Goal: Task Accomplishment & Management: Use online tool/utility

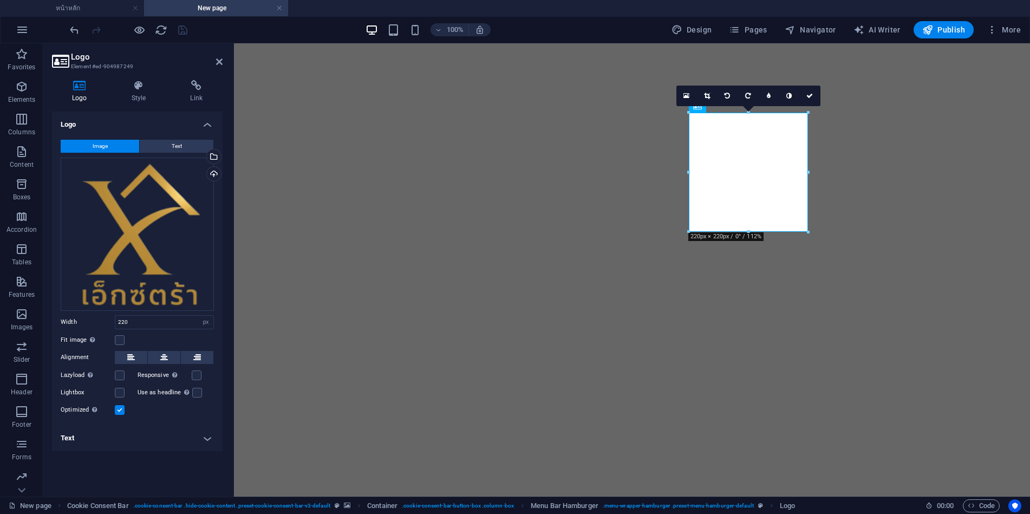
select select "px"
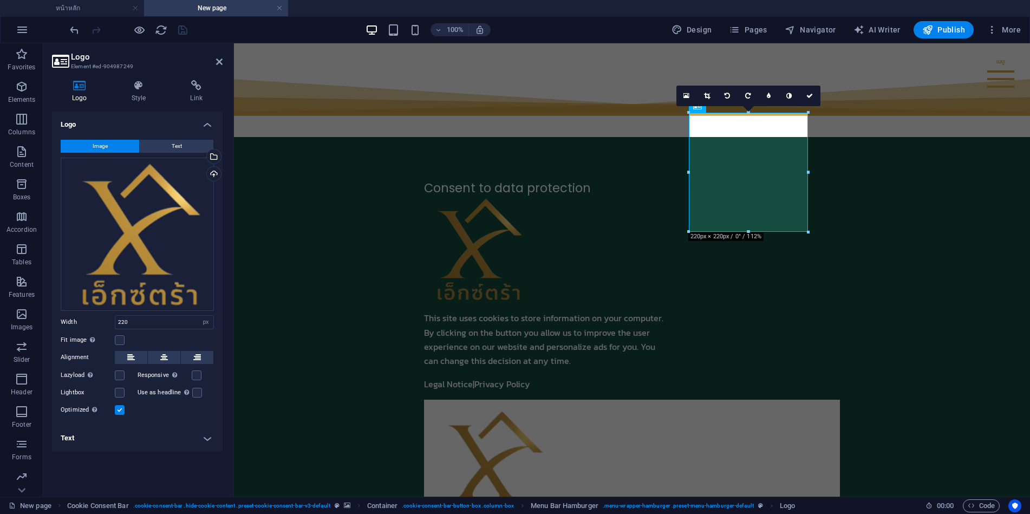
drag, startPoint x: 234, startPoint y: 43, endPoint x: 878, endPoint y: 87, distance: 645.1
click at [416, 254] on figure at bounding box center [416, 509] width 0 height 510
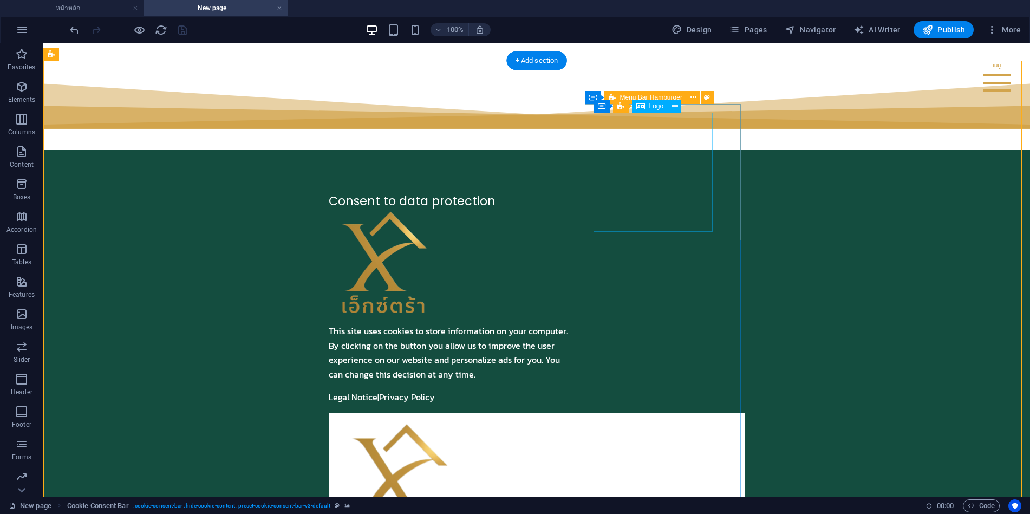
click at [710, 421] on div at bounding box center [537, 480] width 399 height 119
click at [729, 413] on div "Menu Drop content here or Add elements Paste clipboard 01. STARTPAGE 02. SUBPAG…" at bounding box center [537, 488] width 416 height 150
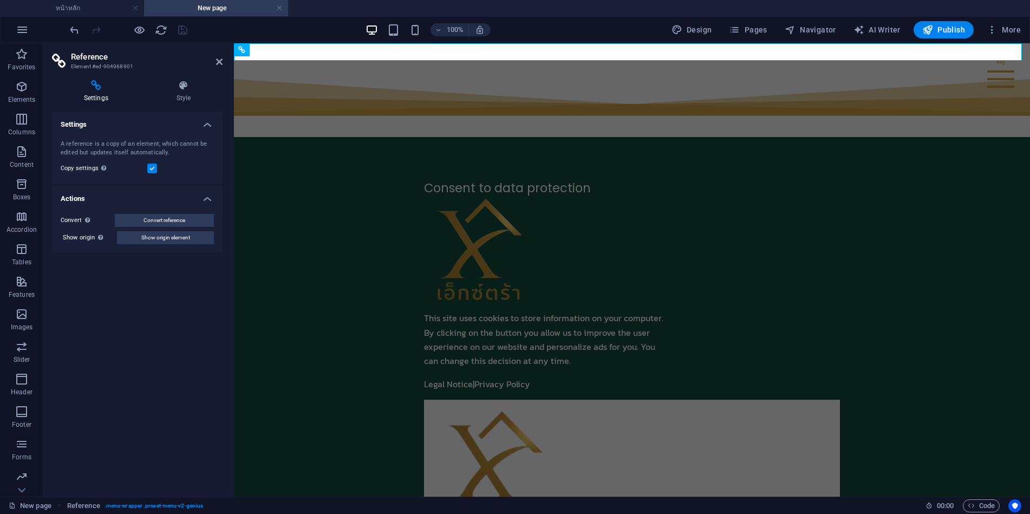
click at [416, 254] on figure at bounding box center [416, 509] width 0 height 510
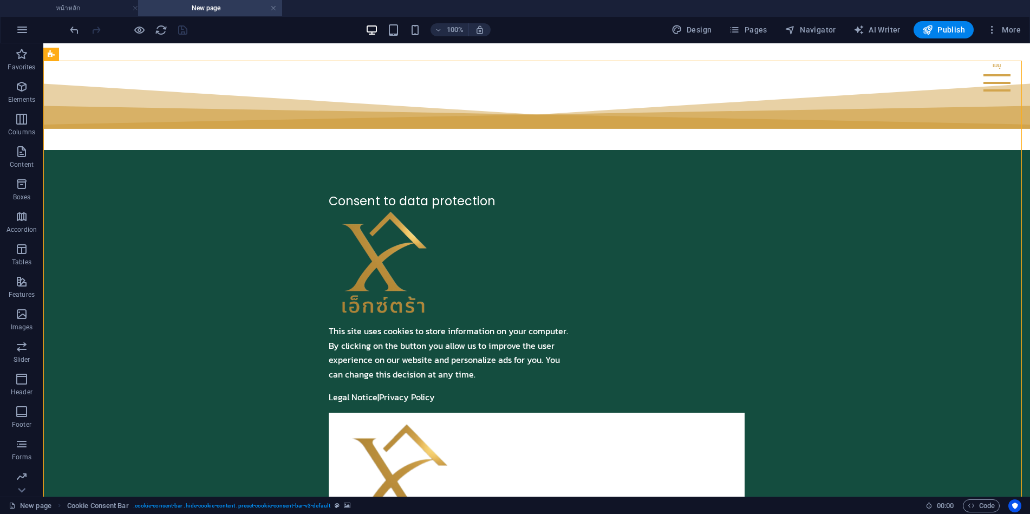
drag, startPoint x: 277, startPoint y: 7, endPoint x: 241, endPoint y: 24, distance: 40.2
click at [765, 29] on span "Pages" at bounding box center [748, 29] width 38 height 11
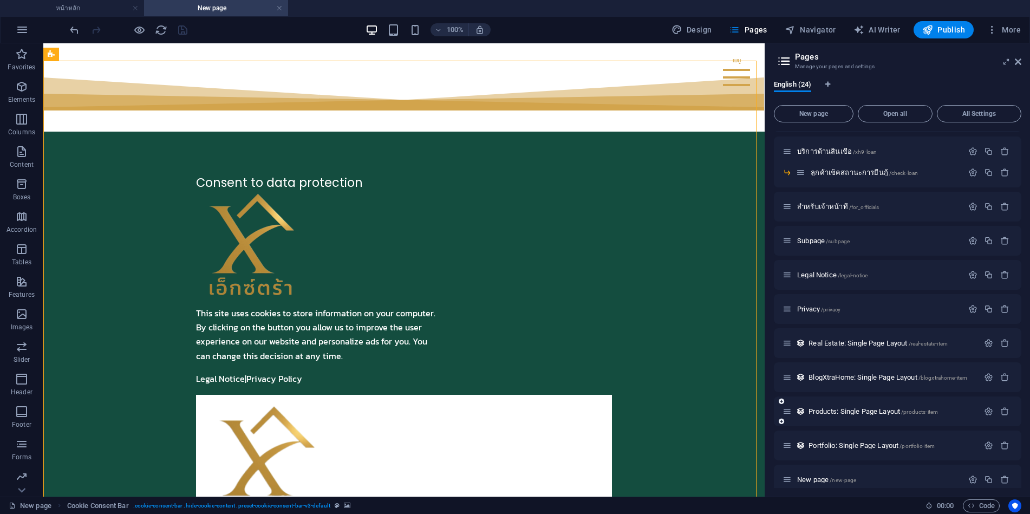
scroll to position [358, 0]
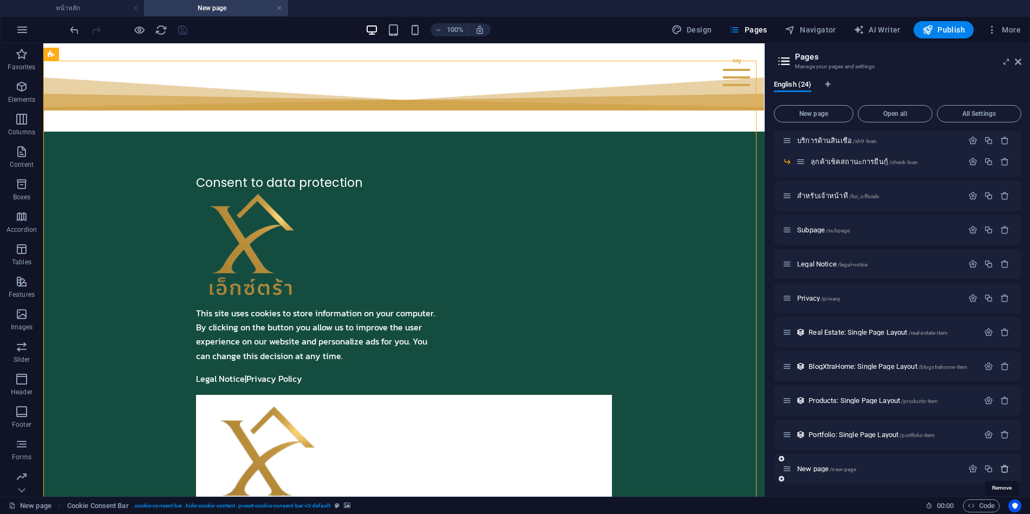
click at [1004, 466] on icon "button" at bounding box center [1005, 468] width 9 height 9
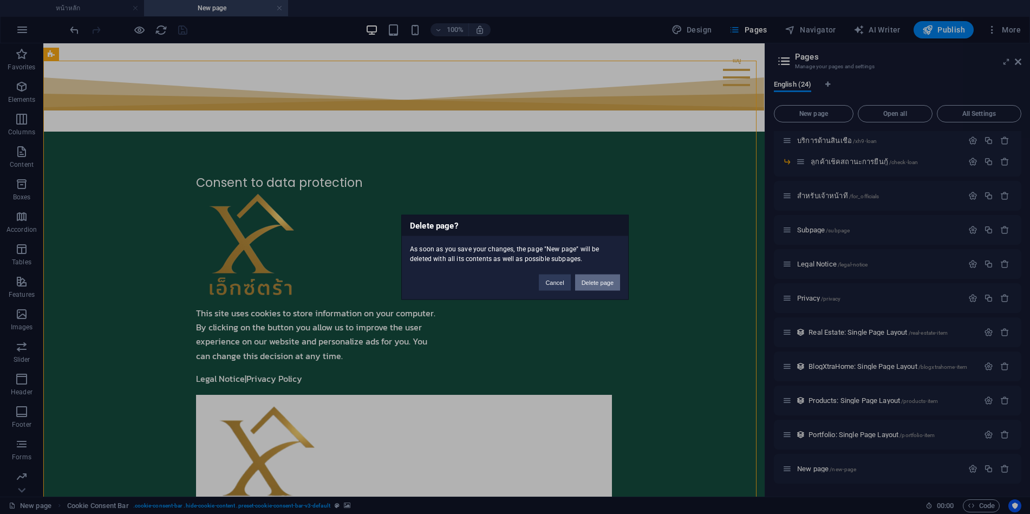
drag, startPoint x: 603, startPoint y: 286, endPoint x: 562, endPoint y: 249, distance: 54.8
click at [603, 286] on button "Delete page" at bounding box center [597, 282] width 45 height 16
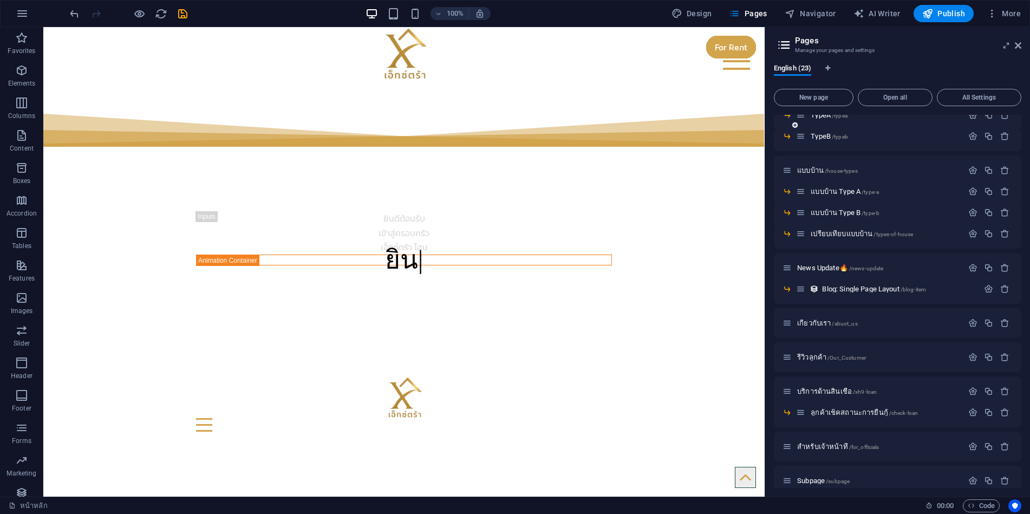
scroll to position [0, 0]
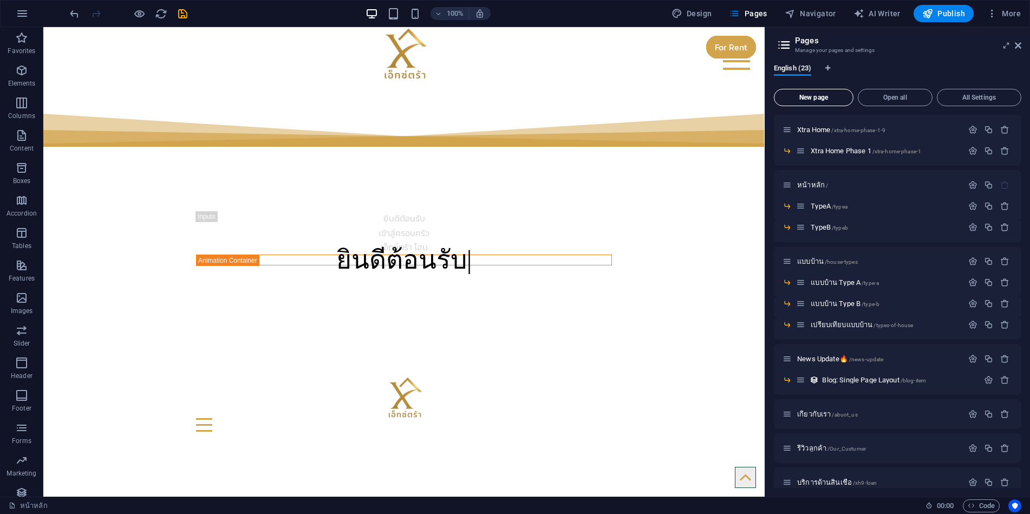
click at [822, 97] on span "New page" at bounding box center [814, 97] width 70 height 7
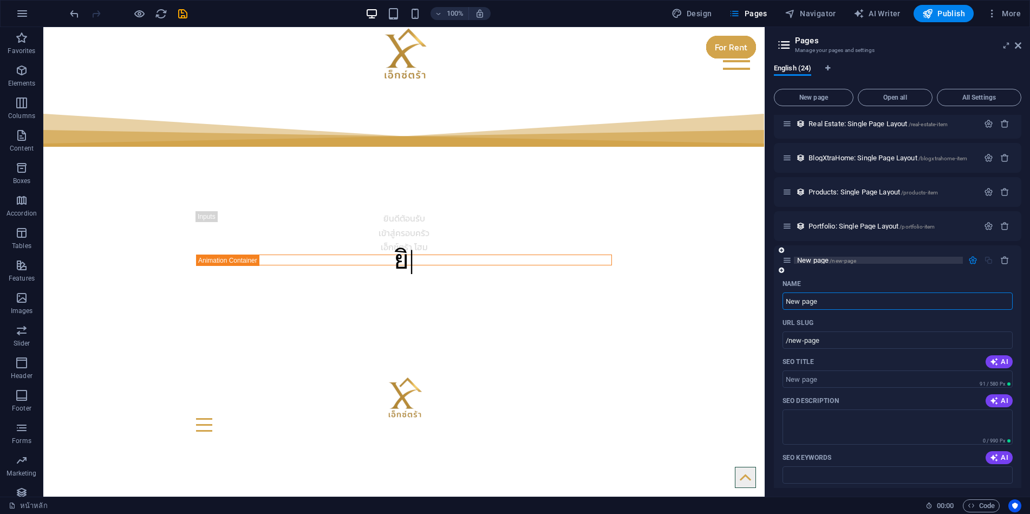
click at [815, 263] on span "New page /new-page" at bounding box center [826, 260] width 59 height 8
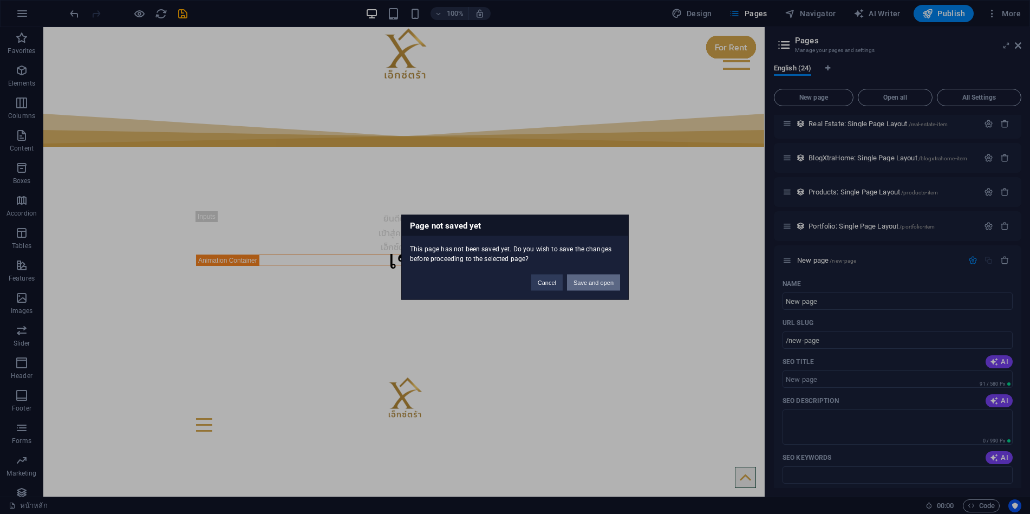
click at [605, 283] on button "Save and open" at bounding box center [593, 282] width 53 height 16
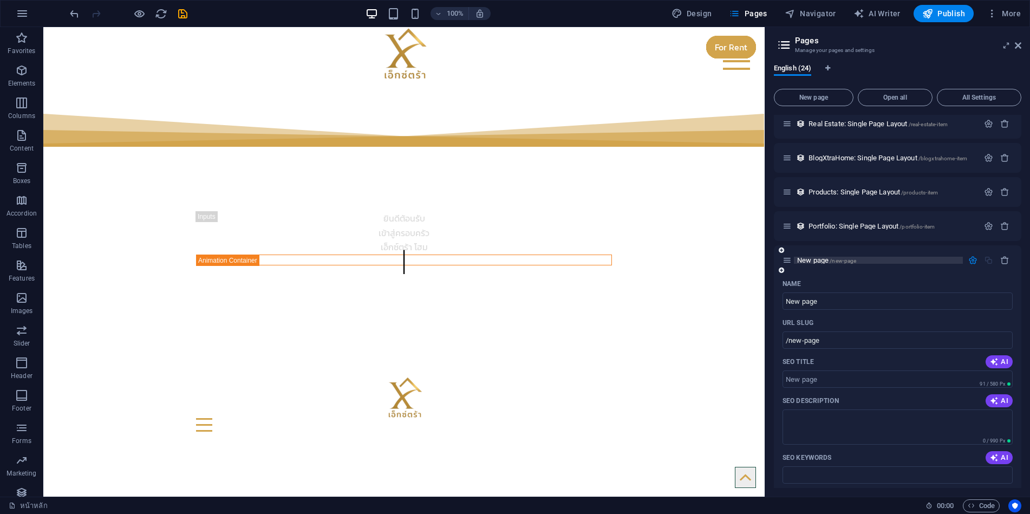
click at [819, 260] on span "New page /new-page" at bounding box center [826, 260] width 59 height 8
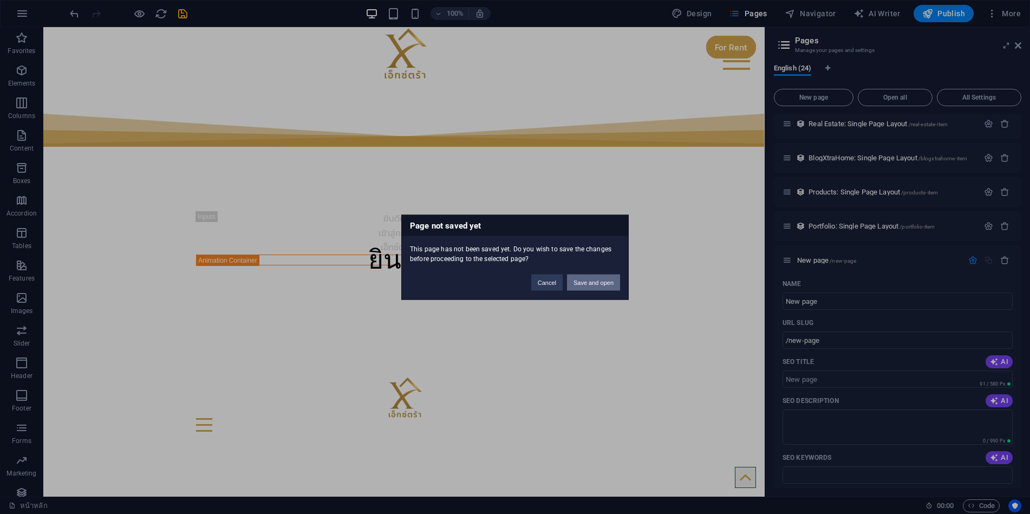
click at [596, 276] on button "Save and open" at bounding box center [593, 282] width 53 height 16
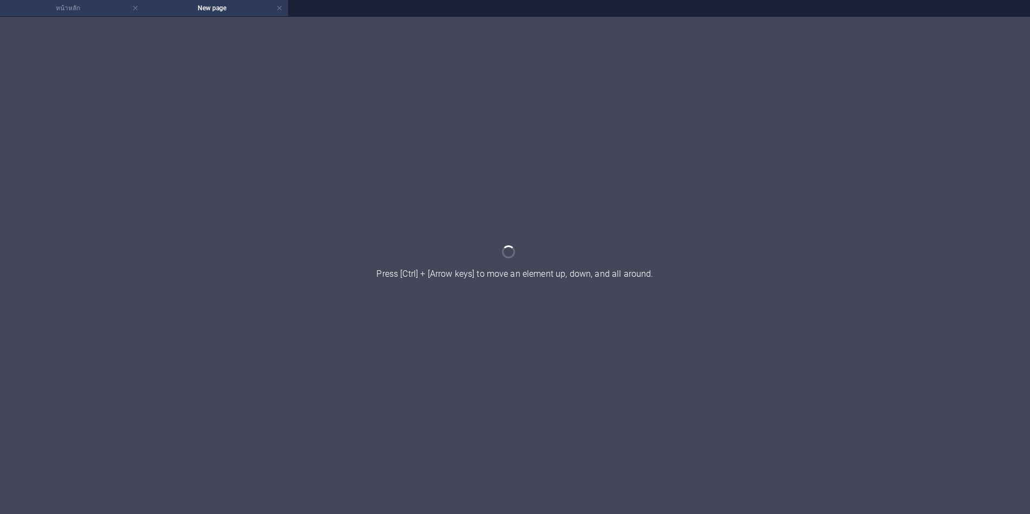
click at [75, 12] on h4 "หน้าหลัก" at bounding box center [72, 8] width 144 height 12
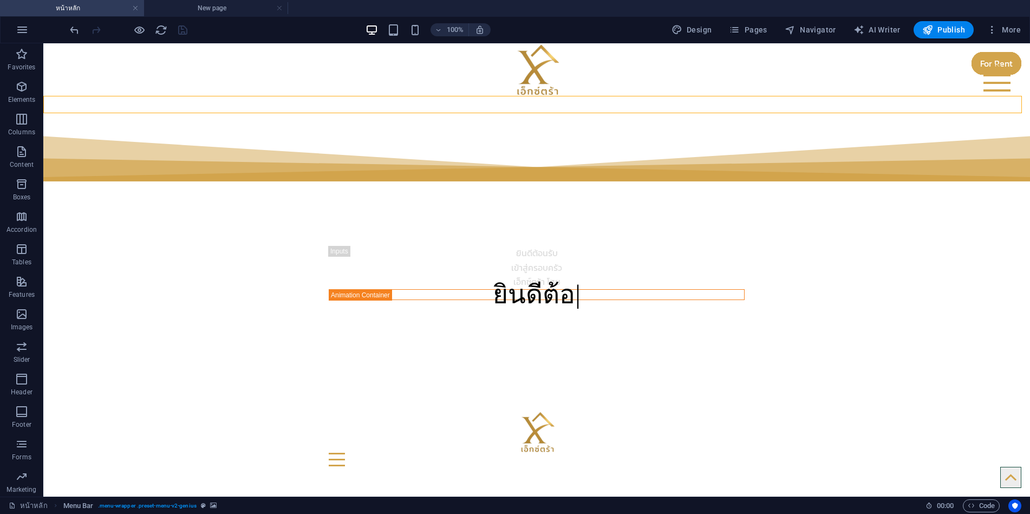
select select "fan"
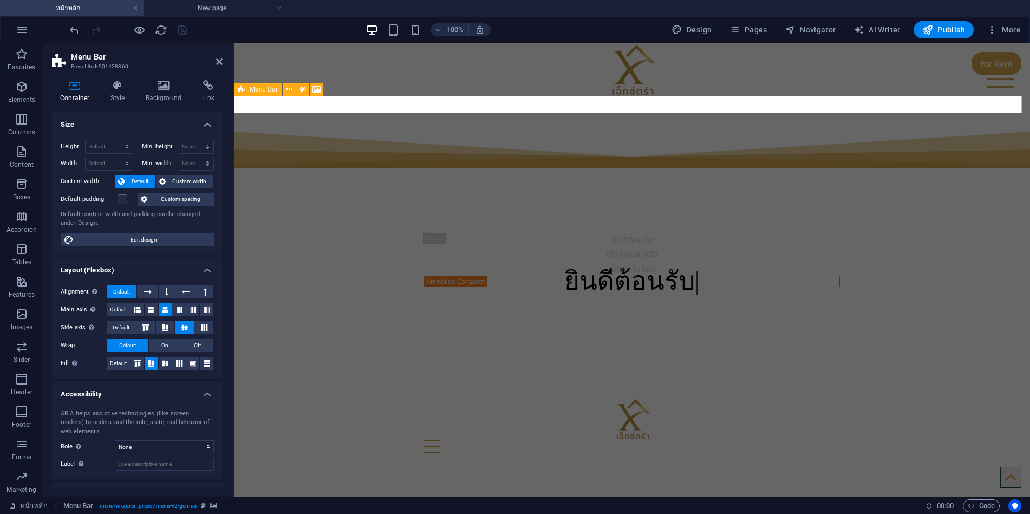
click at [243, 89] on icon at bounding box center [241, 89] width 7 height 13
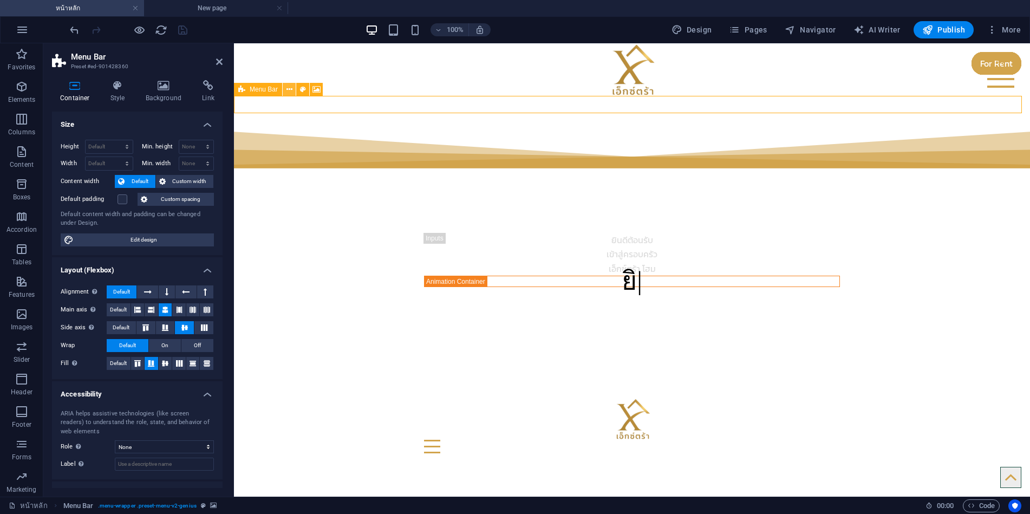
click at [290, 93] on icon at bounding box center [290, 89] width 6 height 11
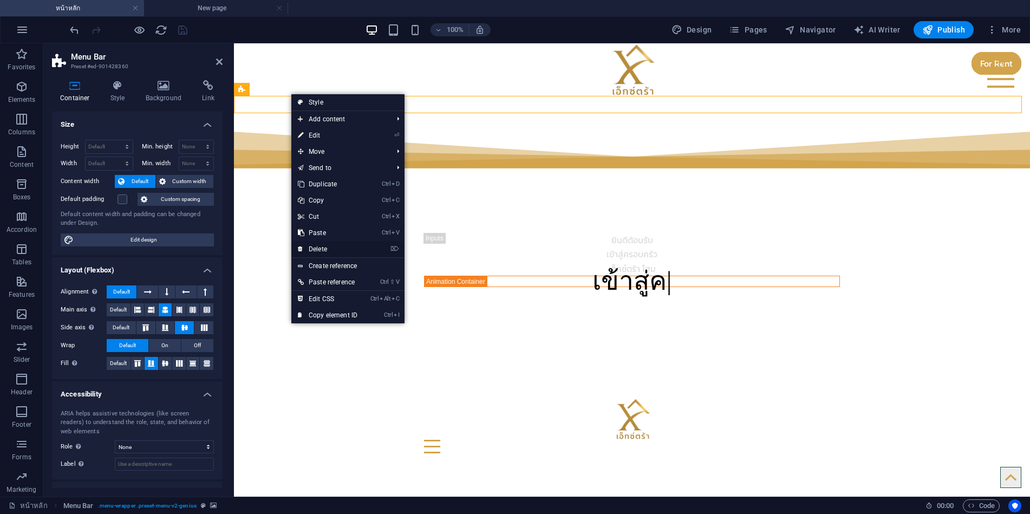
click at [327, 249] on link "⌦ Delete" at bounding box center [327, 249] width 73 height 16
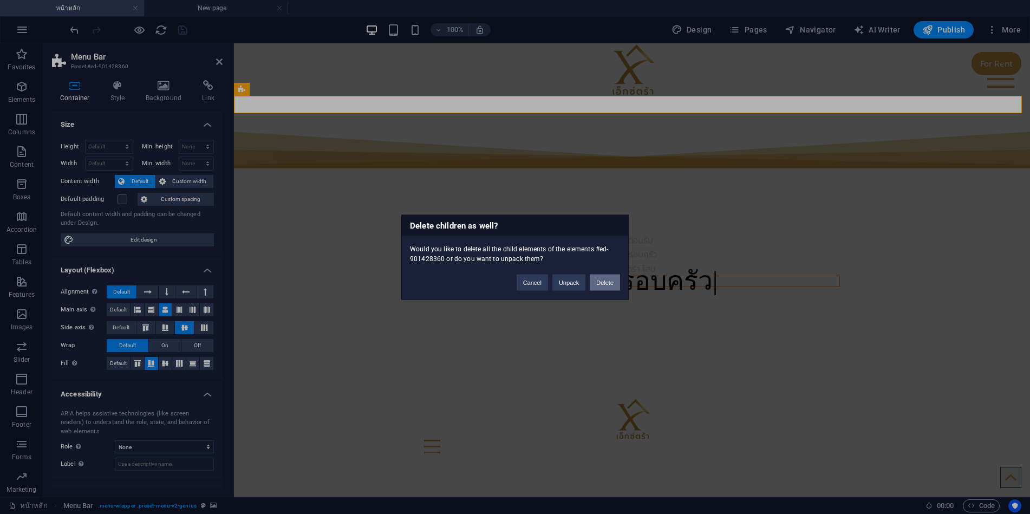
click at [608, 283] on button "Delete" at bounding box center [605, 282] width 30 height 16
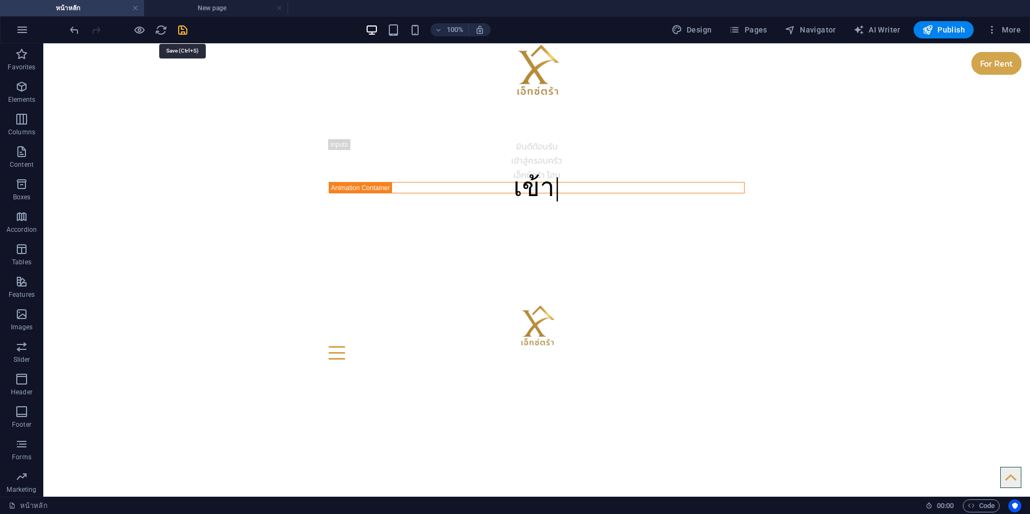
click at [186, 26] on icon "save" at bounding box center [183, 30] width 12 height 12
click at [210, 8] on ul "หน้าหลัก New page" at bounding box center [515, 8] width 1030 height 16
click at [183, 32] on icon "save" at bounding box center [183, 30] width 12 height 12
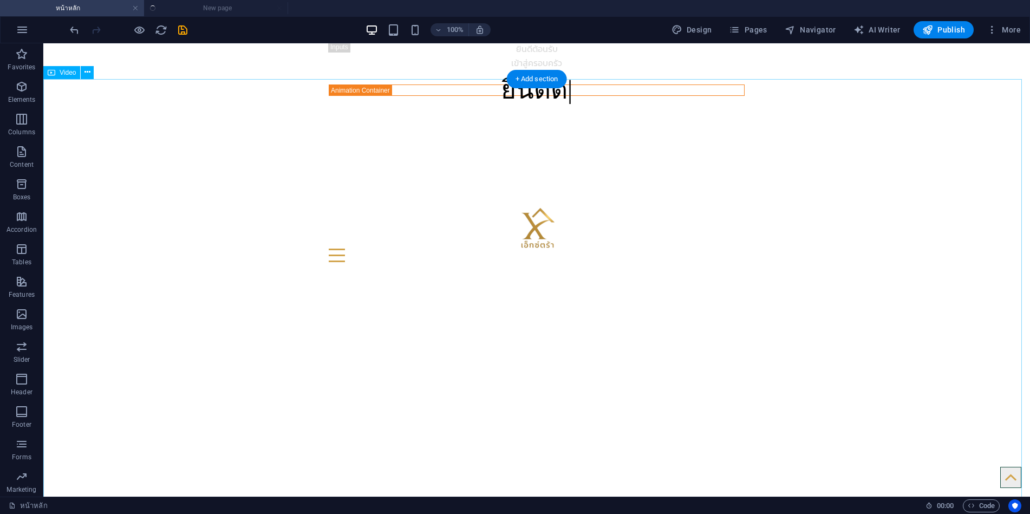
scroll to position [0, 0]
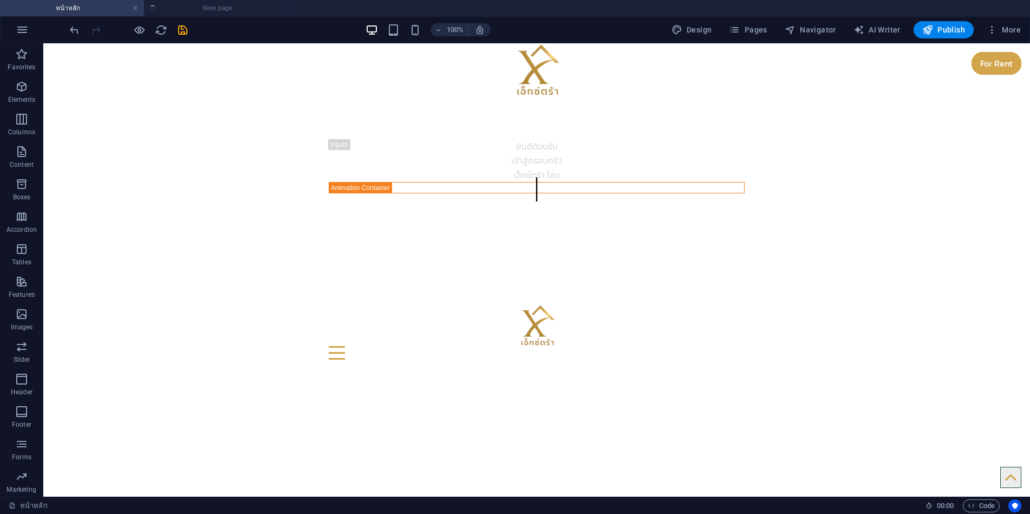
click at [222, 8] on ul "หน้าหลัก New page" at bounding box center [515, 8] width 1030 height 16
click at [167, 10] on ul "หน้าหลัก New page" at bounding box center [515, 8] width 1030 height 16
click at [181, 29] on icon "save" at bounding box center [183, 30] width 12 height 12
click at [169, 5] on ul "หน้าหลัก New page" at bounding box center [515, 8] width 1030 height 16
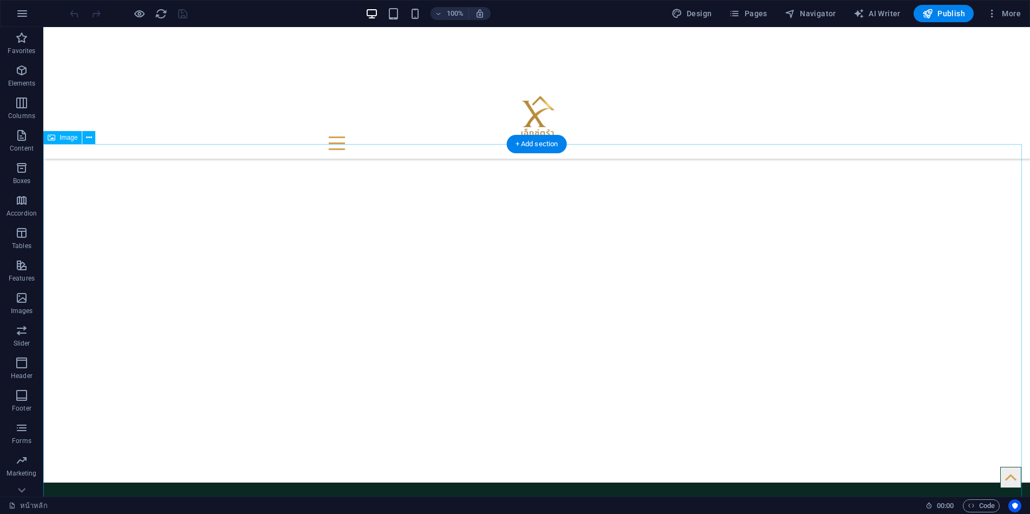
scroll to position [271, 0]
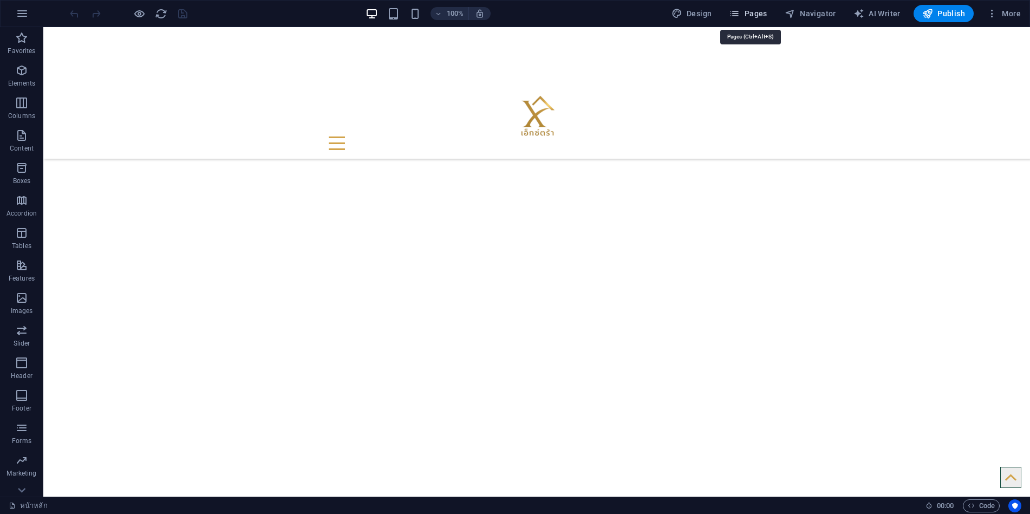
click at [755, 9] on span "Pages" at bounding box center [748, 13] width 38 height 11
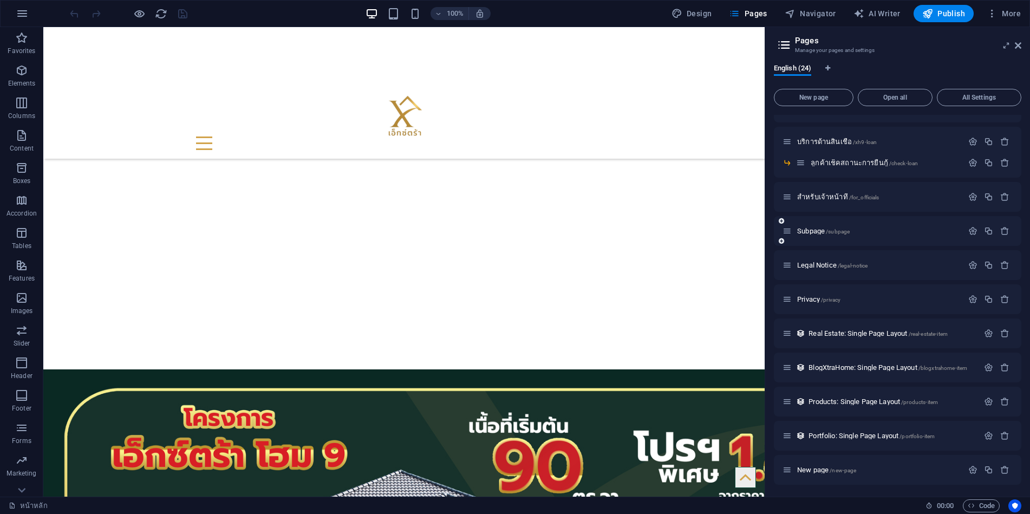
scroll to position [342, 0]
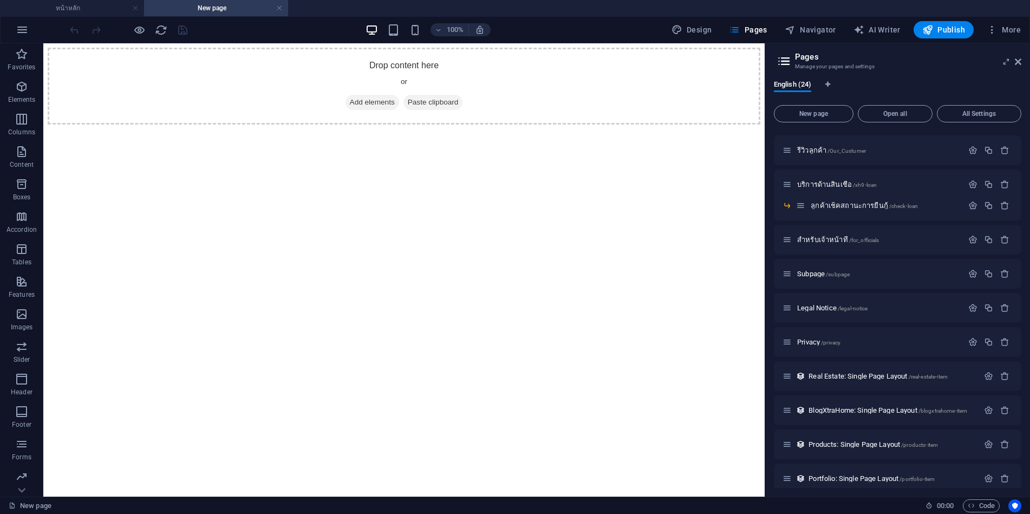
scroll to position [0, 0]
click at [372, 110] on span "Add elements" at bounding box center [373, 102] width 54 height 15
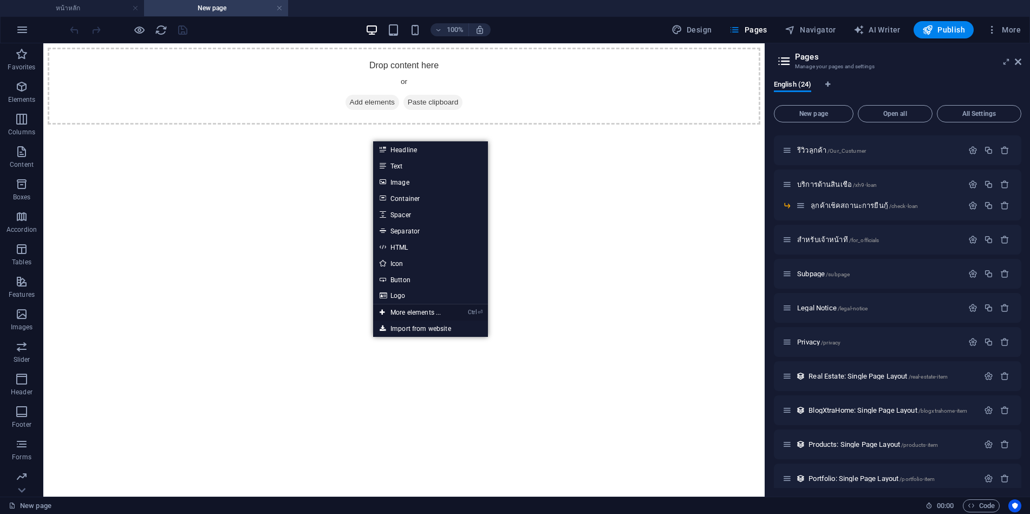
click at [410, 310] on link "Ctrl ⏎ More elements ..." at bounding box center [410, 312] width 74 height 16
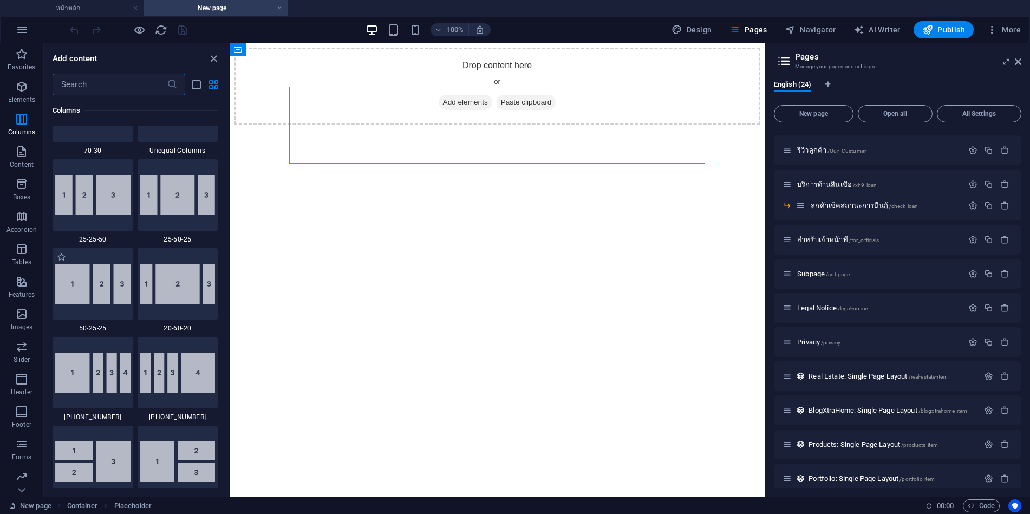
scroll to position [1450, 0]
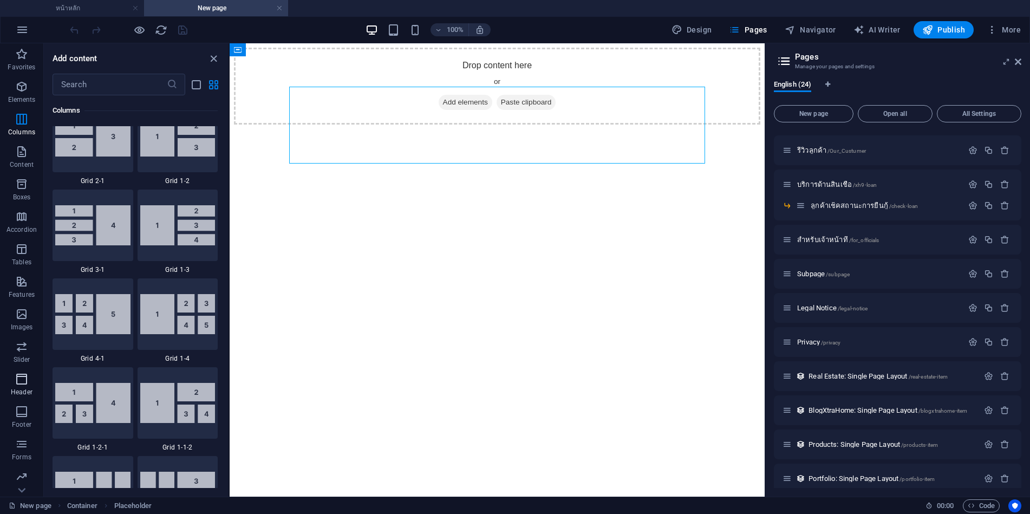
click at [0, 0] on icon "button" at bounding box center [0, 0] width 0 height 0
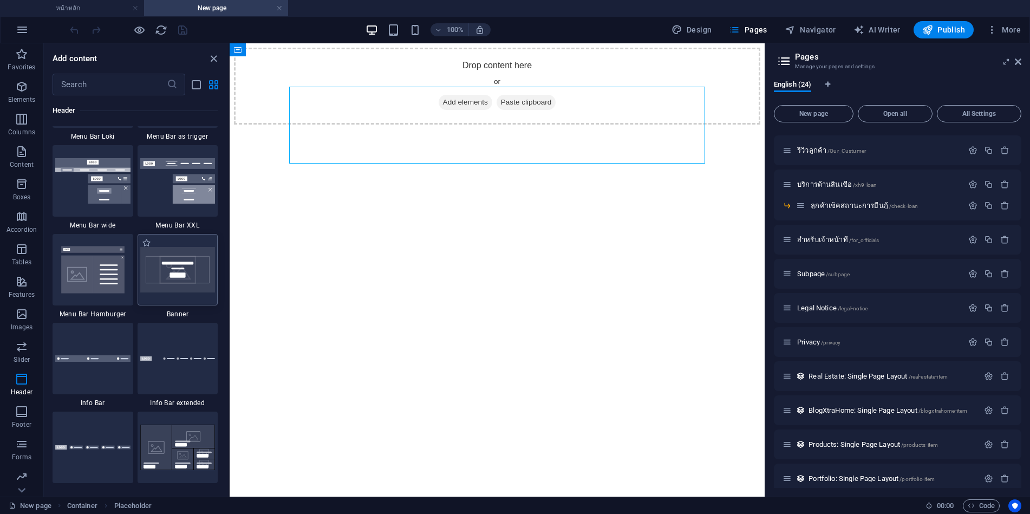
scroll to position [6884, 0]
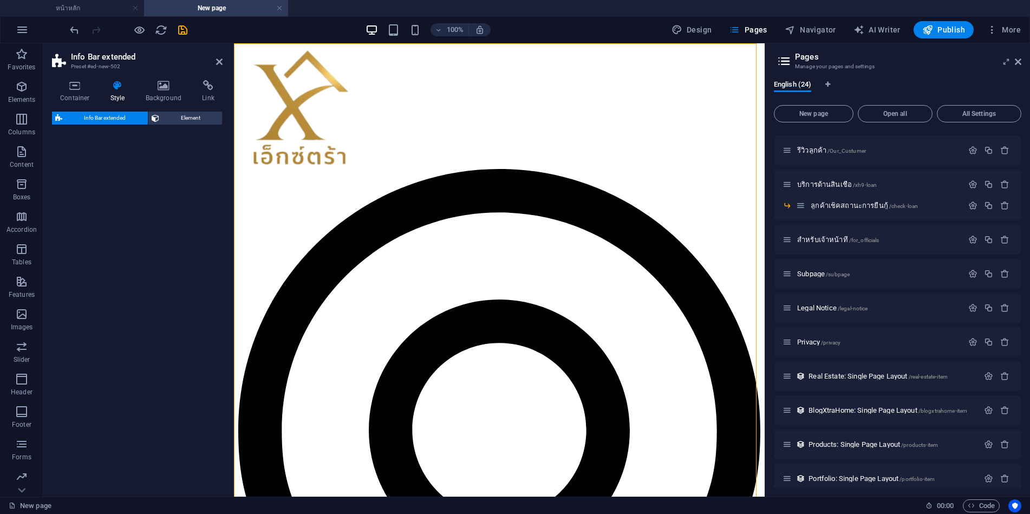
select select "rem"
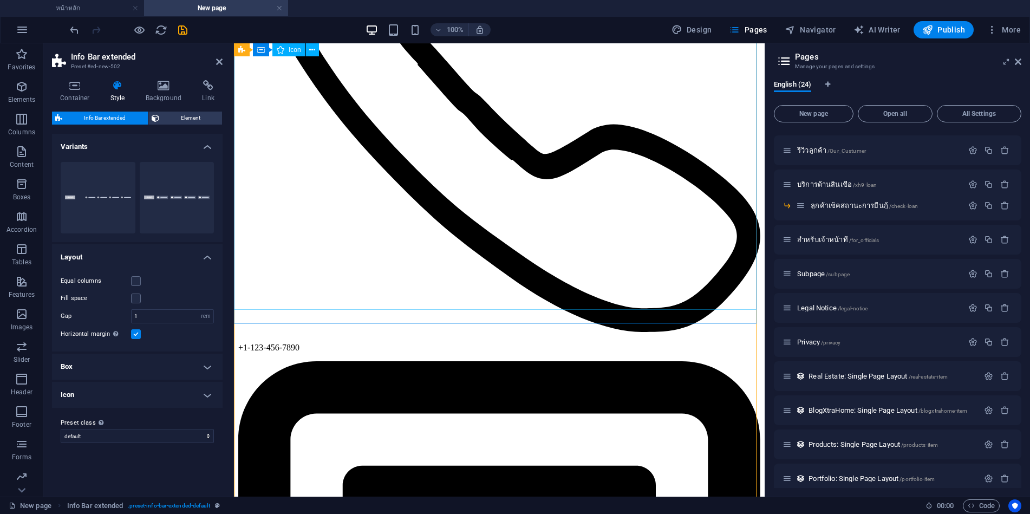
scroll to position [0, 0]
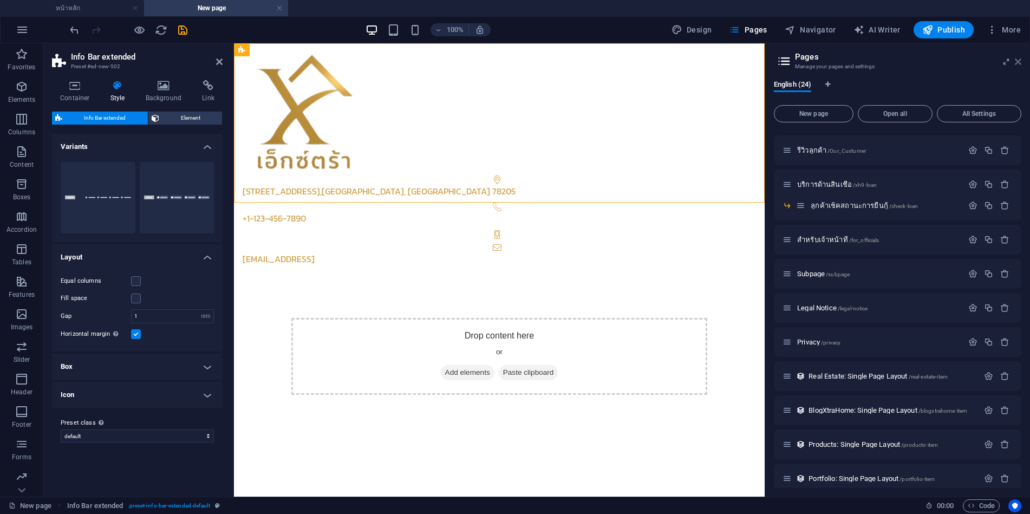
click at [1019, 62] on icon at bounding box center [1018, 61] width 7 height 9
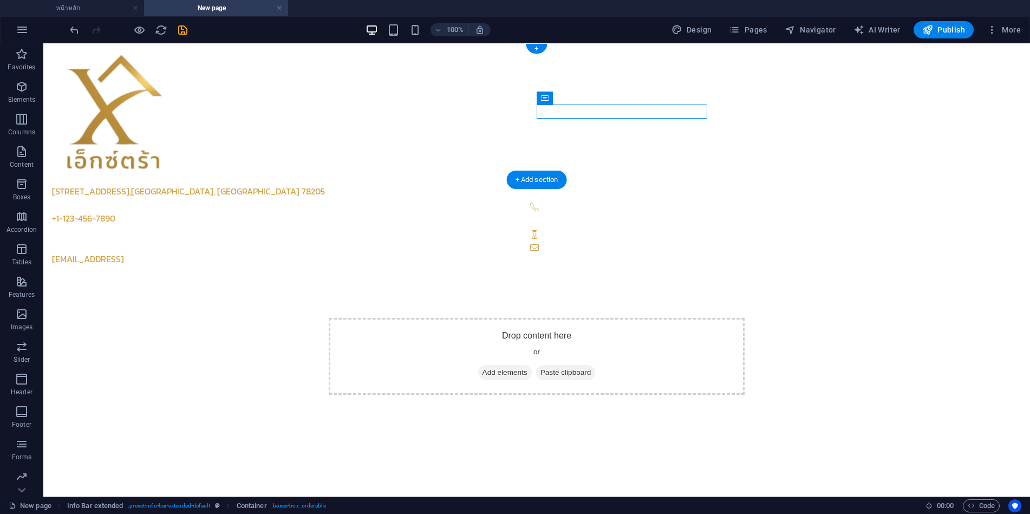
drag, startPoint x: 596, startPoint y: 141, endPoint x: 582, endPoint y: 108, distance: 36.2
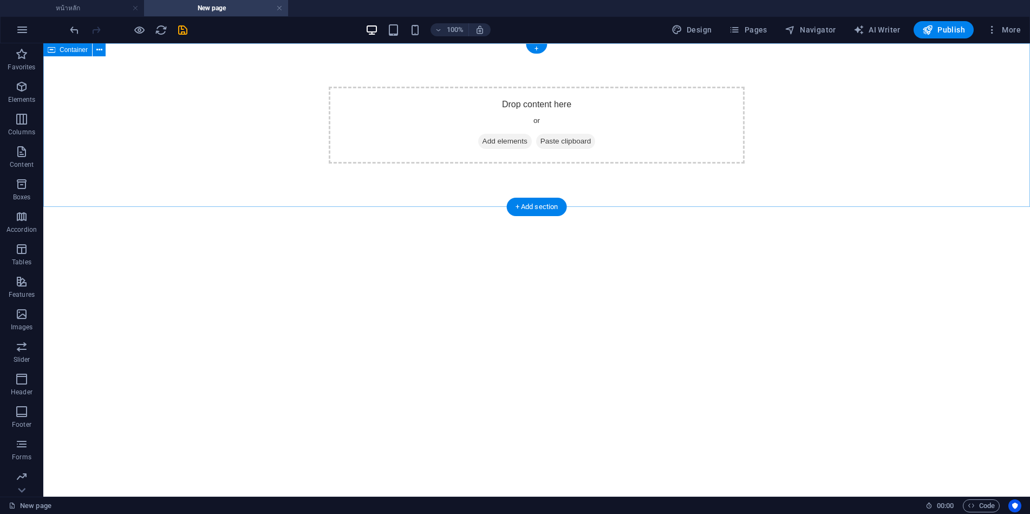
click at [502, 142] on span "Add elements" at bounding box center [505, 141] width 54 height 15
click at [0, 0] on icon "button" at bounding box center [0, 0] width 0 height 0
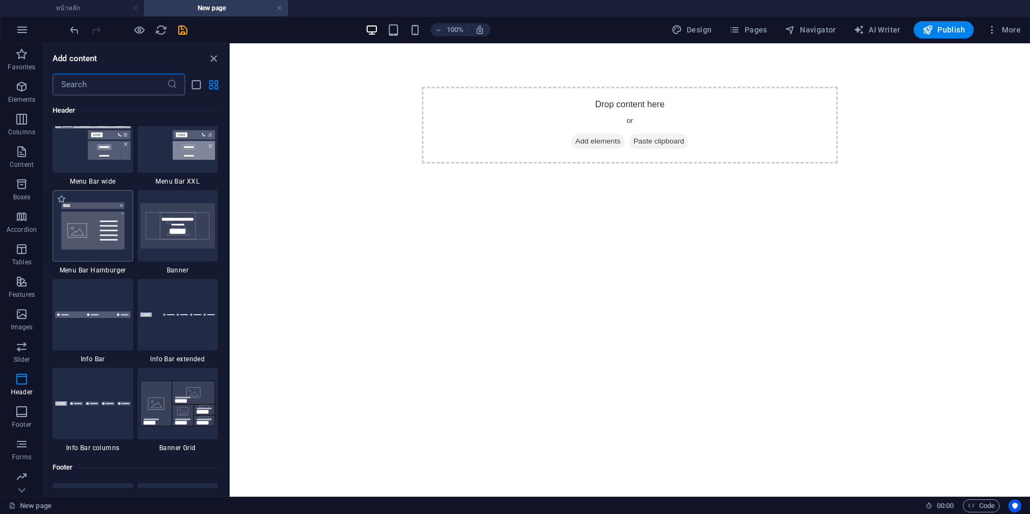
scroll to position [6884, 0]
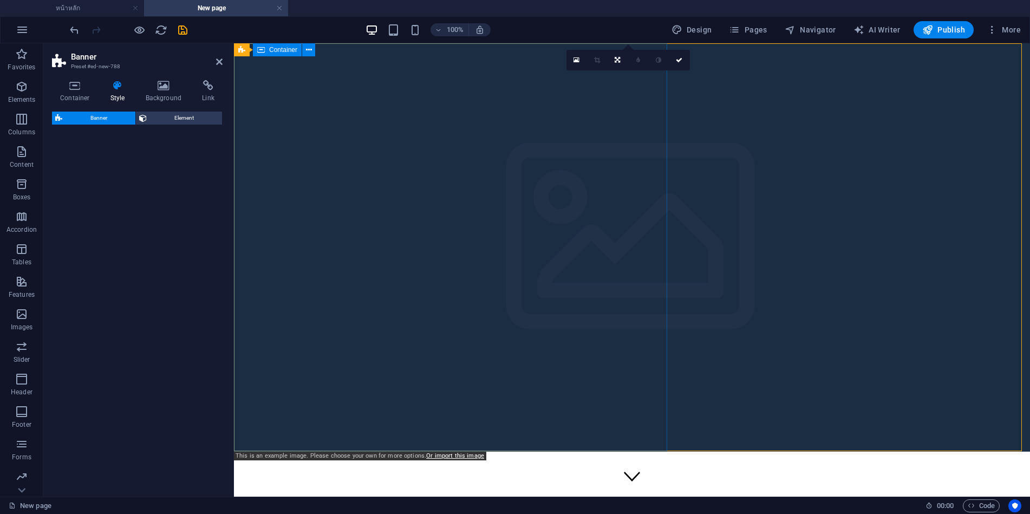
select select "preset-banner-v3-default"
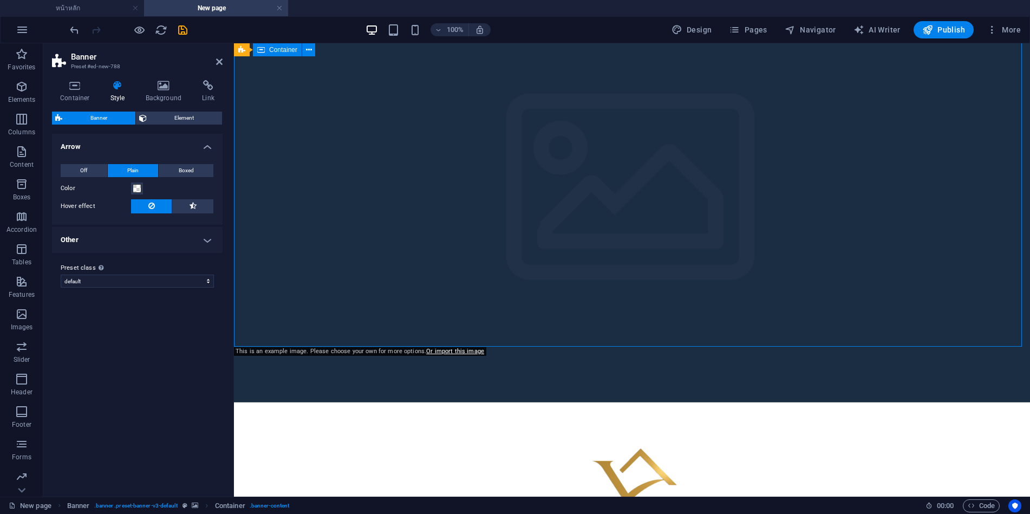
scroll to position [0, 0]
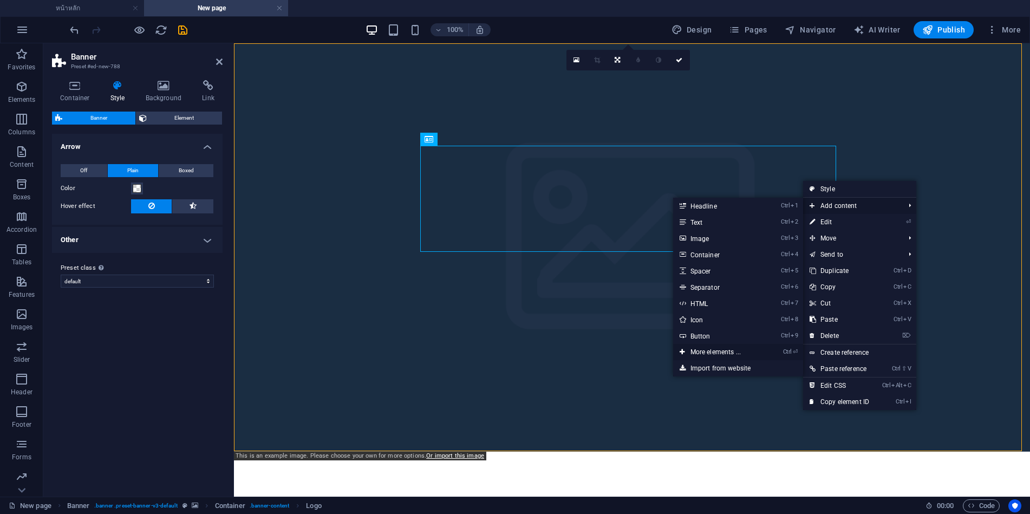
drag, startPoint x: 465, startPoint y: 309, endPoint x: 695, endPoint y: 352, distance: 233.8
click at [695, 352] on link "Ctrl ⏎ More elements ..." at bounding box center [717, 352] width 89 height 16
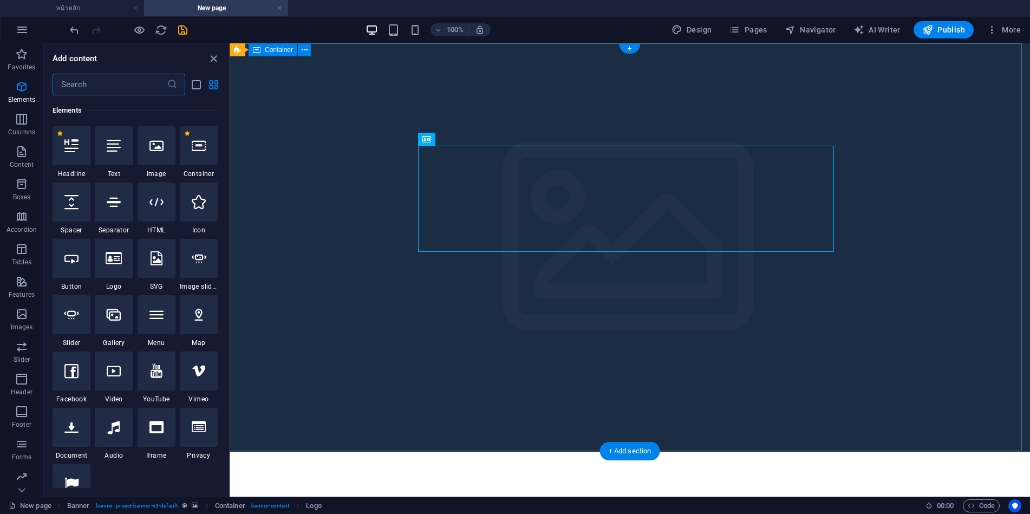
scroll to position [204, 0]
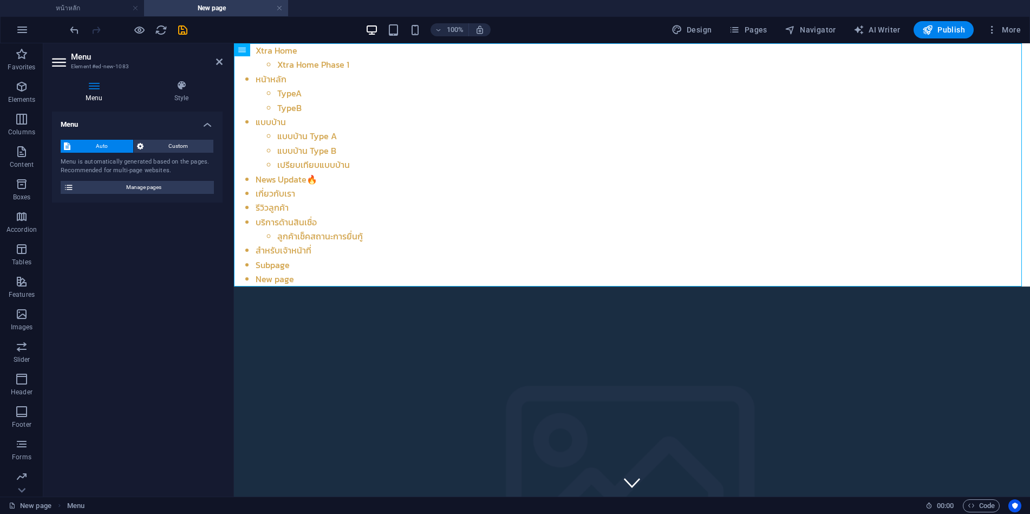
drag, startPoint x: 254, startPoint y: 50, endPoint x: 244, endPoint y: 47, distance: 10.3
click at [244, 47] on div "Menu" at bounding box center [242, 49] width 16 height 13
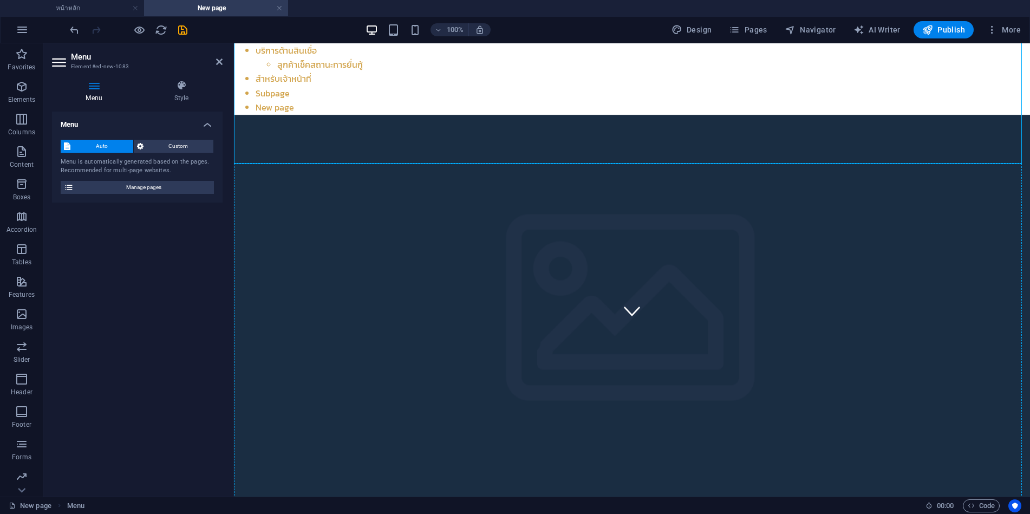
scroll to position [278, 0]
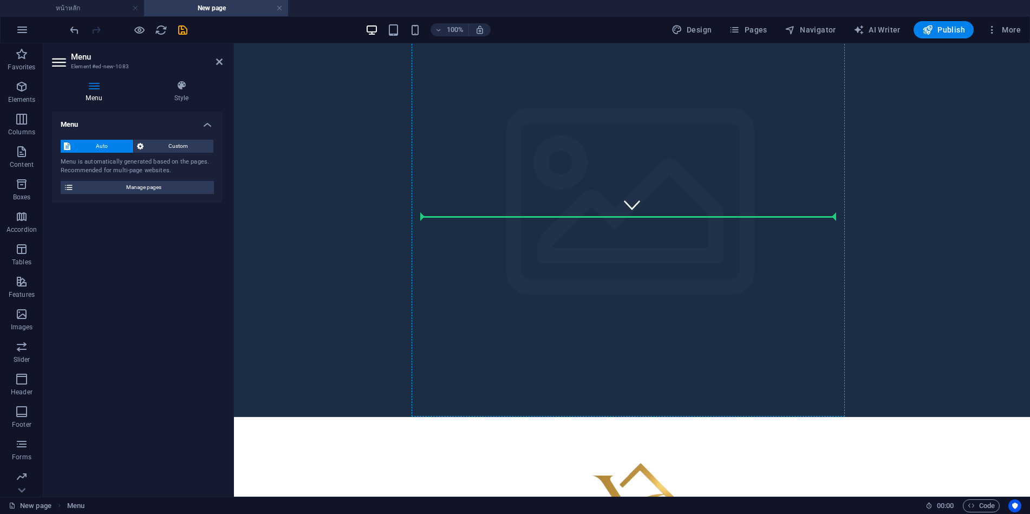
drag, startPoint x: 339, startPoint y: 60, endPoint x: 583, endPoint y: 209, distance: 286.2
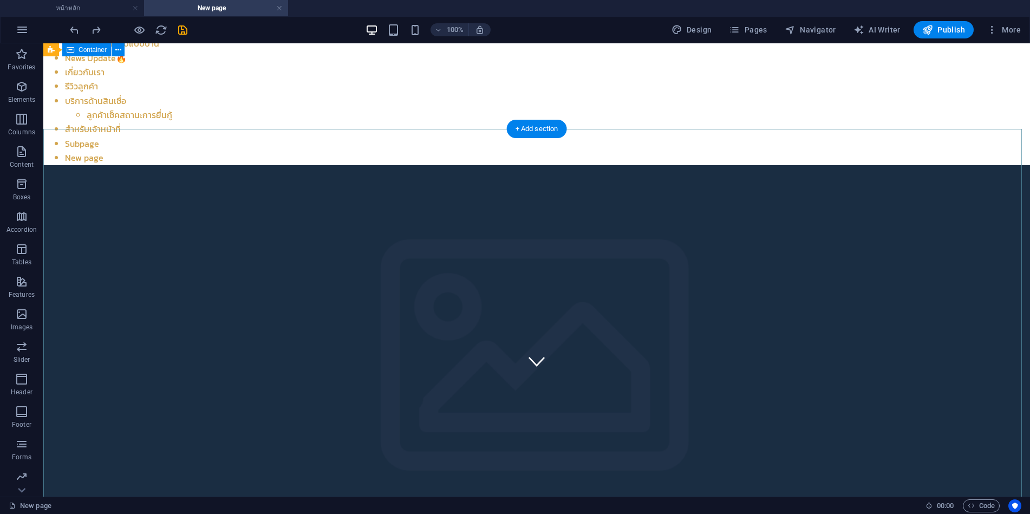
scroll to position [0, 0]
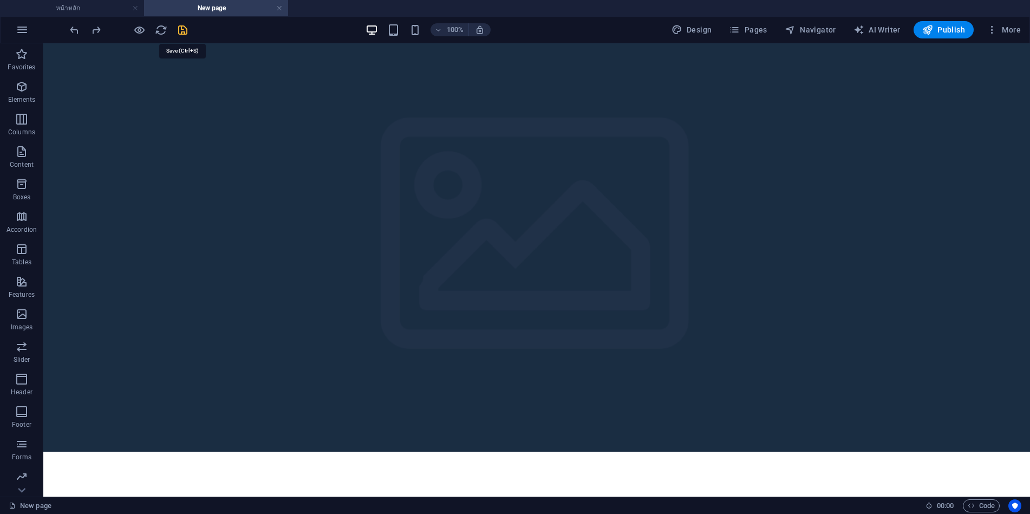
click at [0, 0] on icon "save" at bounding box center [0, 0] width 0 height 0
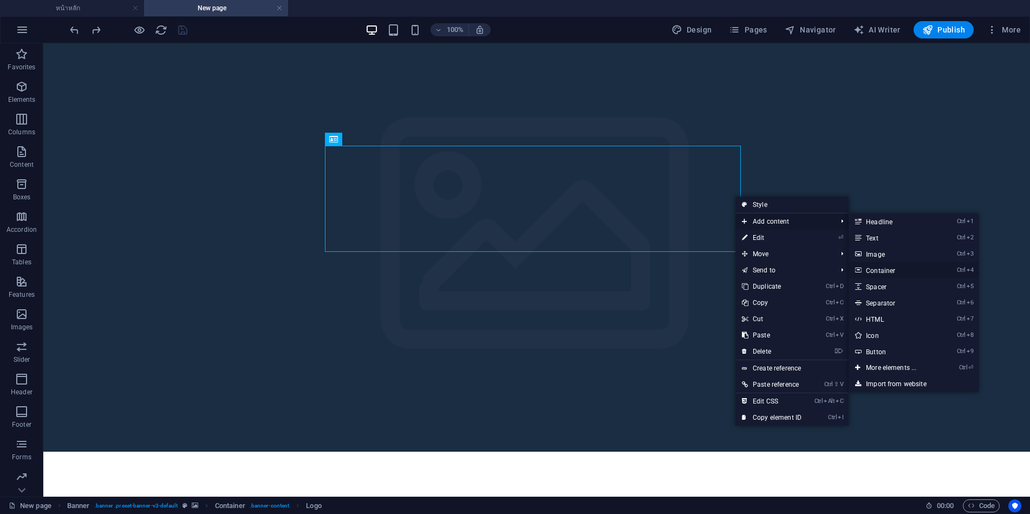
drag, startPoint x: 881, startPoint y: 270, endPoint x: 648, endPoint y: 227, distance: 237.0
click at [883, 270] on link "Ctrl 4 Container" at bounding box center [893, 270] width 89 height 16
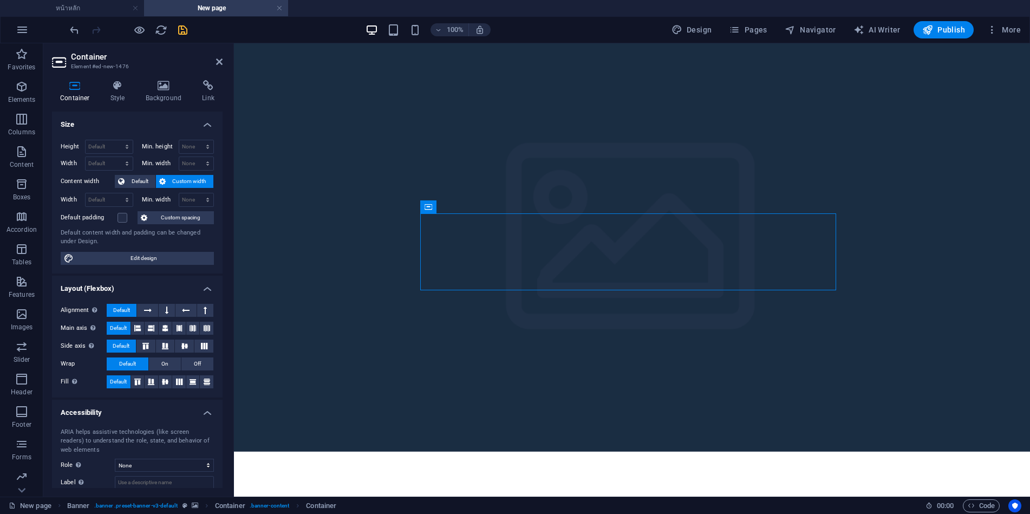
drag, startPoint x: 473, startPoint y: 244, endPoint x: 638, endPoint y: 256, distance: 165.6
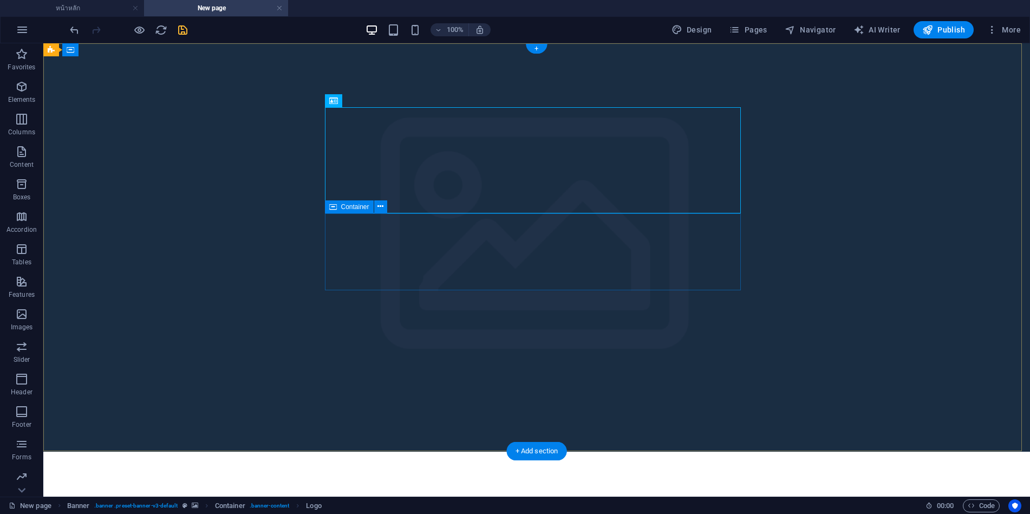
drag, startPoint x: 359, startPoint y: 257, endPoint x: 526, endPoint y: 260, distance: 166.9
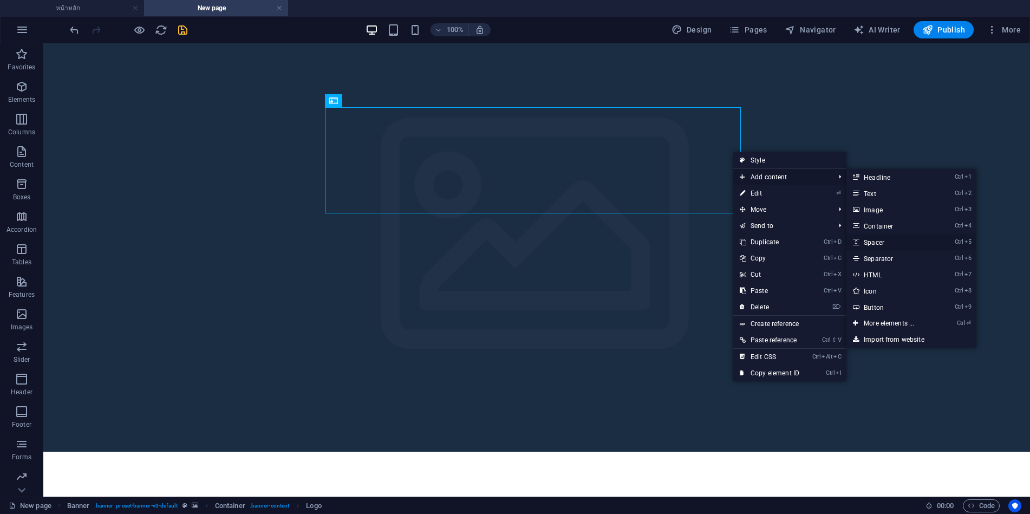
drag, startPoint x: 883, startPoint y: 239, endPoint x: 646, endPoint y: 195, distance: 240.3
click at [883, 239] on link "Ctrl 5 Spacer" at bounding box center [891, 242] width 89 height 16
select select "px"
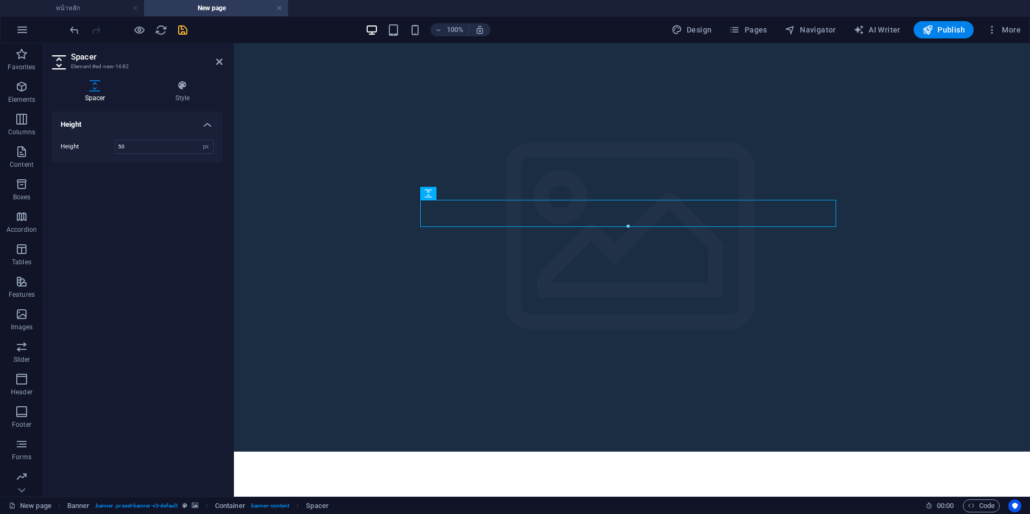
drag, startPoint x: 668, startPoint y: 236, endPoint x: 833, endPoint y: 252, distance: 166.1
drag, startPoint x: 672, startPoint y: 236, endPoint x: 761, endPoint y: 212, distance: 92.0
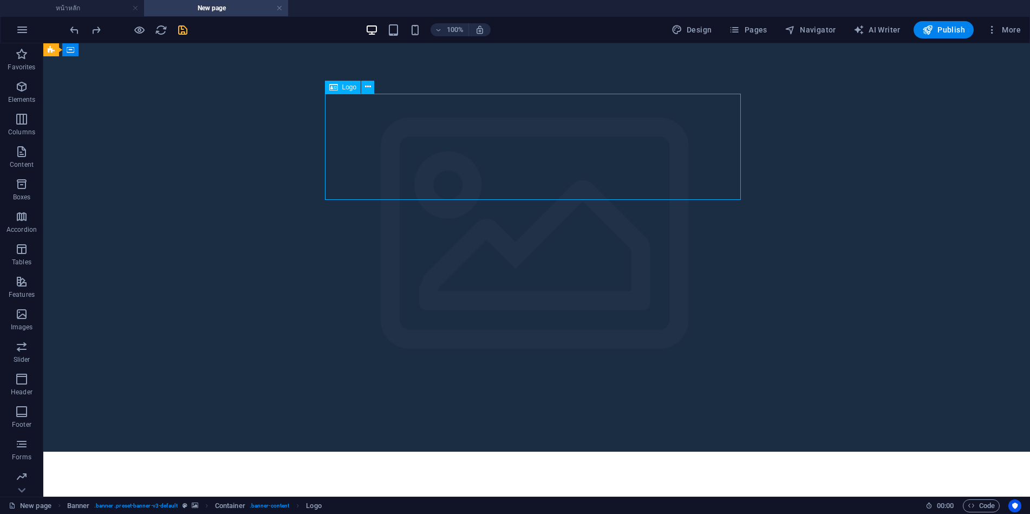
drag, startPoint x: 529, startPoint y: 161, endPoint x: 578, endPoint y: 193, distance: 58.6
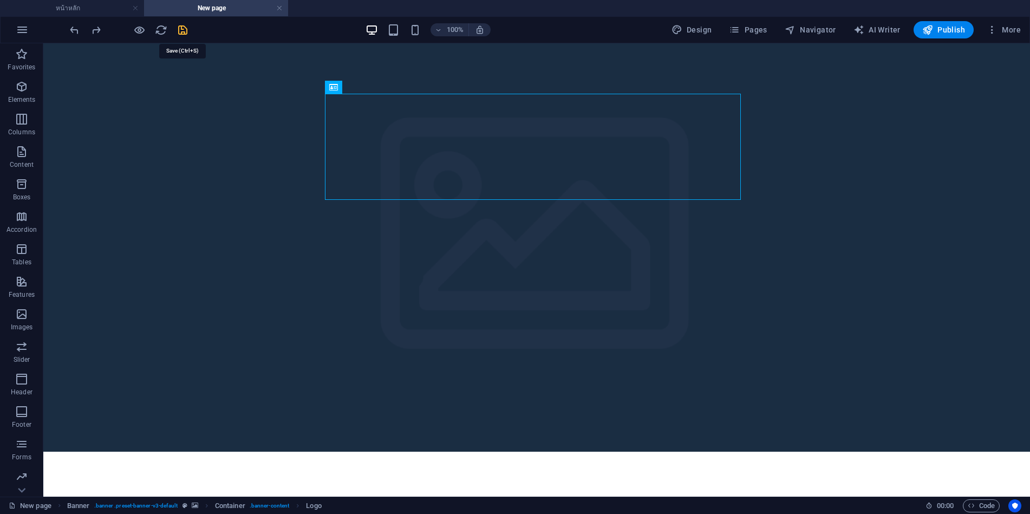
click at [177, 28] on icon "save" at bounding box center [183, 30] width 12 height 12
click at [0, 0] on icon "button" at bounding box center [0, 0] width 0 height 0
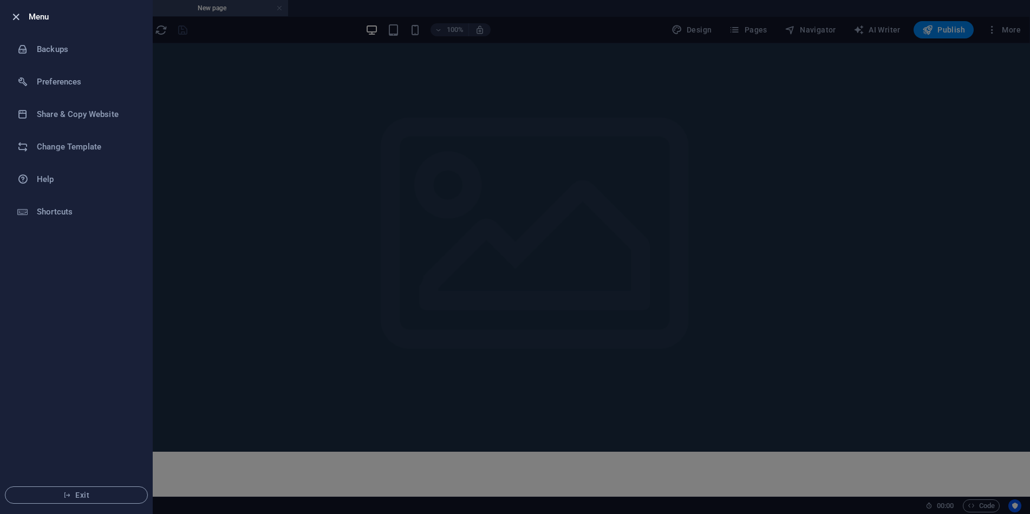
click at [14, 17] on icon "button" at bounding box center [16, 17] width 12 height 12
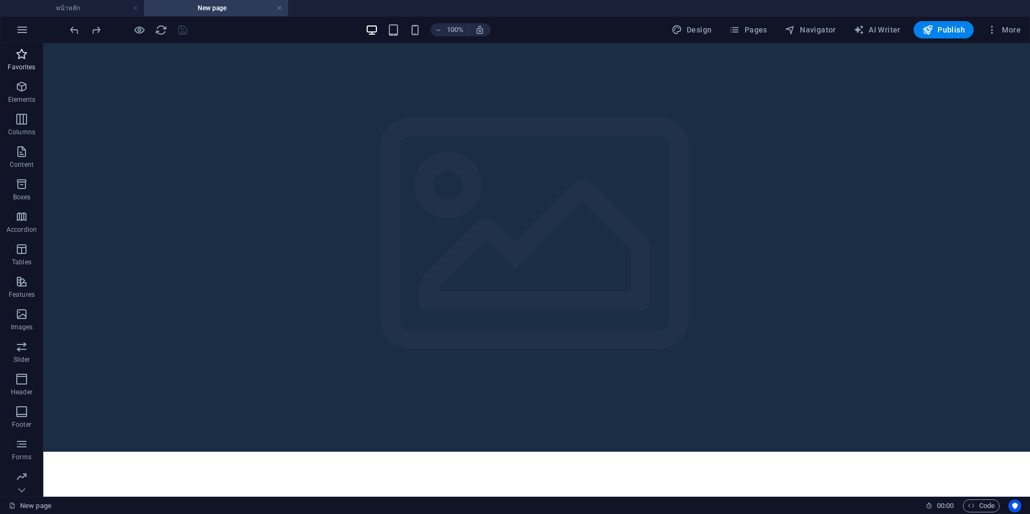
click at [0, 0] on icon "button" at bounding box center [0, 0] width 0 height 0
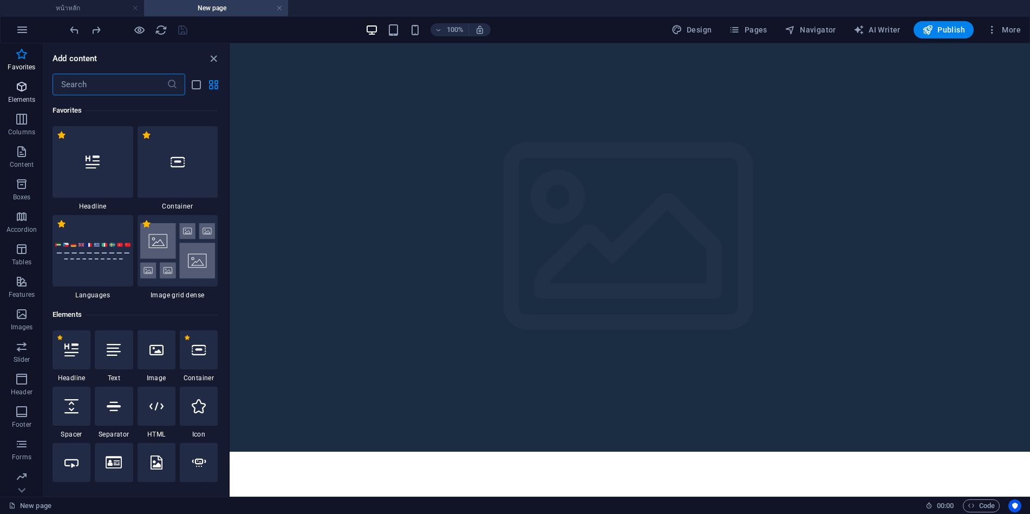
click at [0, 0] on icon "button" at bounding box center [0, 0] width 0 height 0
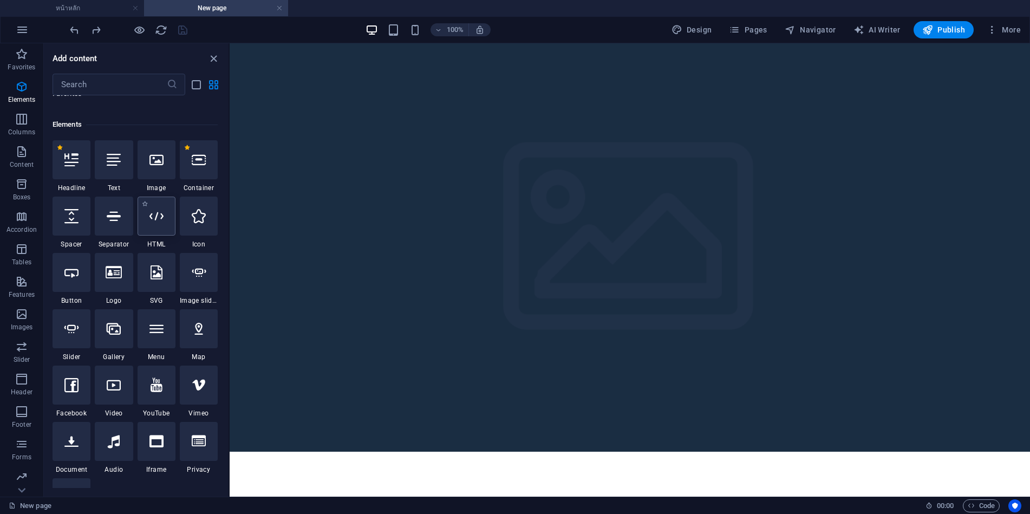
scroll to position [204, 0]
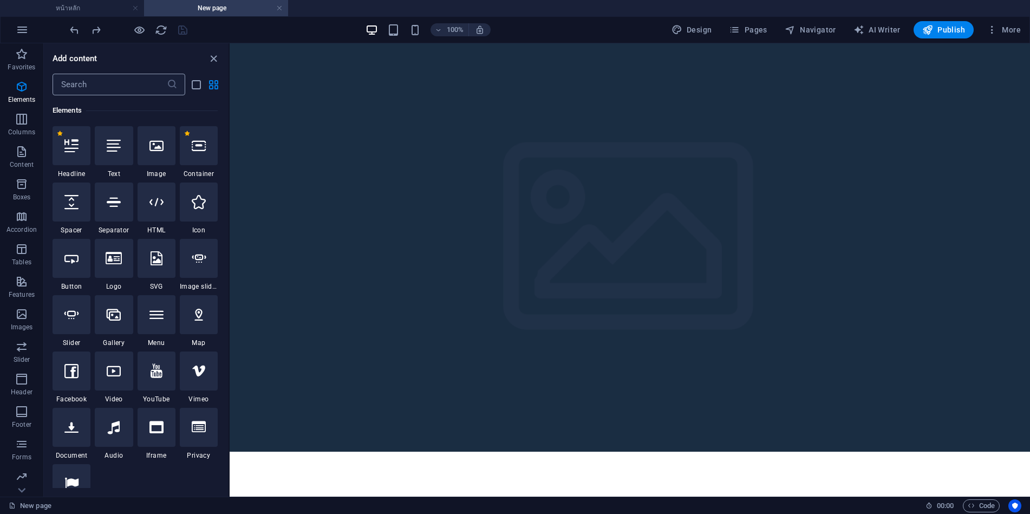
click at [102, 89] on input "text" at bounding box center [110, 85] width 114 height 22
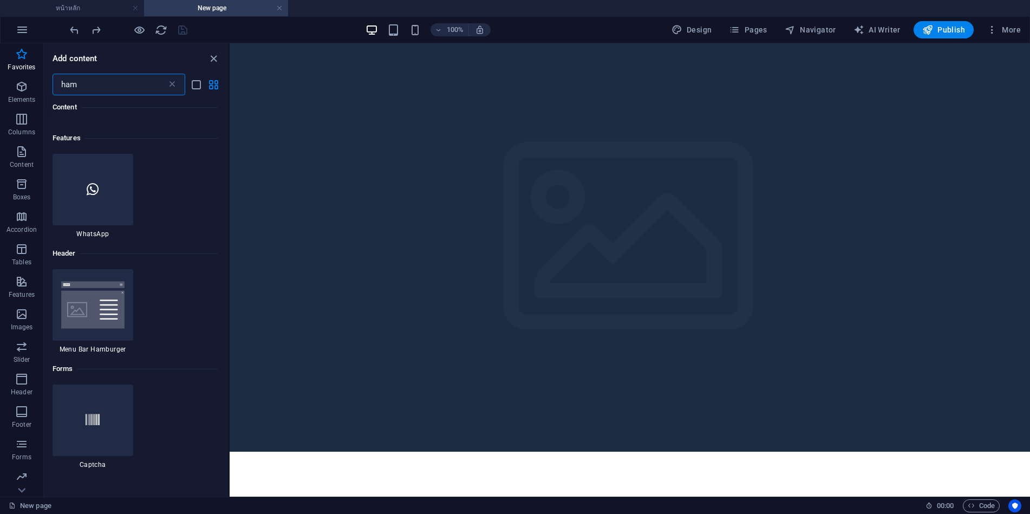
scroll to position [0, 0]
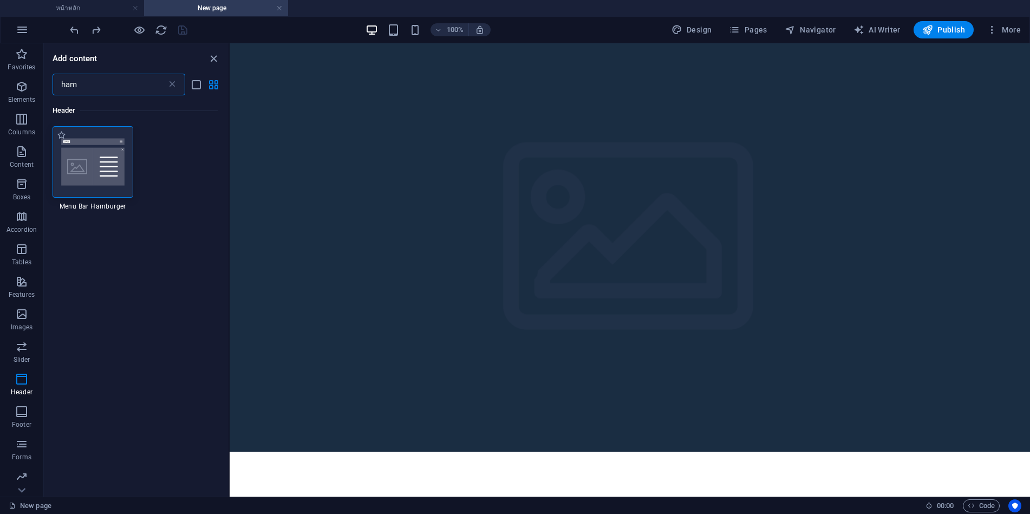
type input "ham"
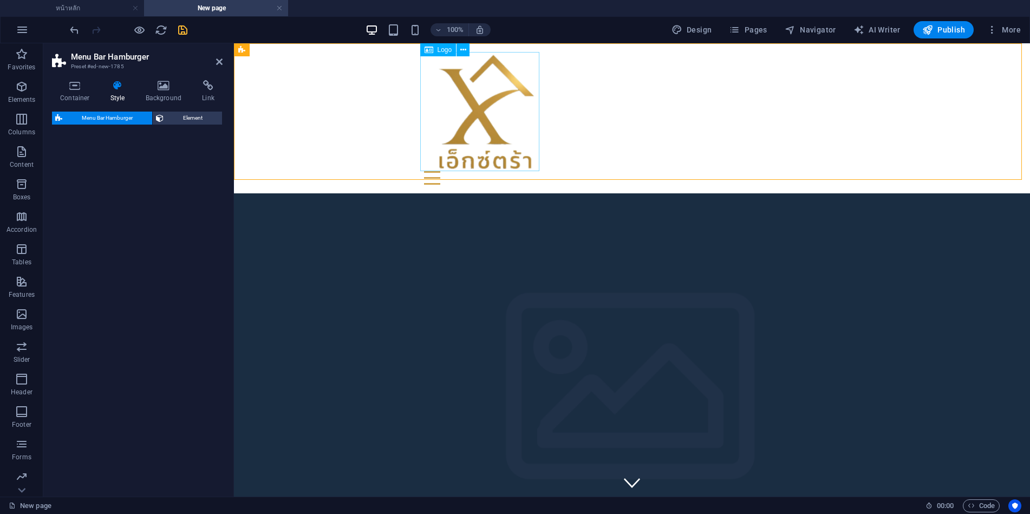
select select "rem"
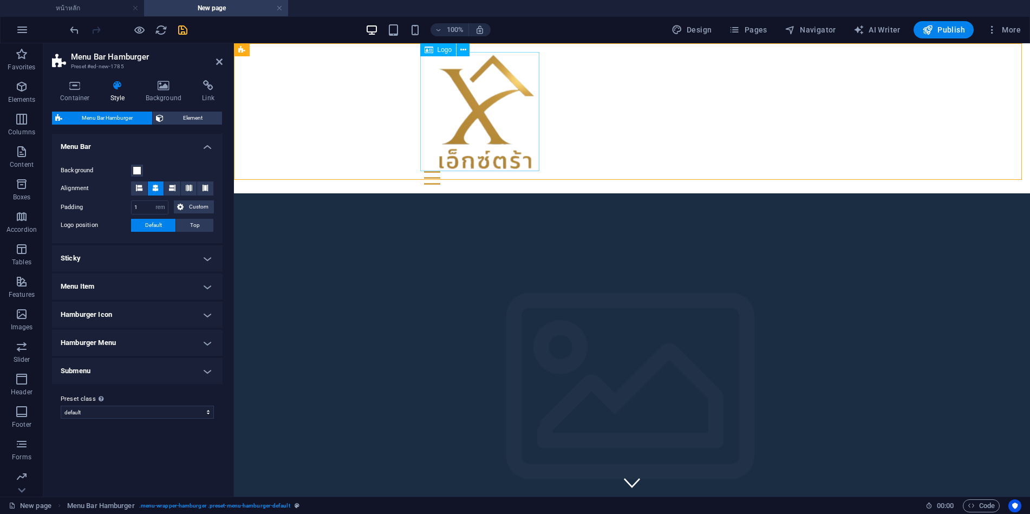
click at [469, 124] on div at bounding box center [632, 111] width 416 height 119
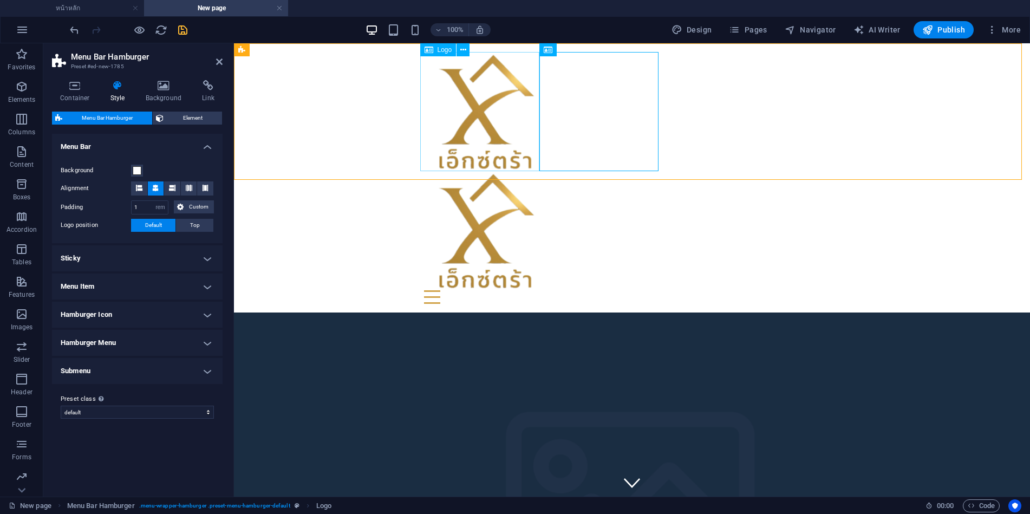
click at [483, 109] on div at bounding box center [632, 111] width 416 height 119
click at [608, 171] on div at bounding box center [632, 230] width 416 height 119
click at [581, 51] on icon at bounding box center [583, 49] width 6 height 11
click at [494, 108] on div at bounding box center [632, 111] width 416 height 119
click at [600, 171] on div at bounding box center [632, 230] width 416 height 119
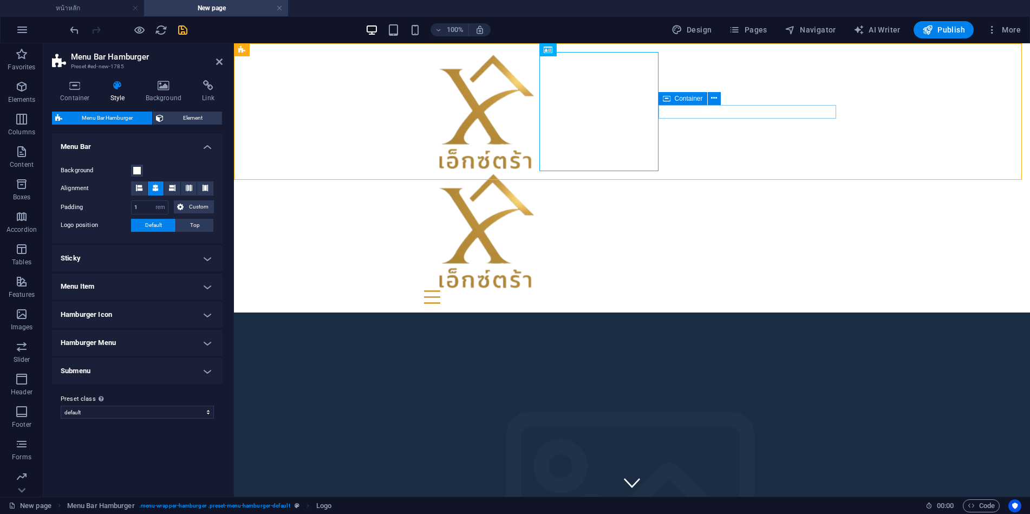
click at [742, 290] on div "Menu" at bounding box center [632, 297] width 416 height 14
click at [183, 31] on icon "save" at bounding box center [183, 30] width 12 height 12
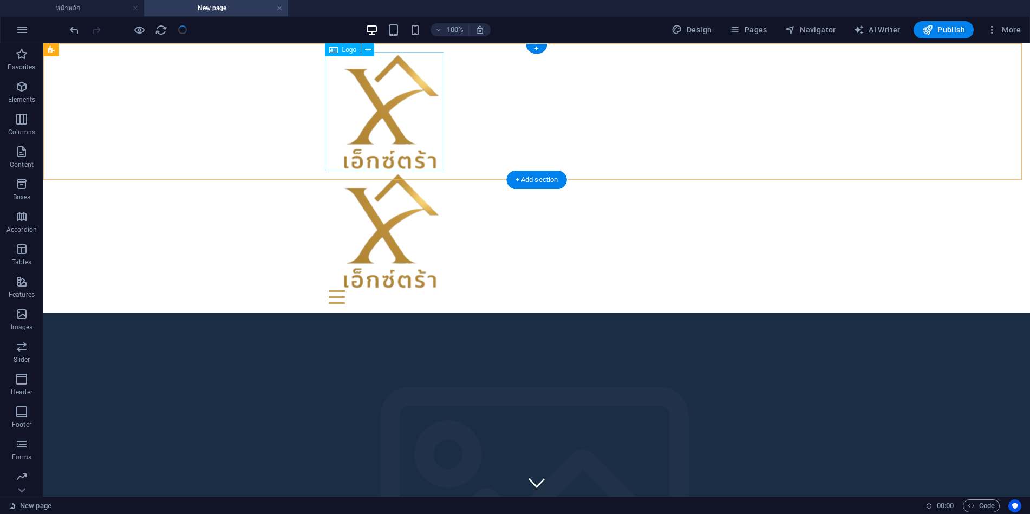
click at [413, 109] on div at bounding box center [537, 111] width 416 height 119
click at [498, 171] on div at bounding box center [537, 230] width 416 height 119
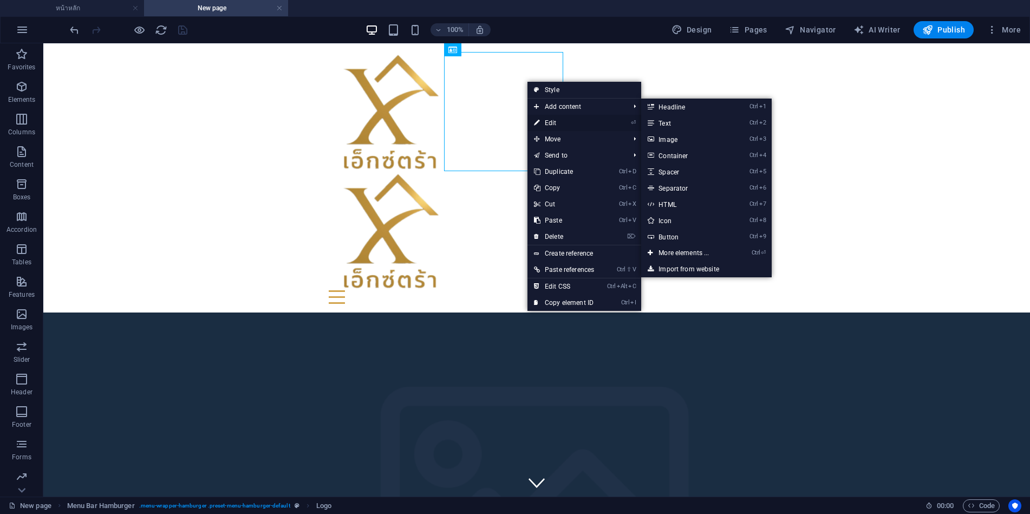
click at [553, 123] on link "⏎ Edit" at bounding box center [564, 123] width 73 height 16
select select "px"
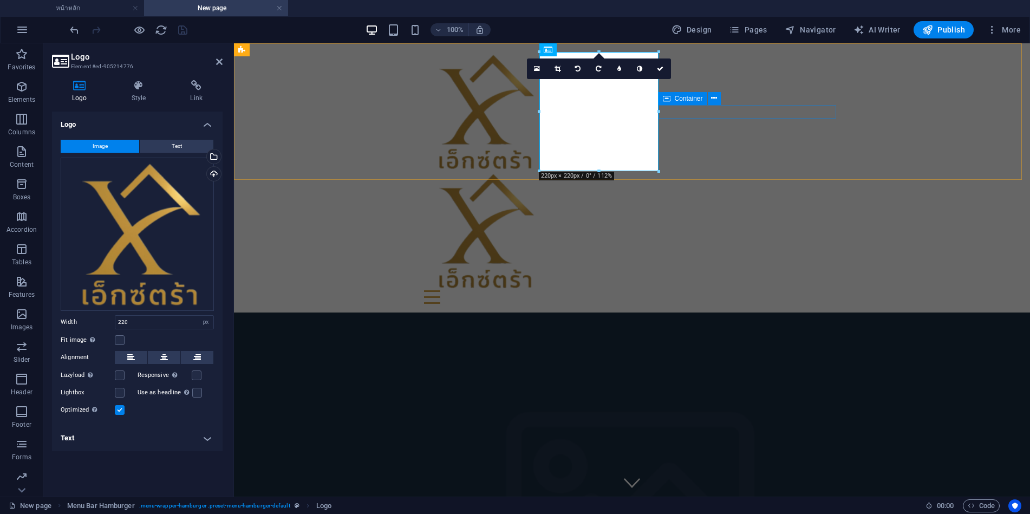
click at [717, 290] on div "Menu" at bounding box center [632, 297] width 416 height 14
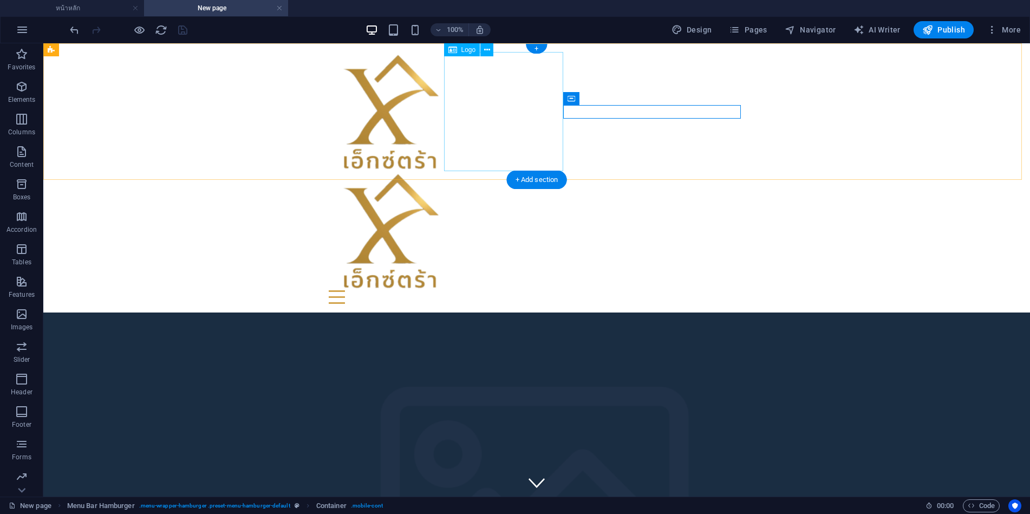
click at [531, 171] on div at bounding box center [537, 230] width 416 height 119
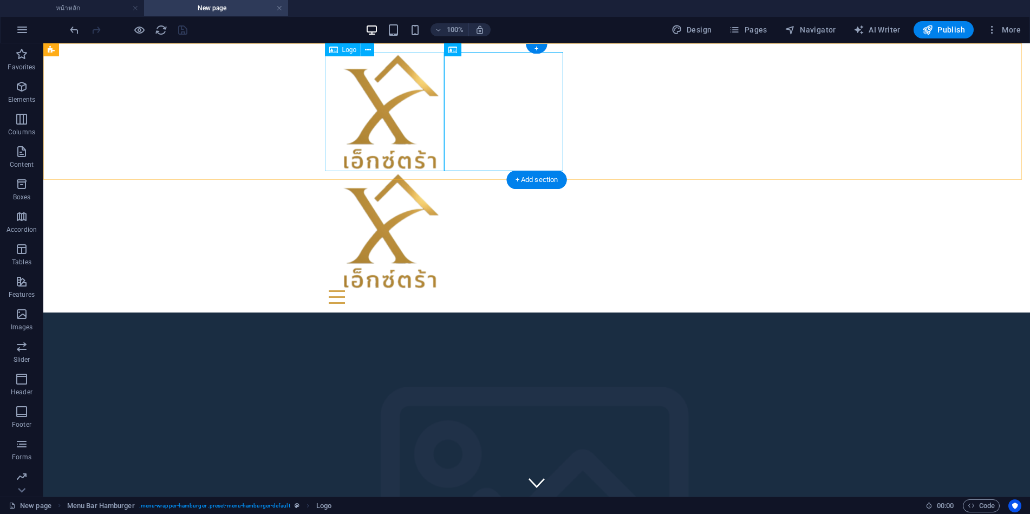
click at [372, 119] on div at bounding box center [537, 111] width 416 height 119
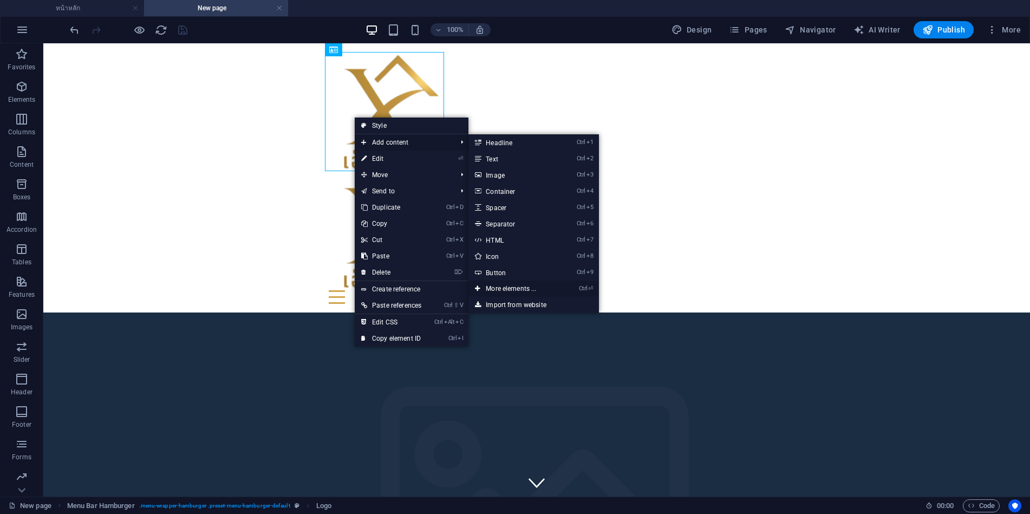
click at [516, 287] on link "Ctrl ⏎ More elements ..." at bounding box center [513, 289] width 89 height 16
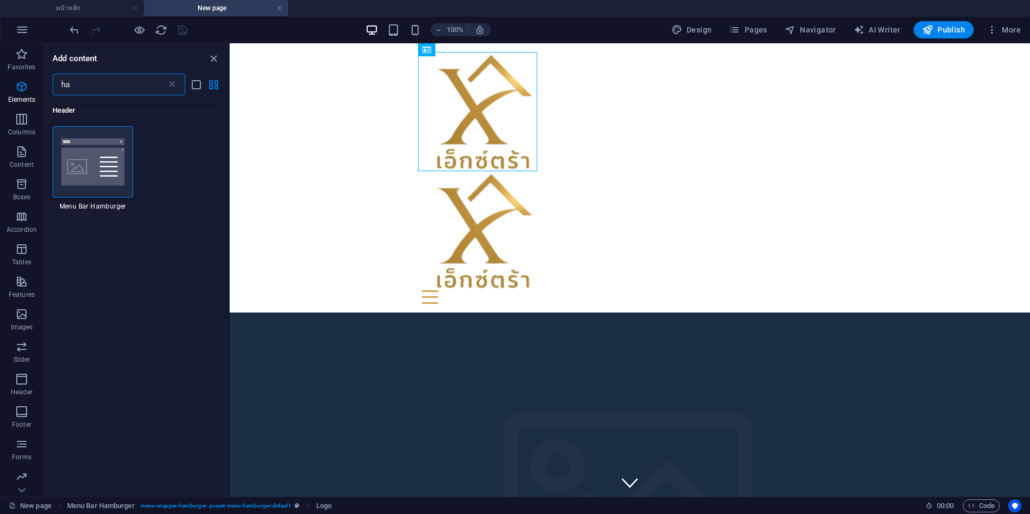
type input "h"
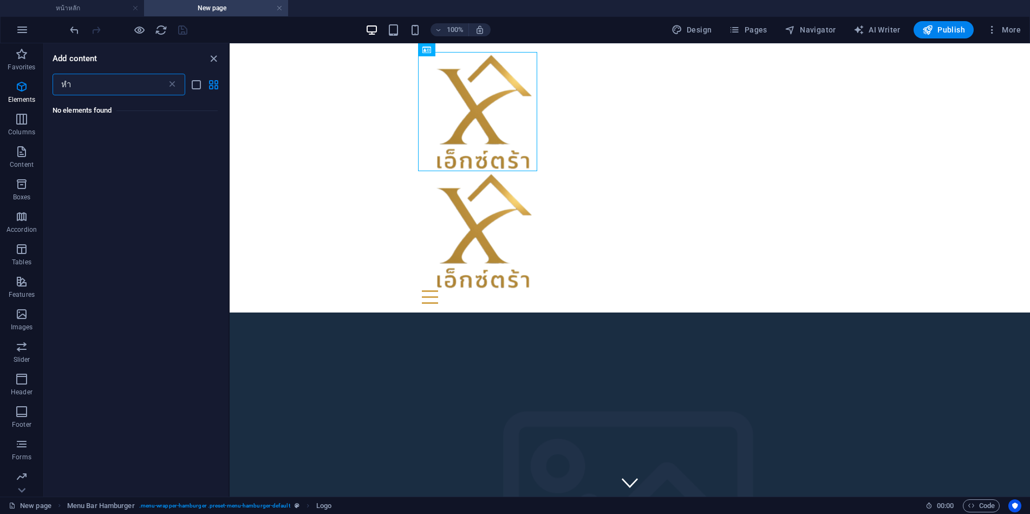
type input "ห"
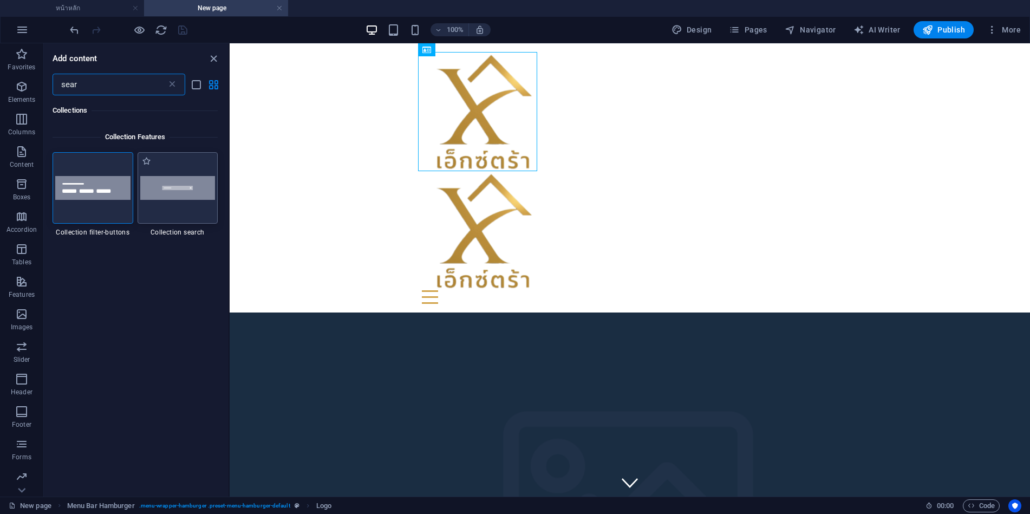
type input "sear"
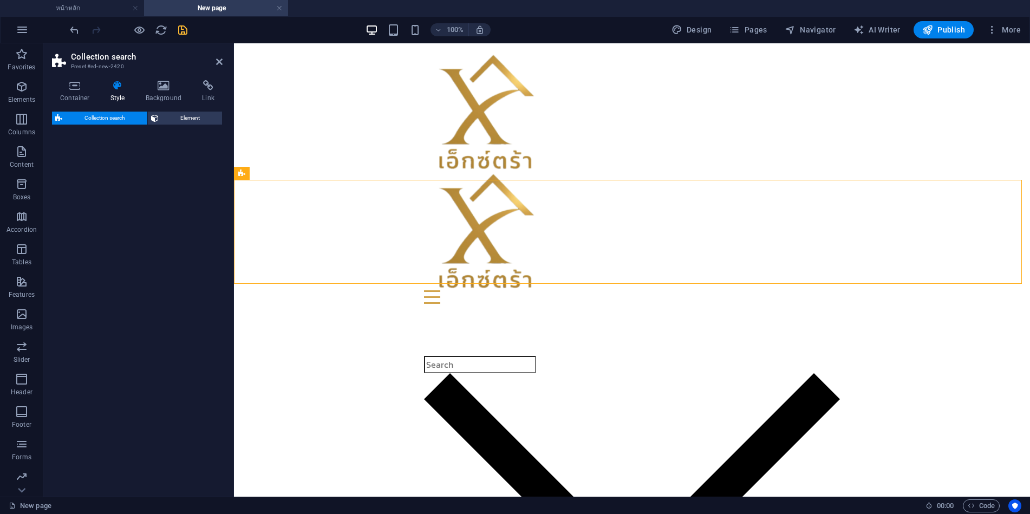
select select "px"
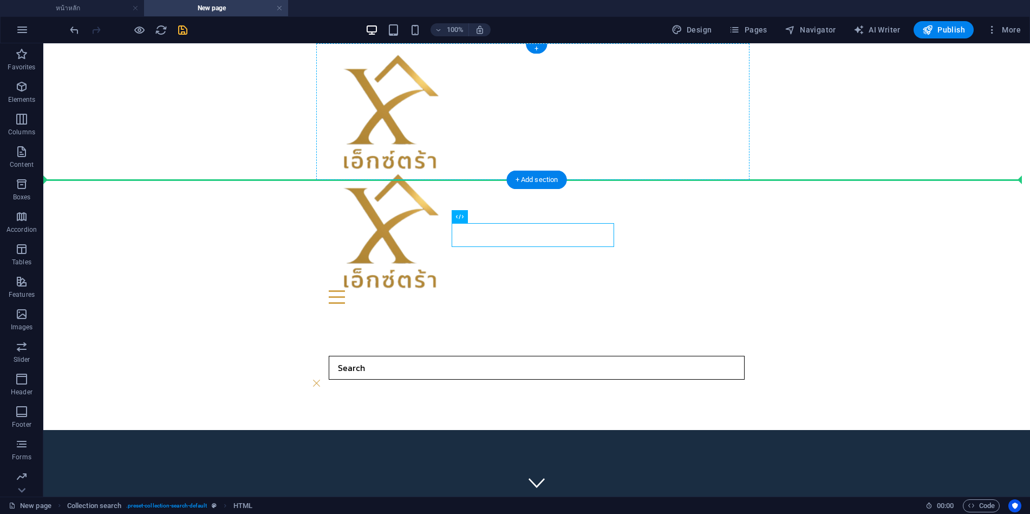
drag, startPoint x: 482, startPoint y: 258, endPoint x: 723, endPoint y: 113, distance: 281.7
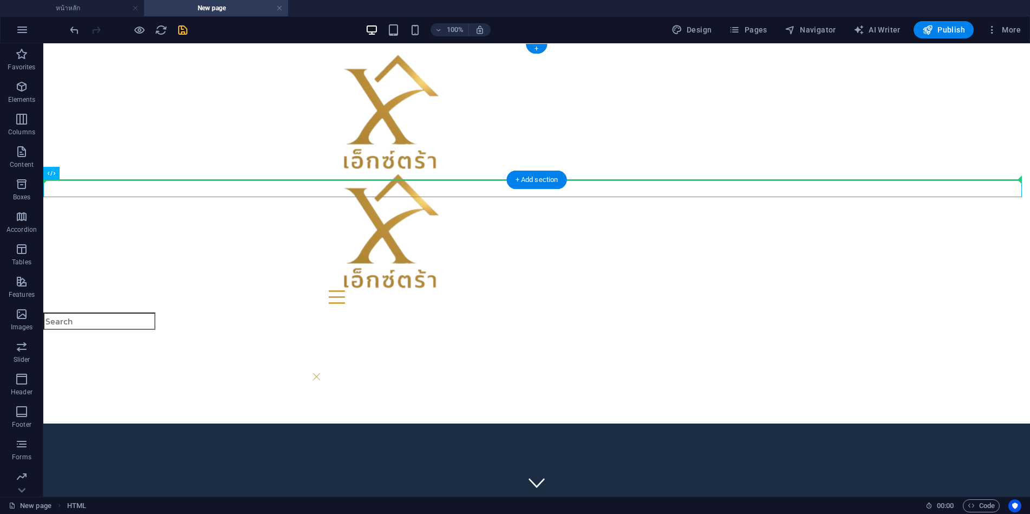
drag, startPoint x: 181, startPoint y: 134, endPoint x: 285, endPoint y: 138, distance: 103.5
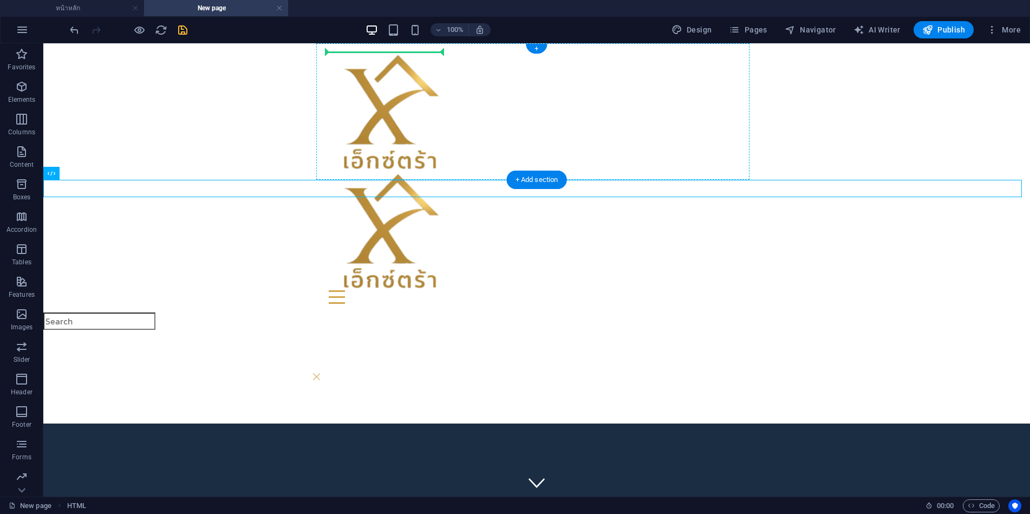
drag, startPoint x: 100, startPoint y: 220, endPoint x: 343, endPoint y: 112, distance: 265.8
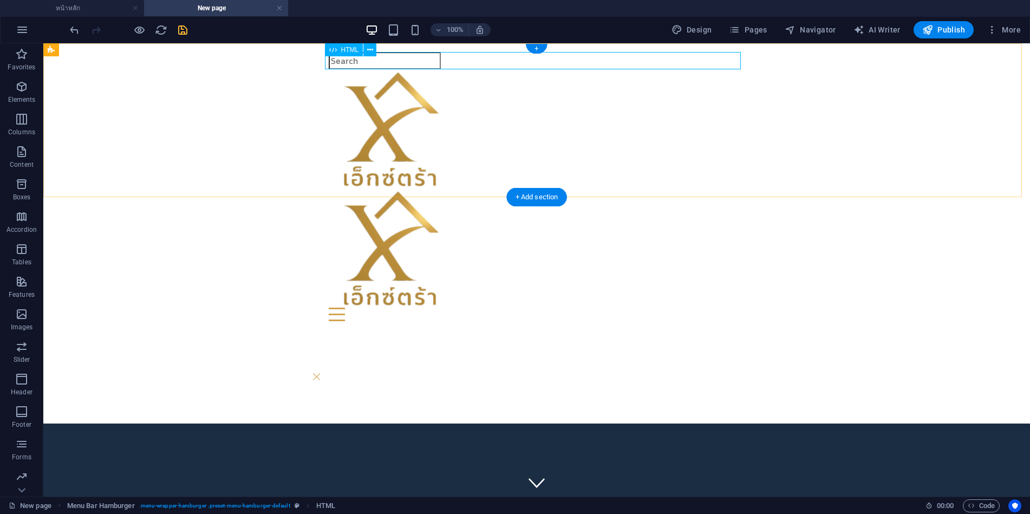
click at [473, 59] on div at bounding box center [537, 60] width 416 height 17
click at [463, 59] on div at bounding box center [537, 60] width 416 height 17
click at [461, 59] on div at bounding box center [537, 60] width 416 height 17
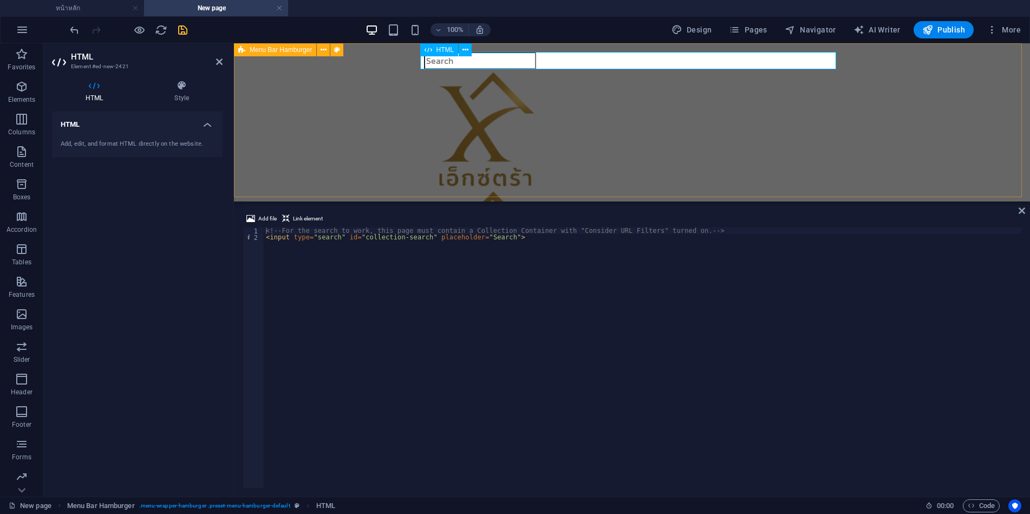
click at [482, 57] on input "search" at bounding box center [480, 60] width 112 height 17
click at [593, 55] on div at bounding box center [632, 60] width 416 height 17
click at [466, 49] on icon at bounding box center [466, 49] width 6 height 11
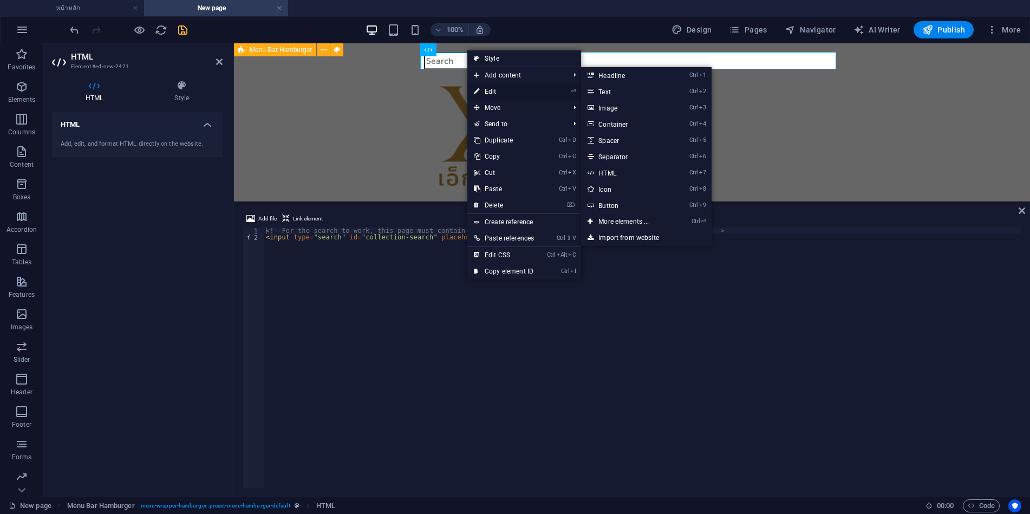
click at [494, 93] on link "⏎ Edit" at bounding box center [504, 91] width 73 height 16
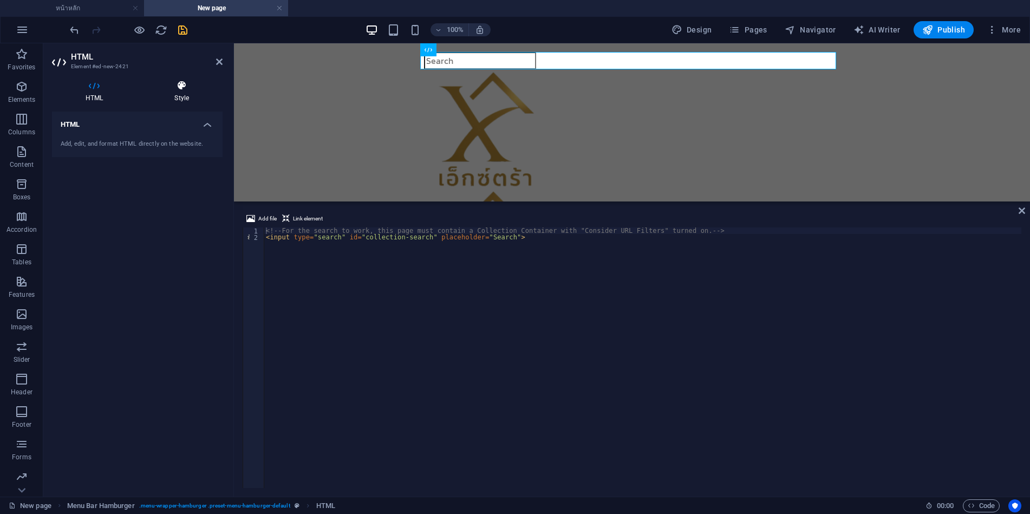
click at [189, 90] on icon at bounding box center [182, 85] width 82 height 11
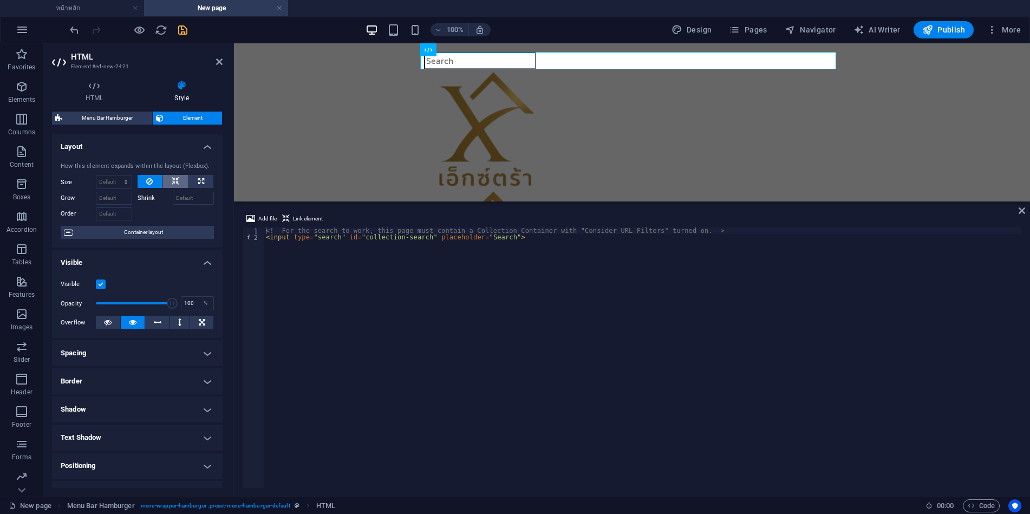
click at [174, 180] on icon at bounding box center [176, 181] width 8 height 13
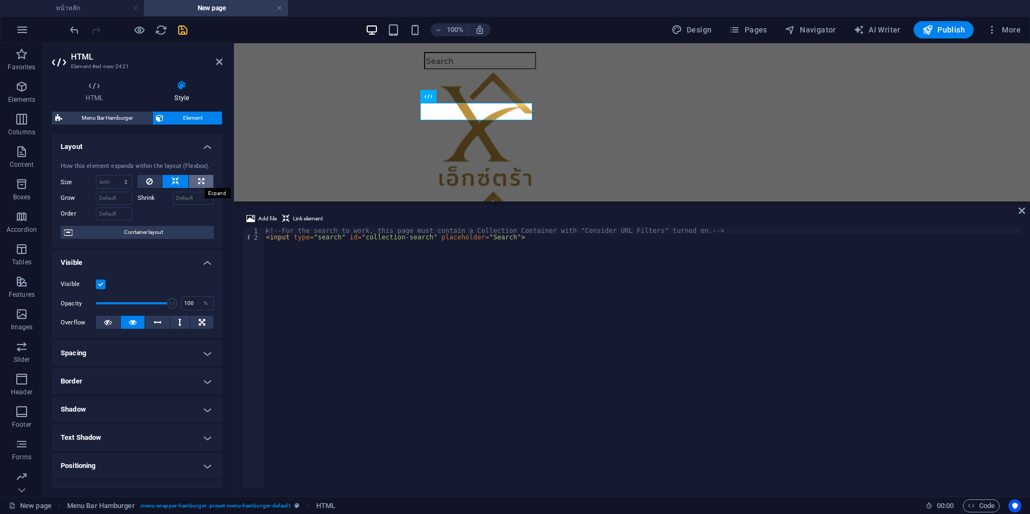
click at [191, 180] on button at bounding box center [201, 181] width 24 height 13
type input "100"
select select "%"
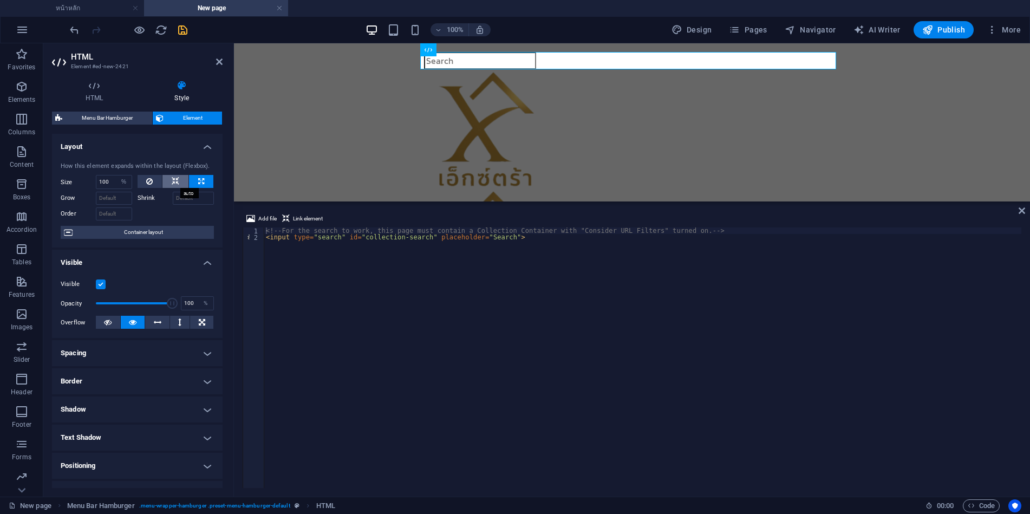
click at [166, 180] on button at bounding box center [176, 181] width 26 height 13
select select "DISABLED_OPTION_VALUE"
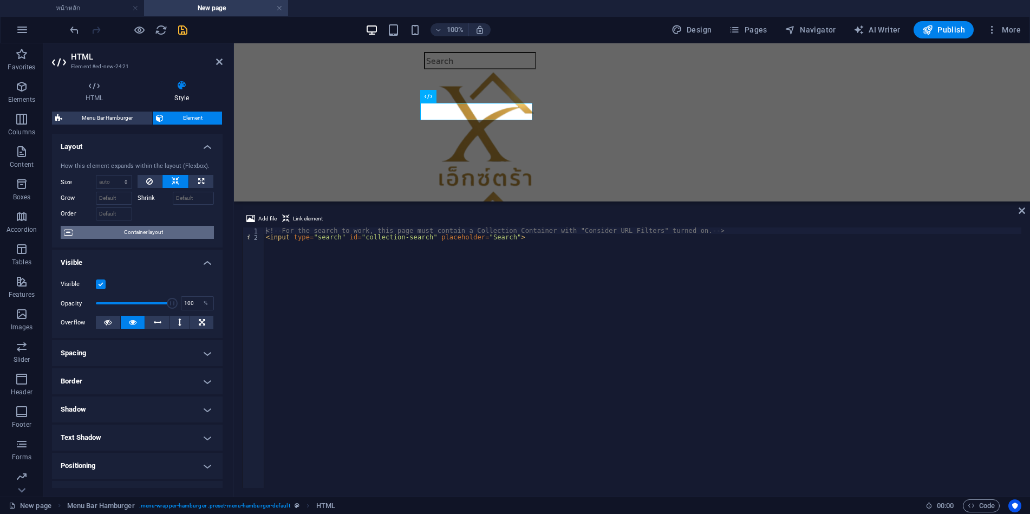
click at [122, 229] on span "Container layout" at bounding box center [143, 232] width 135 height 13
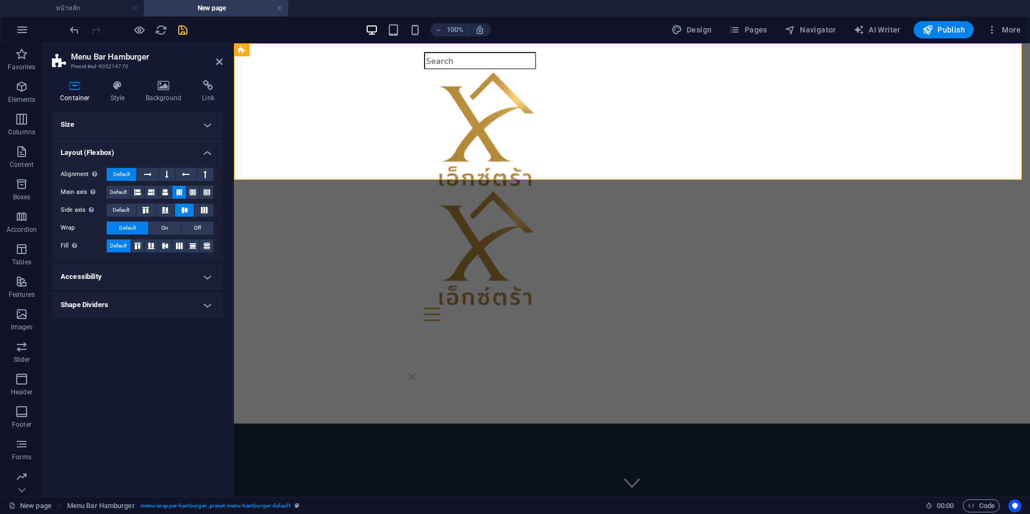
click at [96, 269] on h4 "Accessibility" at bounding box center [137, 277] width 171 height 26
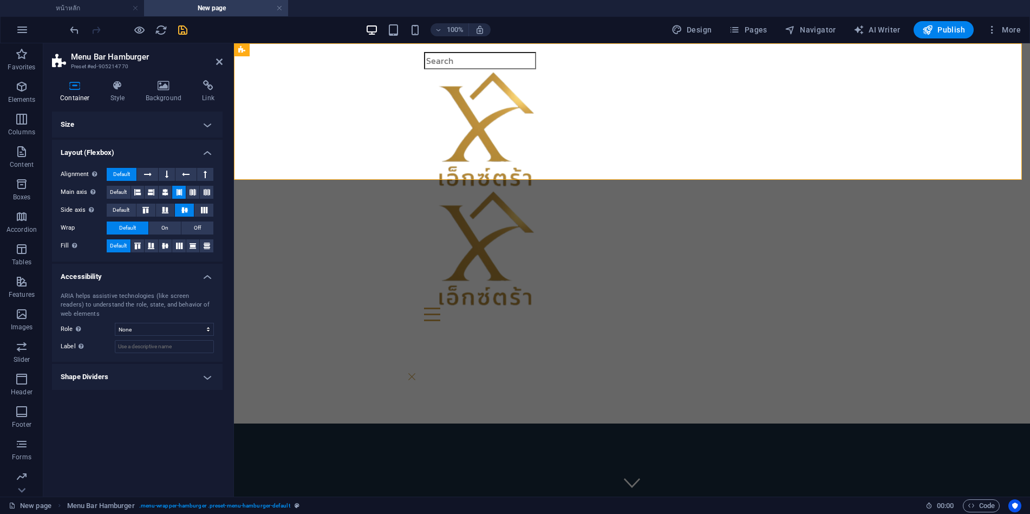
click at [112, 374] on h4 "Shape Dividers" at bounding box center [137, 377] width 171 height 26
click at [139, 193] on icon at bounding box center [137, 192] width 7 height 13
click at [265, 330] on div at bounding box center [632, 377] width 796 height 94
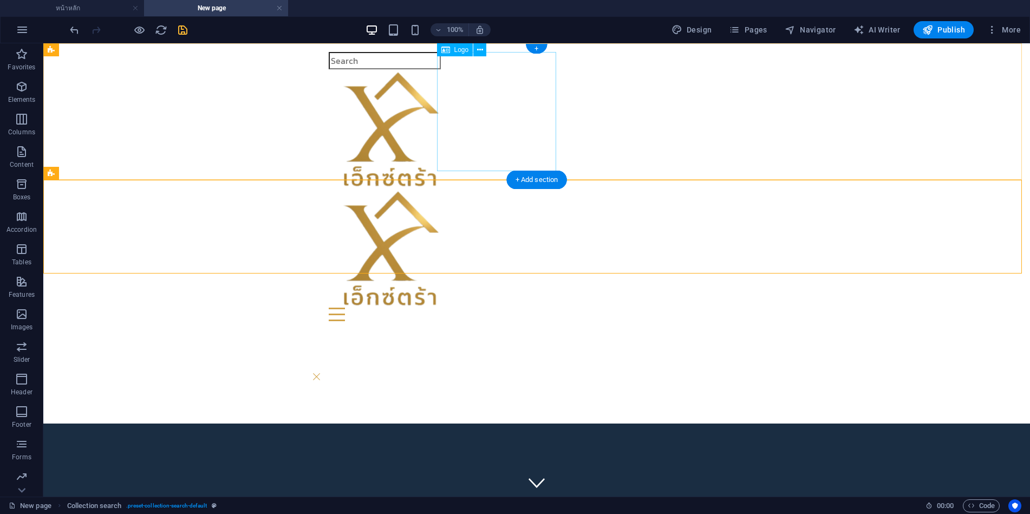
click at [464, 110] on div at bounding box center [537, 128] width 416 height 119
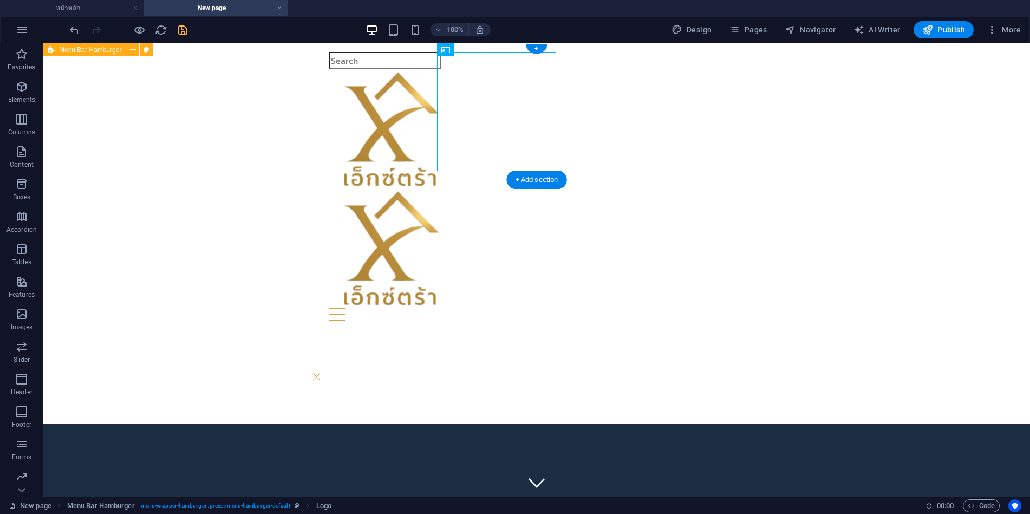
click at [266, 177] on div "Menu Drop content here or Add elements Paste clipboard 01. STARTPAGE 02. SUBPAG…" at bounding box center [536, 186] width 987 height 287
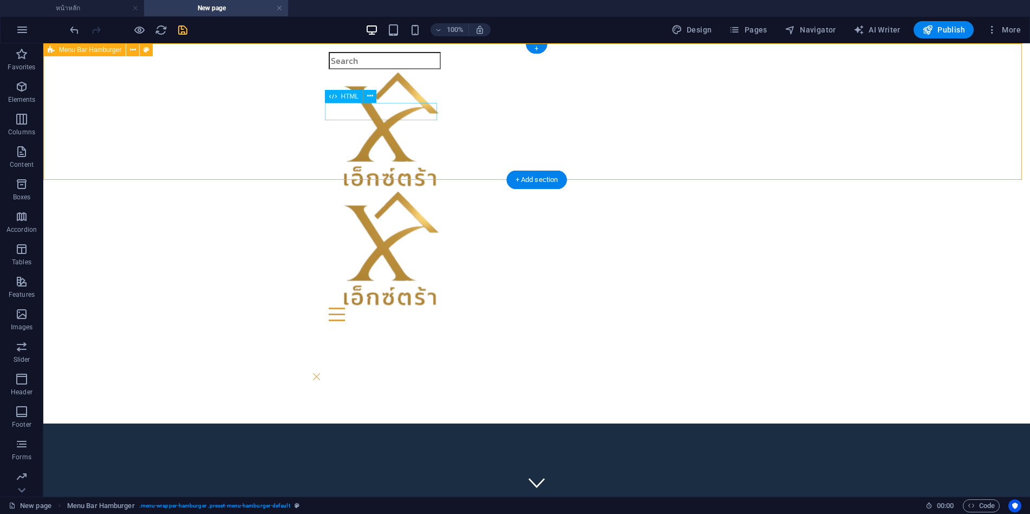
click at [367, 69] on div at bounding box center [537, 60] width 416 height 17
click at [345, 69] on div at bounding box center [537, 60] width 416 height 17
click at [365, 69] on div at bounding box center [537, 60] width 416 height 17
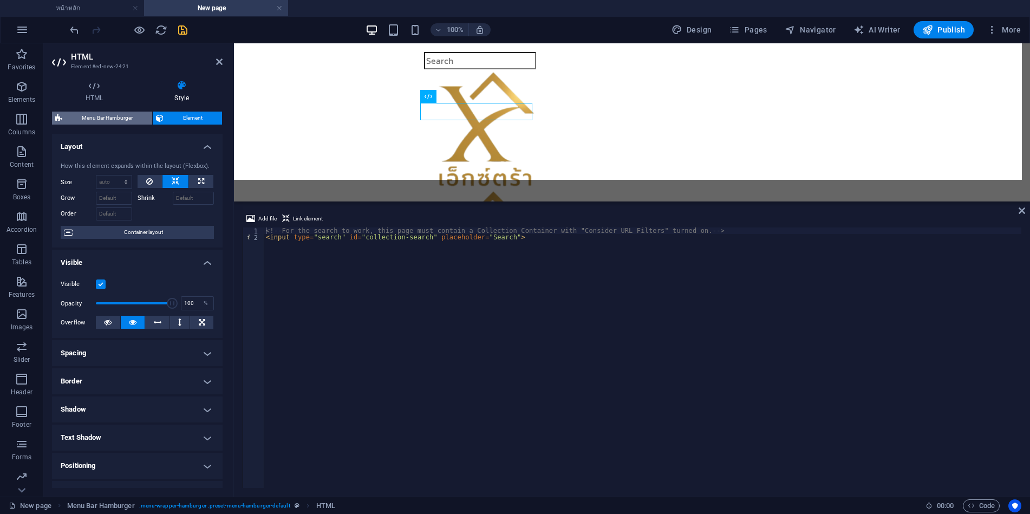
click at [113, 116] on span "Menu Bar Hamburger" at bounding box center [107, 118] width 83 height 13
select select "rem"
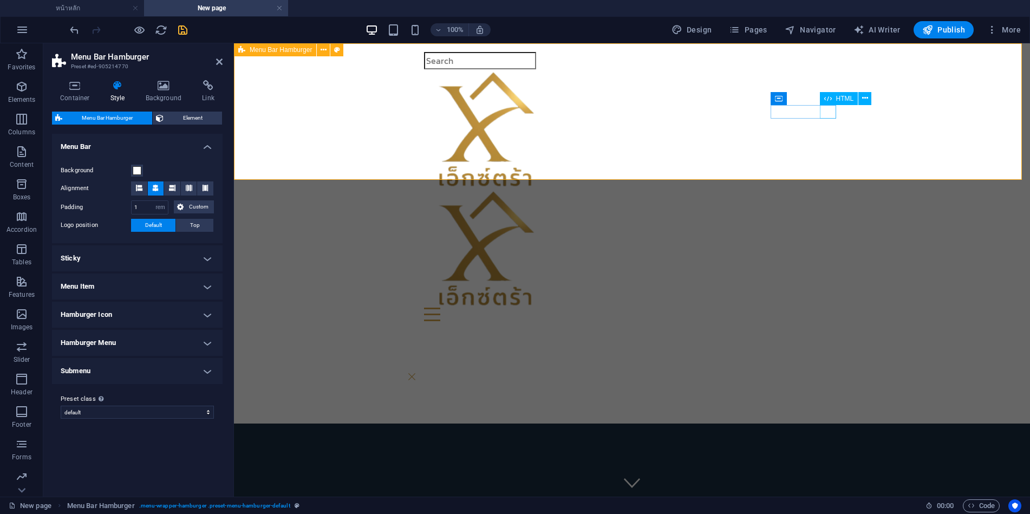
click at [829, 308] on div "Menu" at bounding box center [632, 315] width 416 height 14
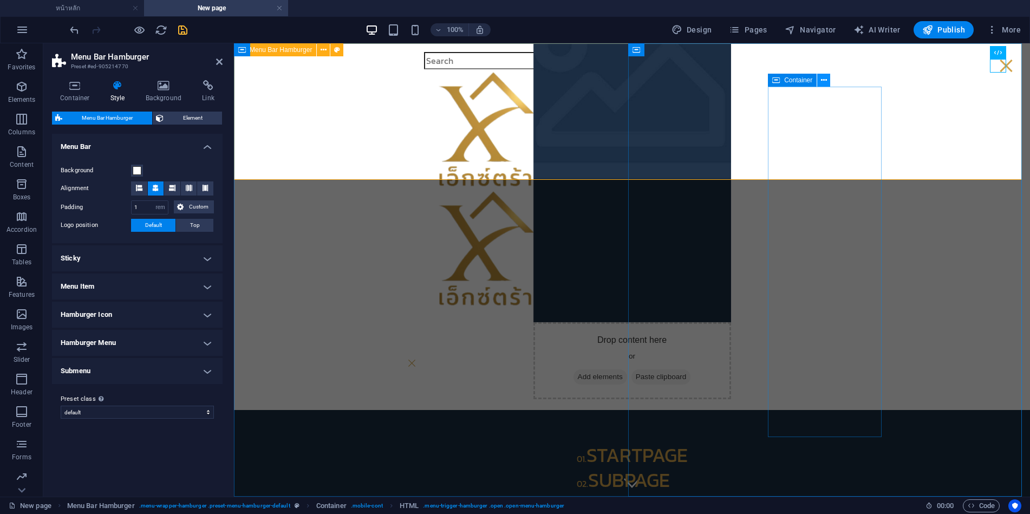
click at [822, 81] on icon at bounding box center [824, 80] width 6 height 11
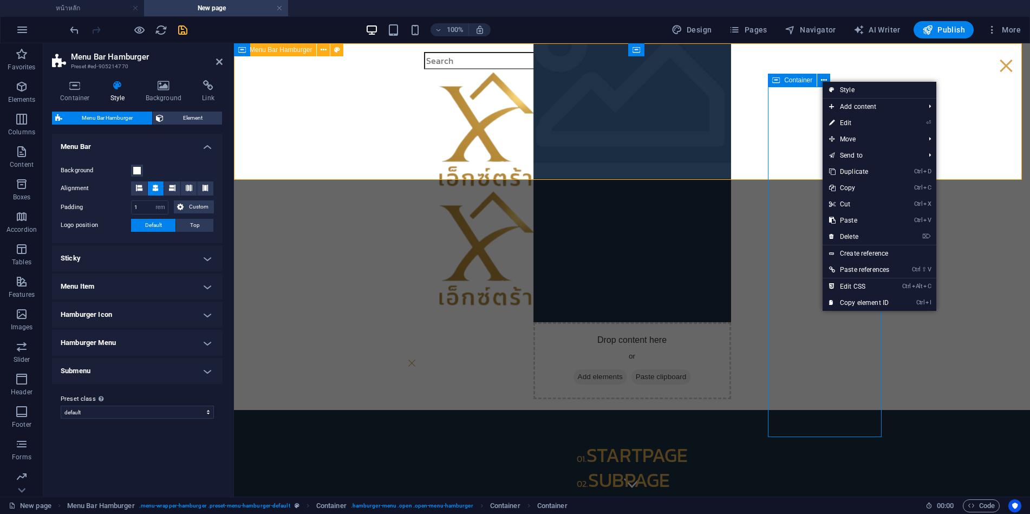
drag, startPoint x: 801, startPoint y: 80, endPoint x: 614, endPoint y: 59, distance: 188.2
click at [801, 80] on span "Container" at bounding box center [798, 80] width 28 height 7
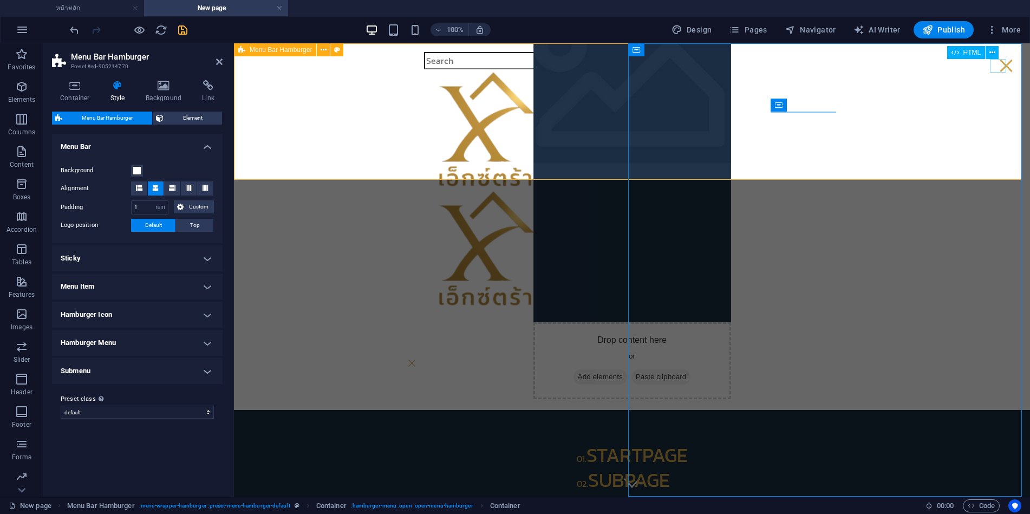
click at [1000, 65] on div "Menu" at bounding box center [1006, 66] width 16 height 14
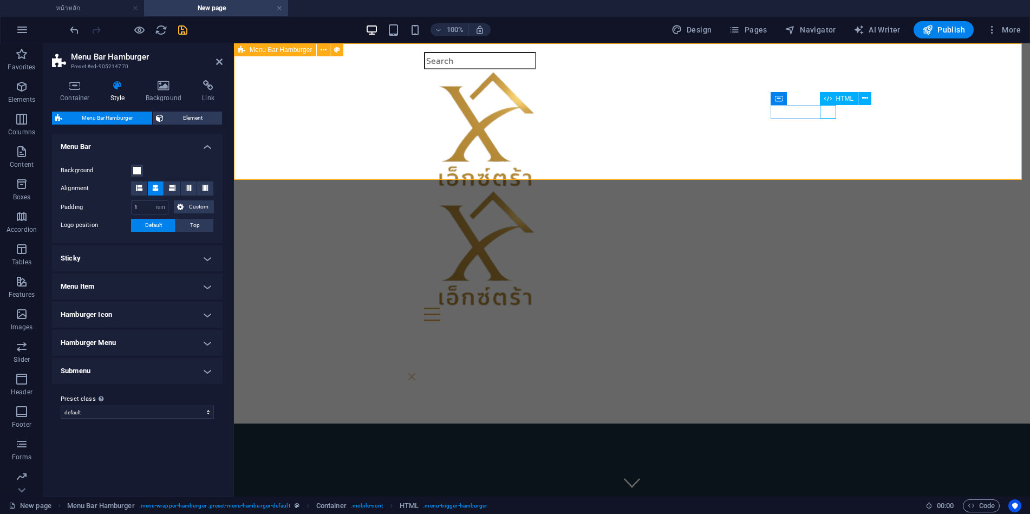
click at [827, 308] on div "Menu" at bounding box center [632, 315] width 416 height 14
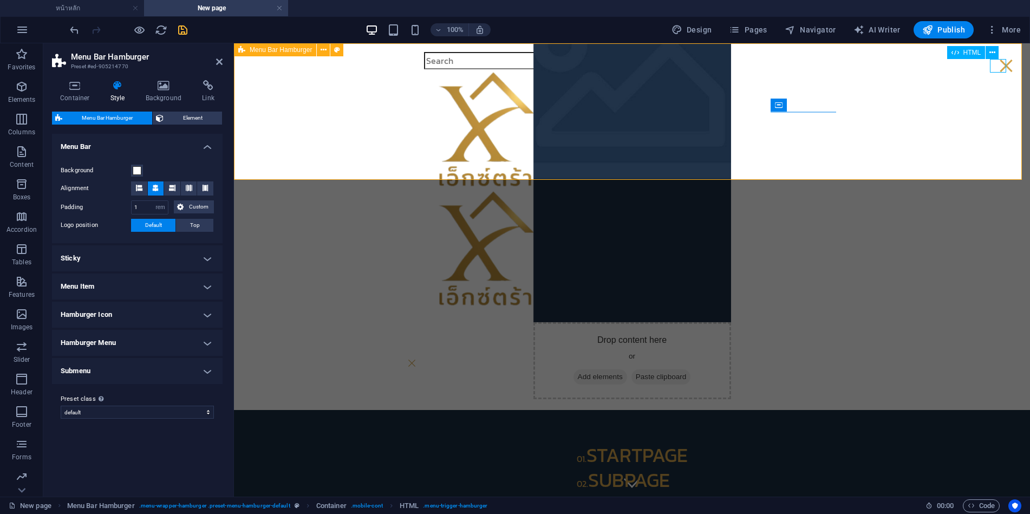
click at [1000, 68] on div "Menu" at bounding box center [1006, 66] width 16 height 14
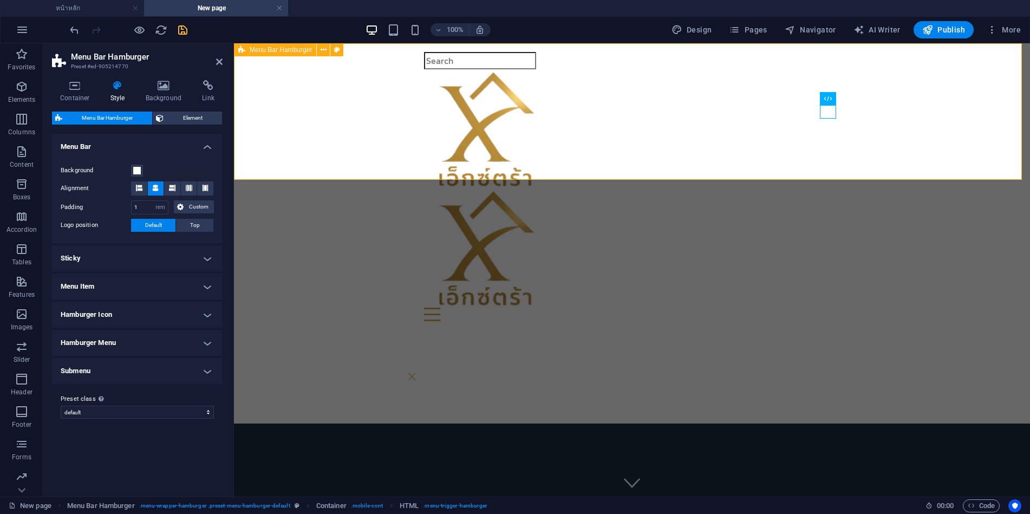
click at [939, 135] on div "Menu Drop content here or Add elements Paste clipboard 01. STARTPAGE 02. SUBPAG…" at bounding box center [632, 186] width 796 height 287
click at [952, 118] on div "Menu Drop content here or Add elements Paste clipboard 01. STARTPAGE 02. SUBPAG…" at bounding box center [632, 186] width 796 height 287
click at [158, 84] on icon at bounding box center [164, 85] width 53 height 11
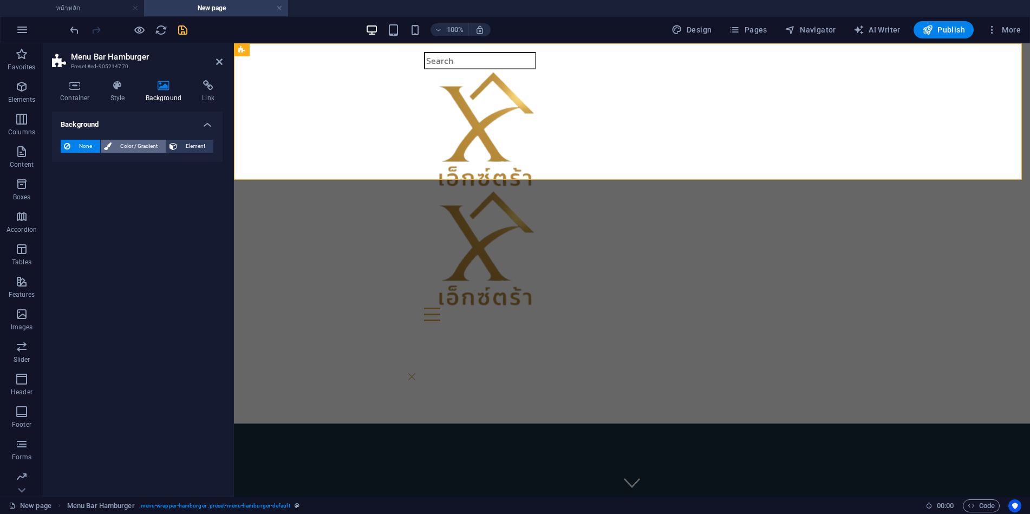
click at [126, 145] on span "Color / Gradient" at bounding box center [139, 146] width 48 height 13
click at [103, 167] on span "Gradient" at bounding box center [103, 166] width 27 height 15
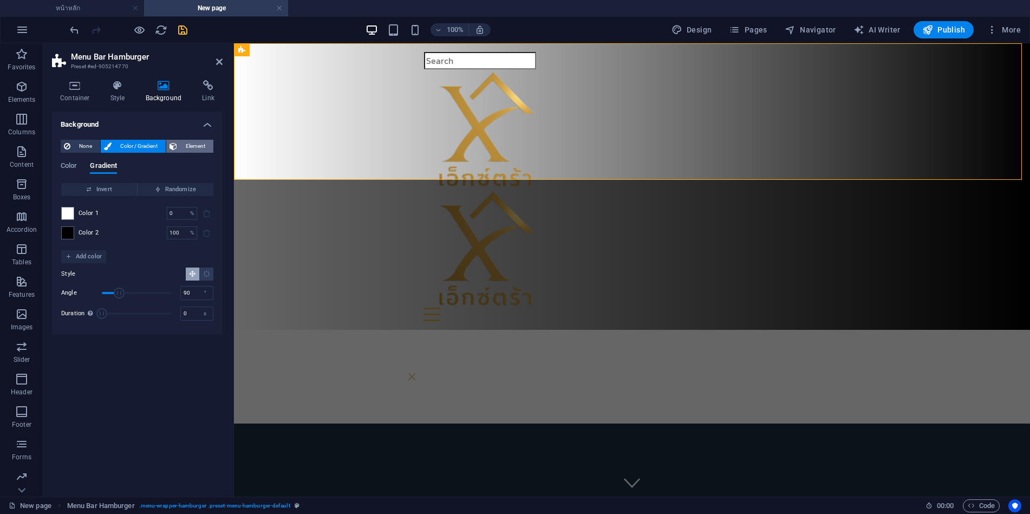
click at [192, 145] on span "Element" at bounding box center [195, 146] width 30 height 13
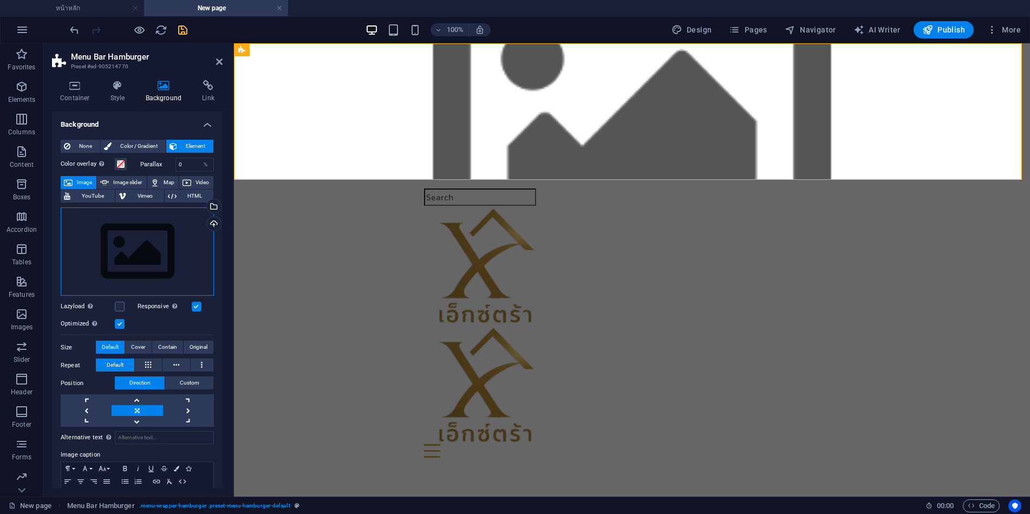
click at [151, 236] on div "Drag files here, click to choose files or select files from Files or our free s…" at bounding box center [137, 251] width 153 height 89
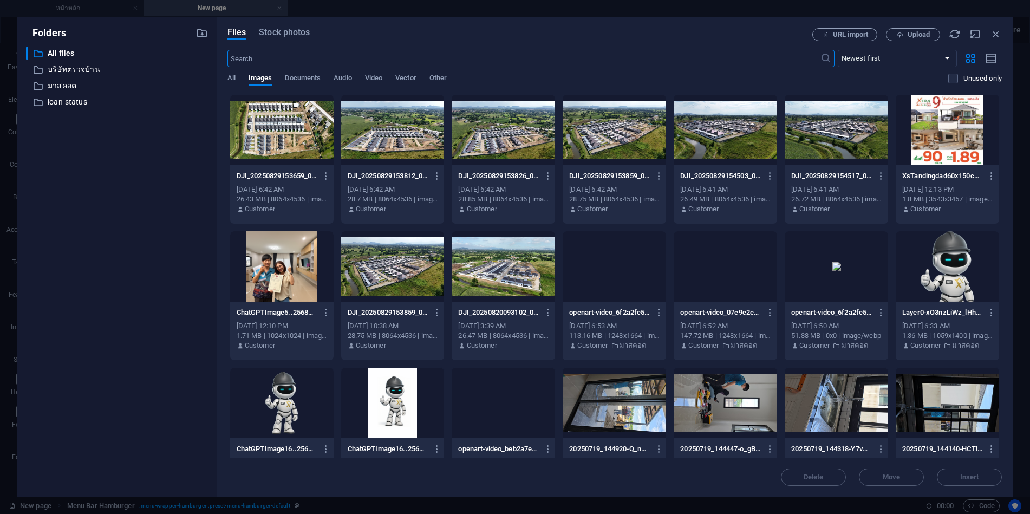
click at [269, 122] on div at bounding box center [281, 130] width 103 height 70
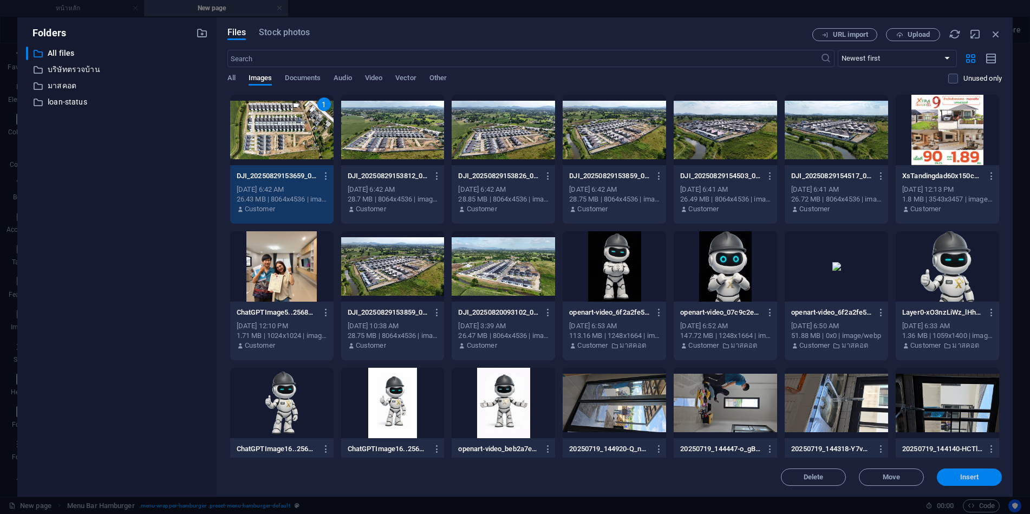
drag, startPoint x: 961, startPoint y: 476, endPoint x: 243, endPoint y: 319, distance: 734.7
click at [961, 476] on span "Insert" at bounding box center [970, 477] width 19 height 7
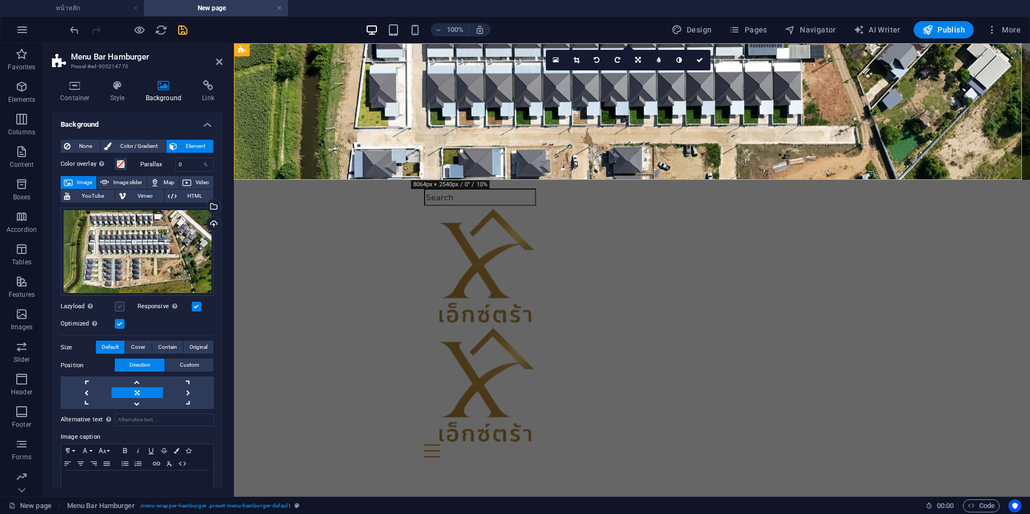
click at [122, 302] on label at bounding box center [120, 307] width 10 height 10
click at [0, 0] on input "Lazyload Loading images after the page loads improves page speed." at bounding box center [0, 0] width 0 height 0
click at [122, 303] on label at bounding box center [120, 307] width 10 height 10
click at [0, 0] on input "Lazyload Loading images after the page loads improves page speed." at bounding box center [0, 0] width 0 height 0
click at [193, 306] on label at bounding box center [197, 307] width 10 height 10
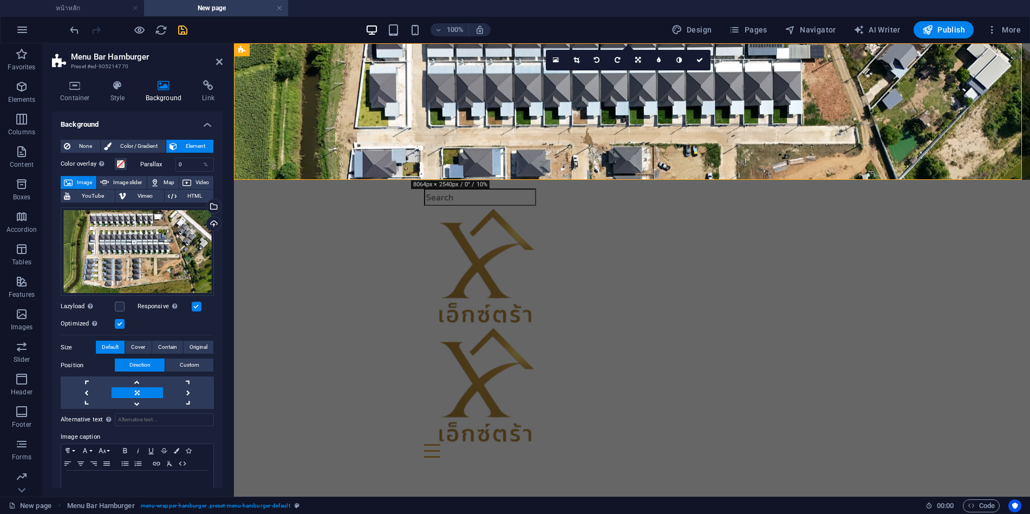
click at [0, 0] on input "Responsive Automatically load retina image and smartphone optimized sizes." at bounding box center [0, 0] width 0 height 0
click at [193, 306] on label at bounding box center [197, 307] width 10 height 10
click at [0, 0] on input "Responsive Automatically load retina image and smartphone optimized sizes." at bounding box center [0, 0] width 0 height 0
click at [123, 182] on span "Image slider" at bounding box center [127, 182] width 31 height 13
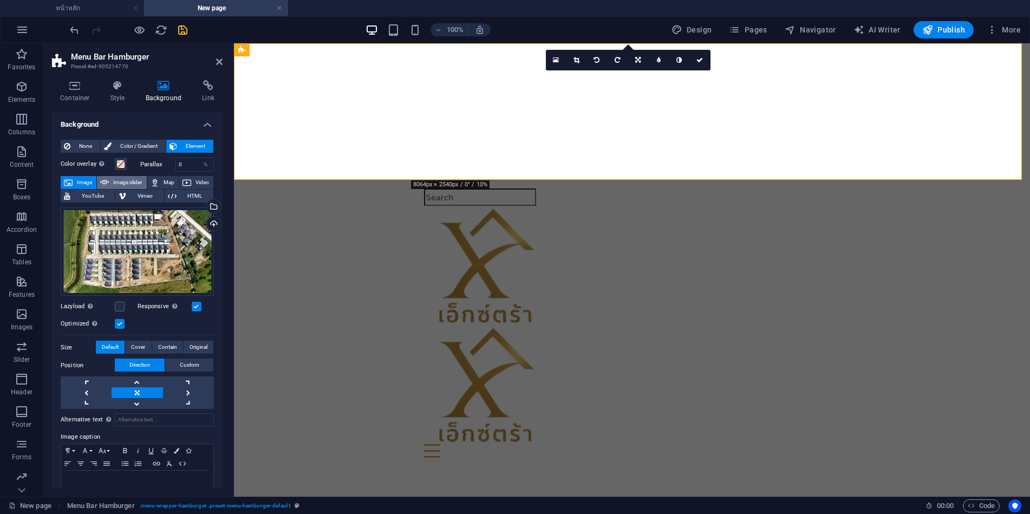
select select "ms"
select select "s"
select select "progressive"
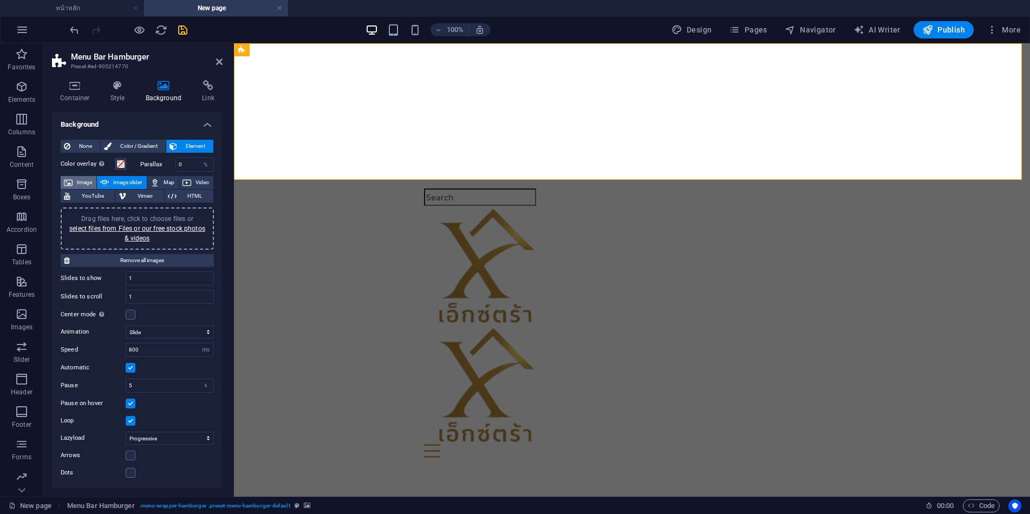
click at [74, 184] on button "Image" at bounding box center [79, 182] width 36 height 13
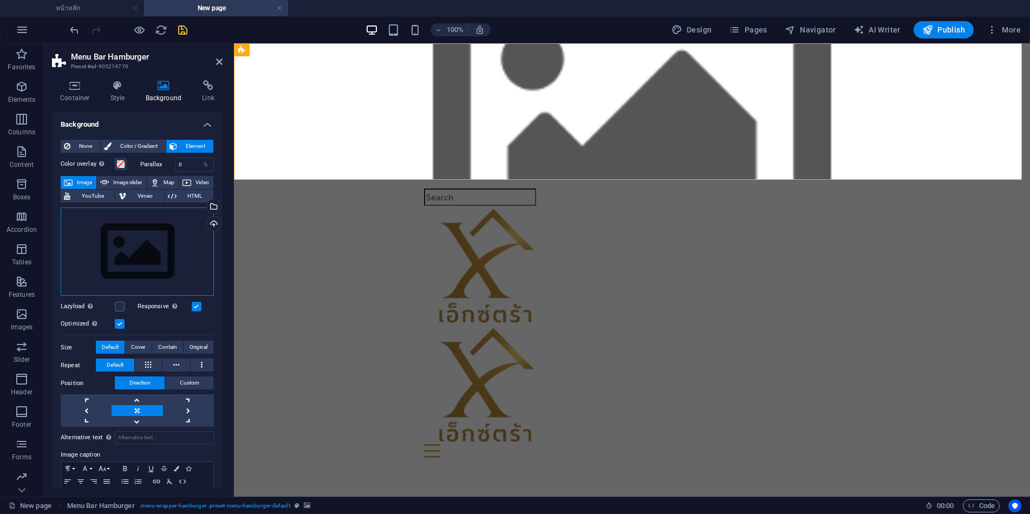
click at [157, 240] on div "Drag files here, click to choose files or select files from Files or our free s…" at bounding box center [137, 251] width 153 height 89
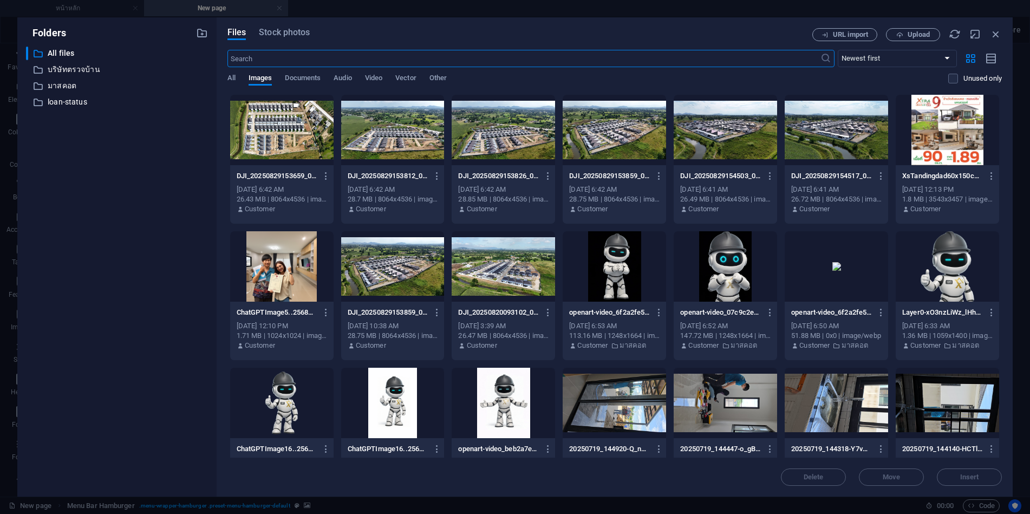
click at [517, 140] on div at bounding box center [503, 130] width 103 height 70
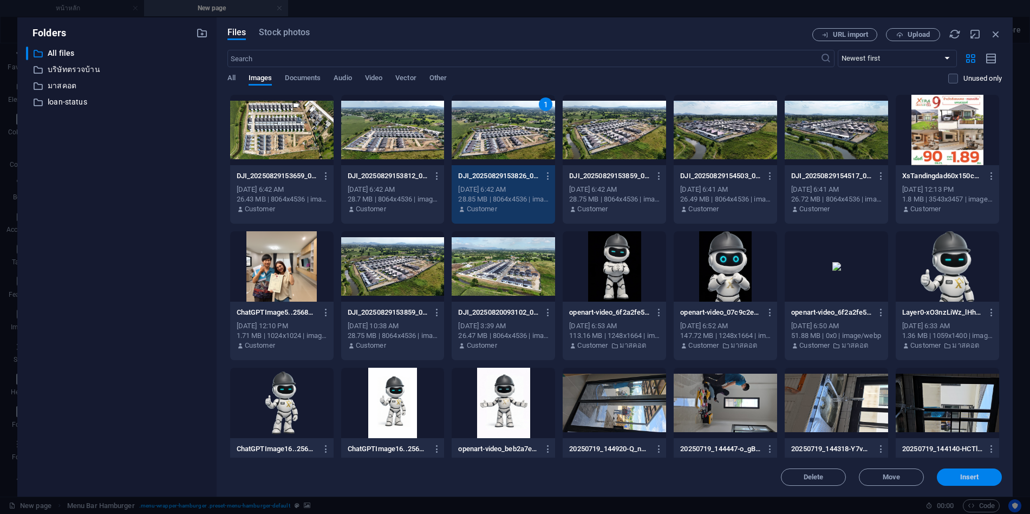
click at [956, 476] on span "Insert" at bounding box center [970, 477] width 56 height 7
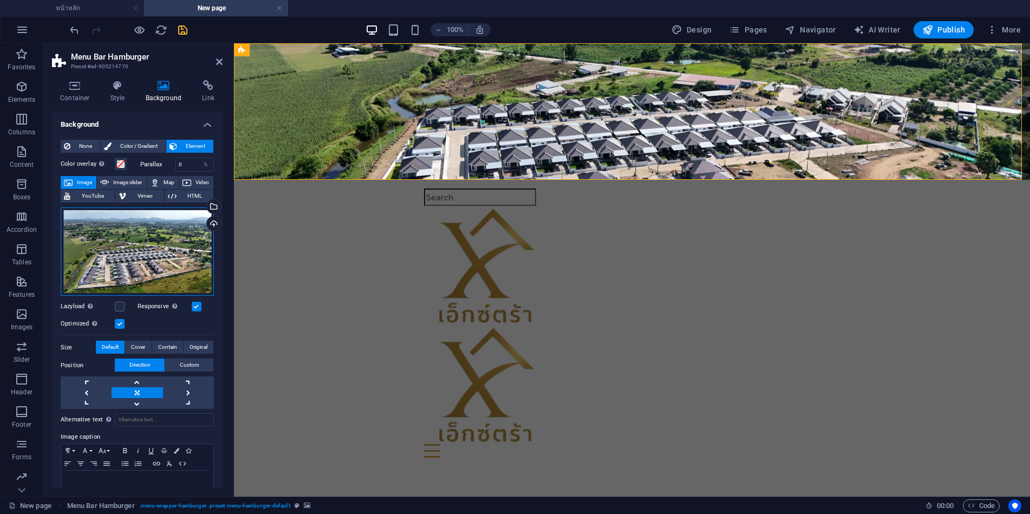
click at [141, 240] on div "Drag files here, click to choose files or select files from Files or our free s…" at bounding box center [137, 251] width 153 height 89
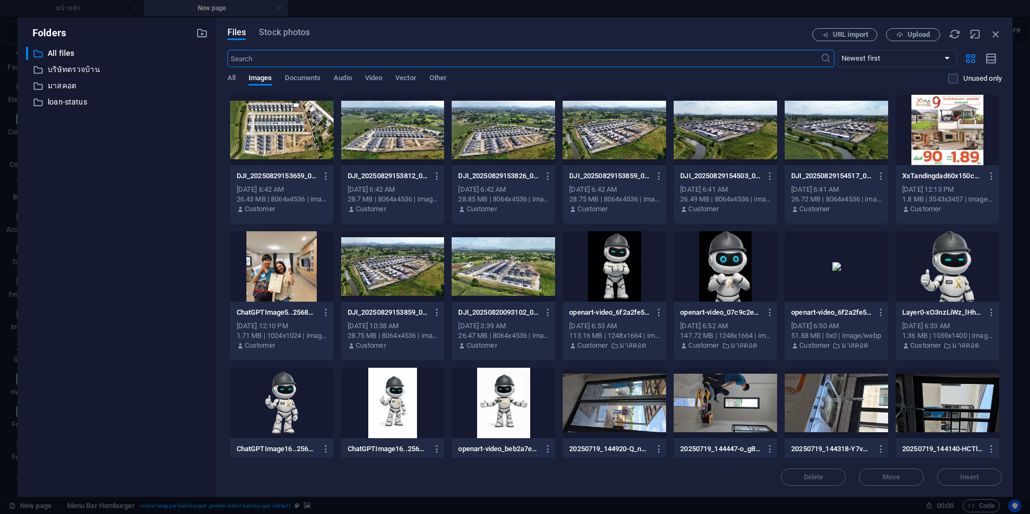
click at [385, 128] on div at bounding box center [392, 130] width 103 height 70
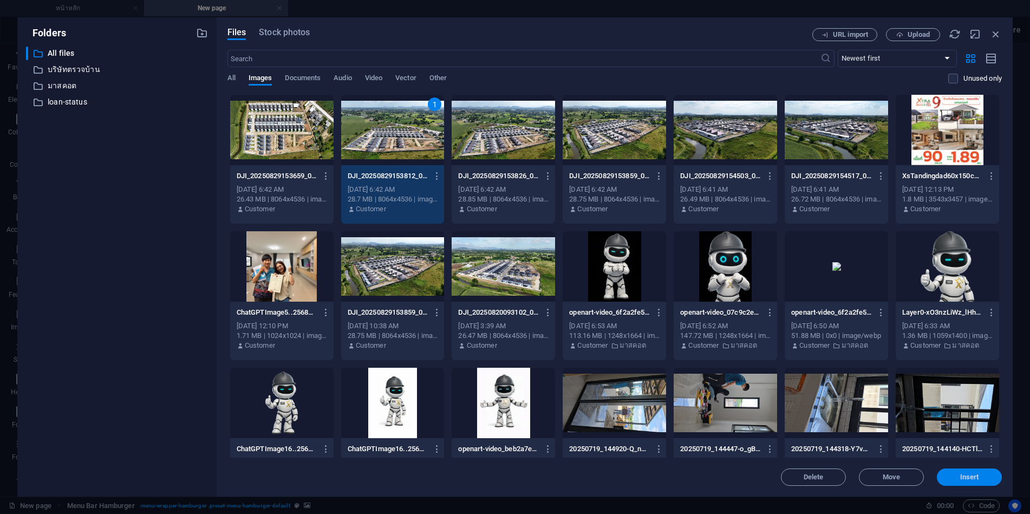
click at [982, 475] on span "Insert" at bounding box center [970, 477] width 56 height 7
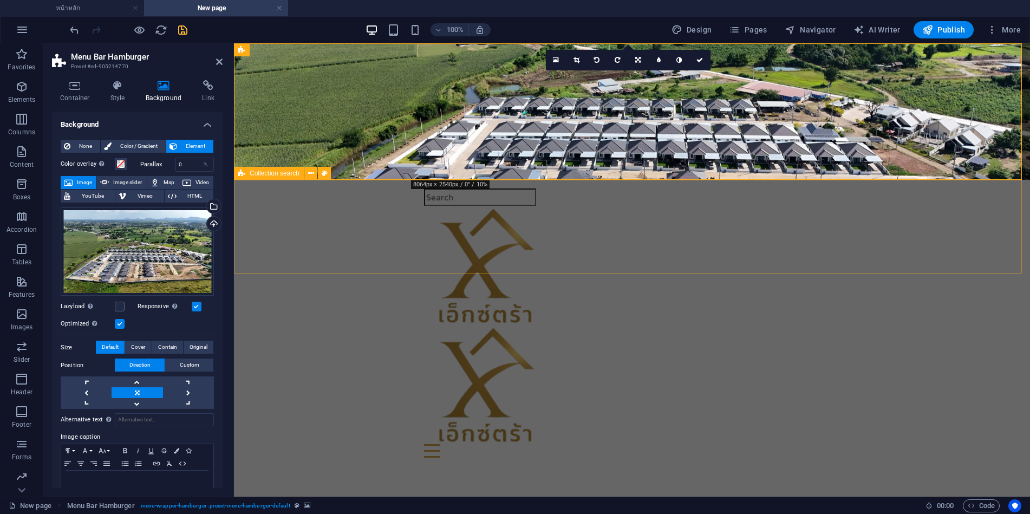
click at [462, 466] on div at bounding box center [632, 513] width 796 height 94
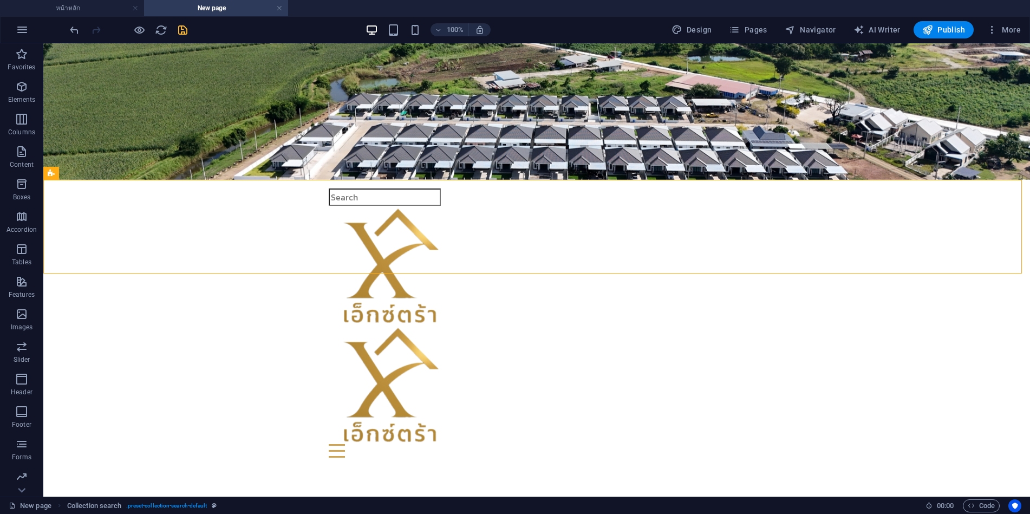
click at [226, 159] on figure at bounding box center [536, 111] width 987 height 137
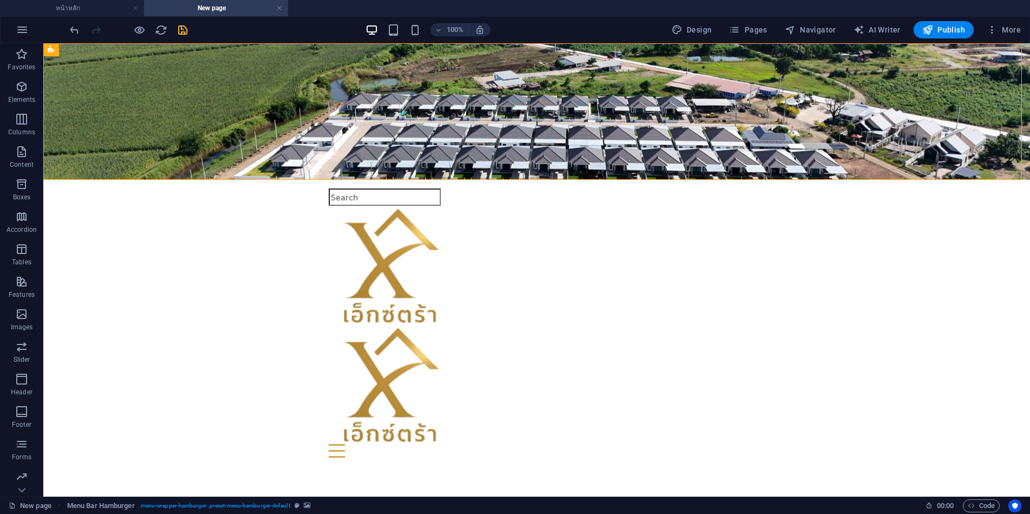
click at [215, 123] on figure at bounding box center [536, 111] width 987 height 137
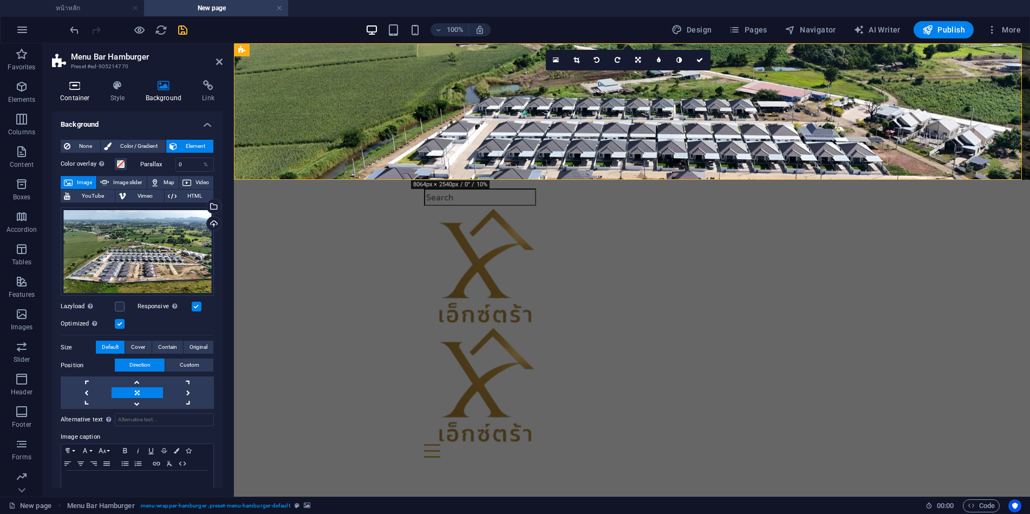
click at [90, 83] on icon at bounding box center [75, 85] width 46 height 11
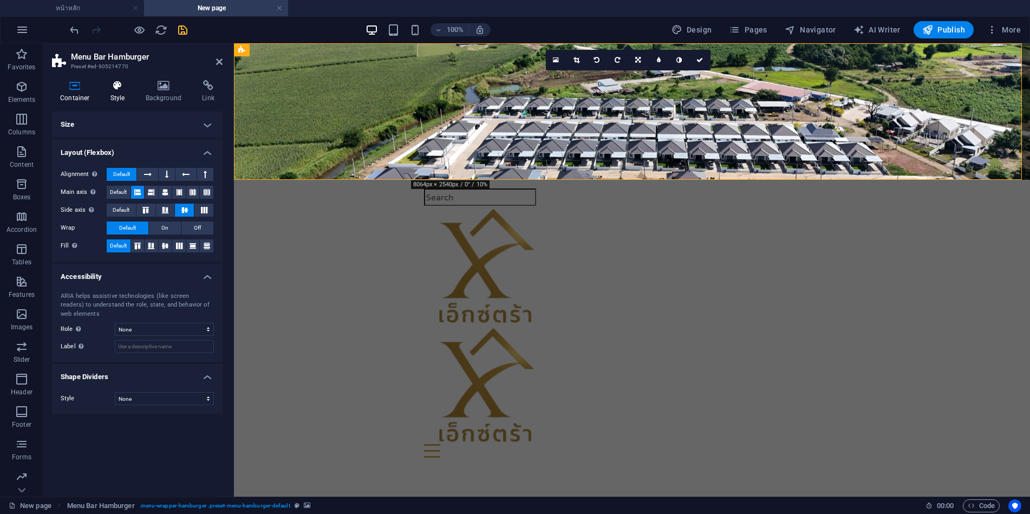
click at [114, 89] on icon at bounding box center [117, 85] width 31 height 11
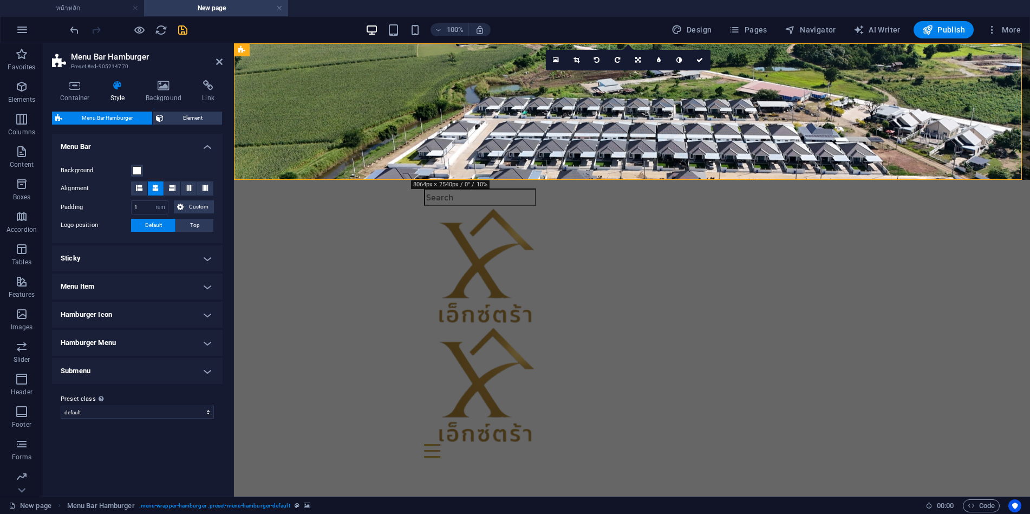
click at [113, 260] on h4 "Sticky" at bounding box center [137, 258] width 171 height 26
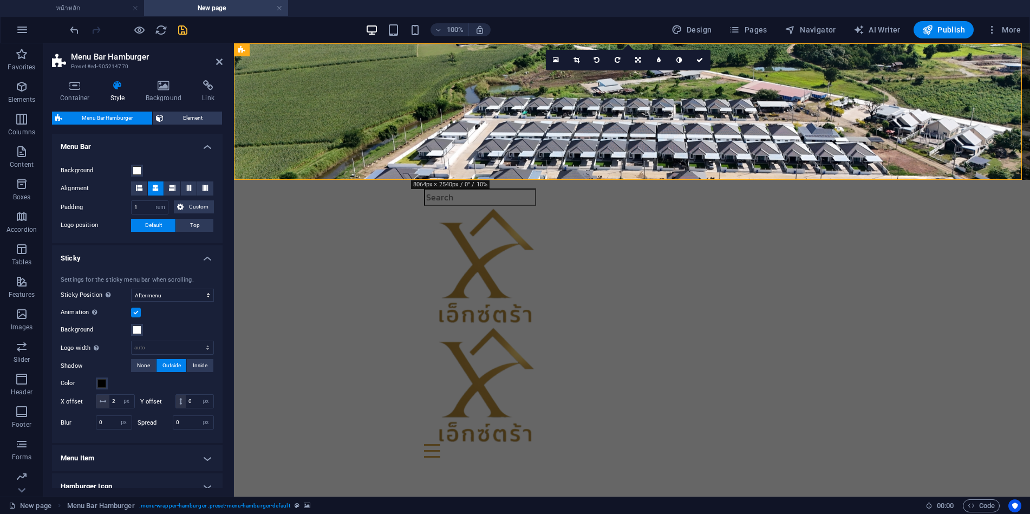
click at [113, 257] on h4 "Sticky" at bounding box center [137, 255] width 171 height 20
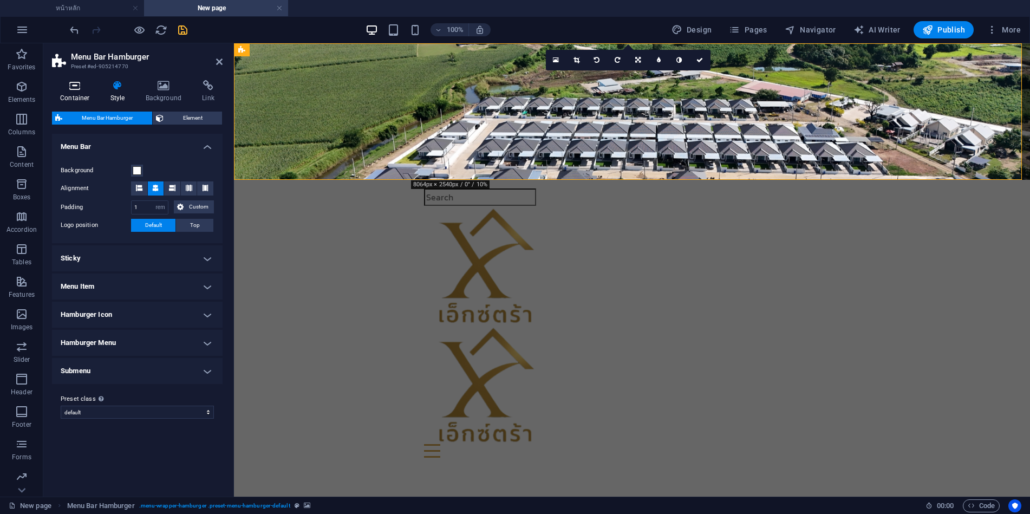
click at [80, 87] on icon at bounding box center [75, 85] width 46 height 11
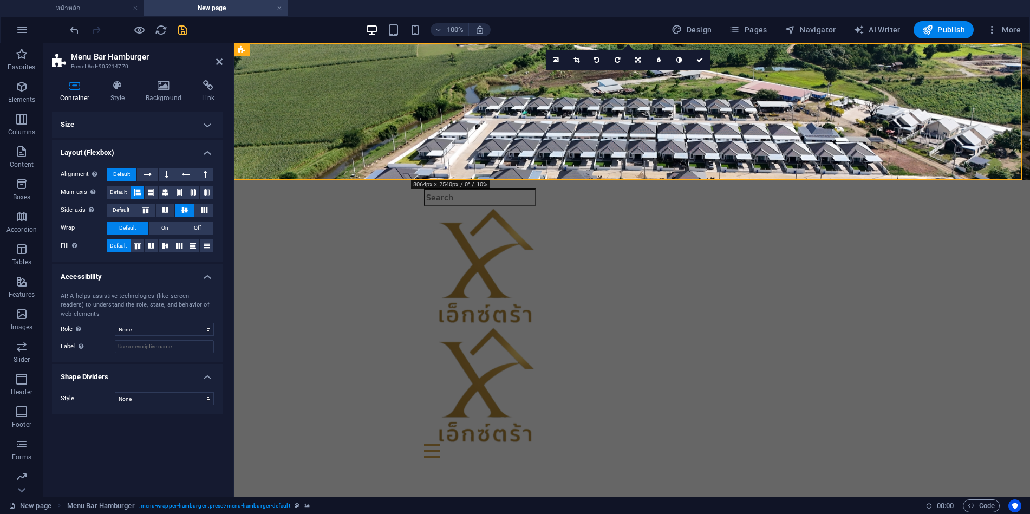
click at [162, 127] on h4 "Size" at bounding box center [137, 125] width 171 height 26
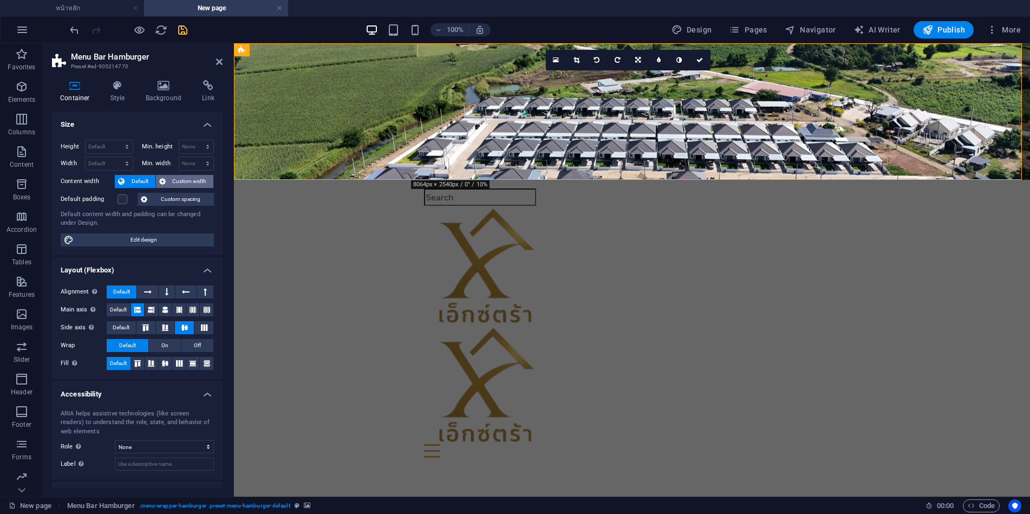
click at [177, 179] on span "Custom width" at bounding box center [190, 181] width 42 height 13
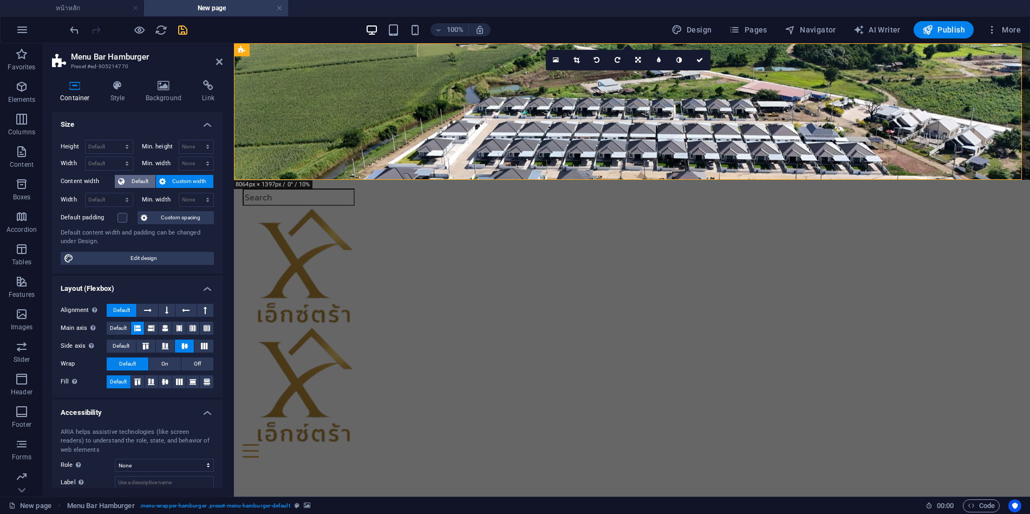
click at [141, 179] on span "Default" at bounding box center [140, 181] width 24 height 13
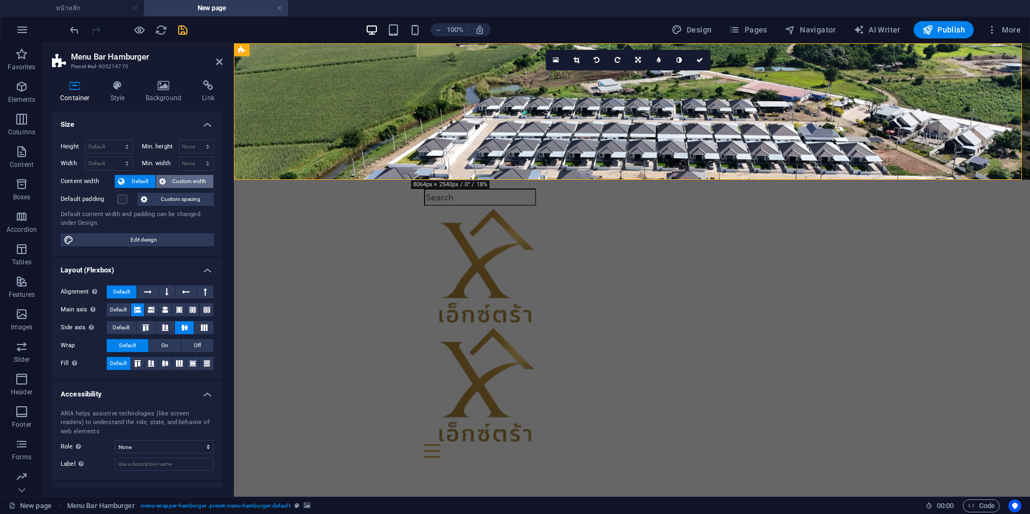
click at [176, 181] on span "Custom width" at bounding box center [190, 181] width 42 height 13
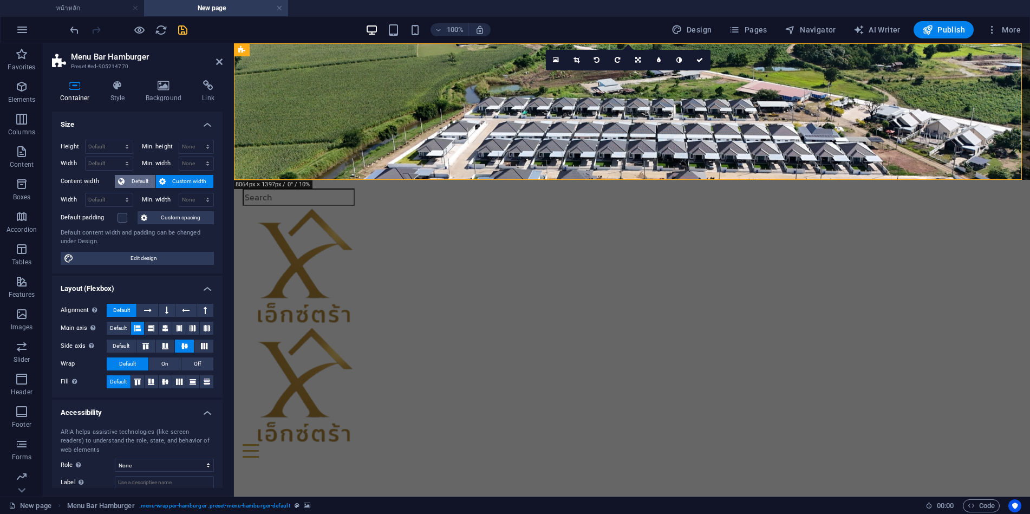
click at [145, 184] on span "Default" at bounding box center [140, 181] width 24 height 13
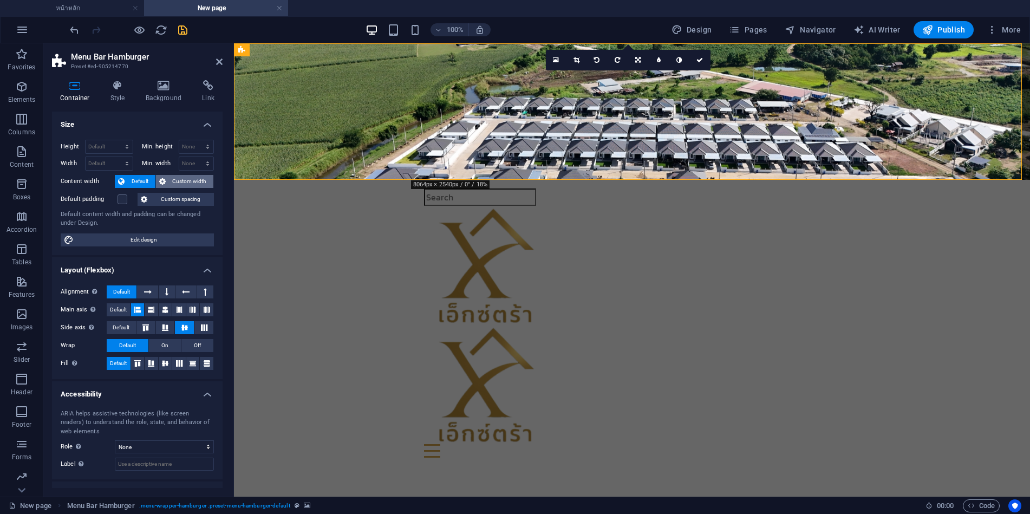
click at [174, 181] on span "Custom width" at bounding box center [190, 181] width 42 height 13
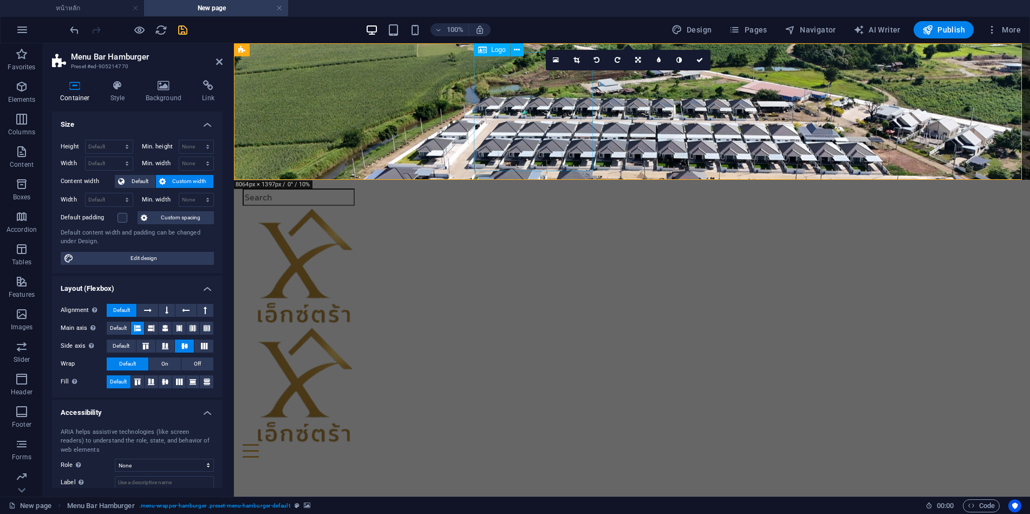
click at [524, 325] on div at bounding box center [632, 384] width 779 height 119
click at [437, 206] on div at bounding box center [632, 265] width 779 height 119
click at [506, 325] on div at bounding box center [632, 384] width 779 height 119
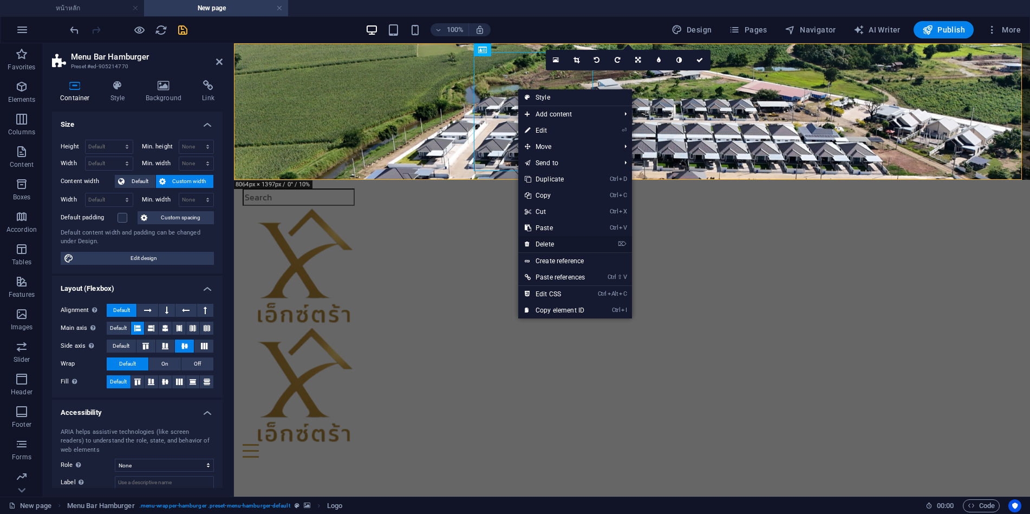
click at [552, 243] on link "⌦ Delete" at bounding box center [554, 244] width 73 height 16
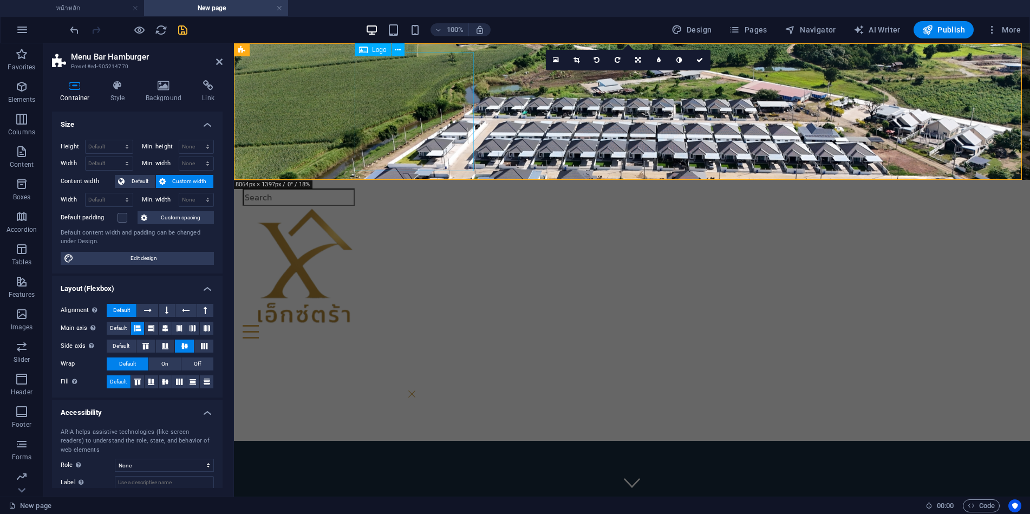
click at [420, 206] on div at bounding box center [632, 265] width 779 height 119
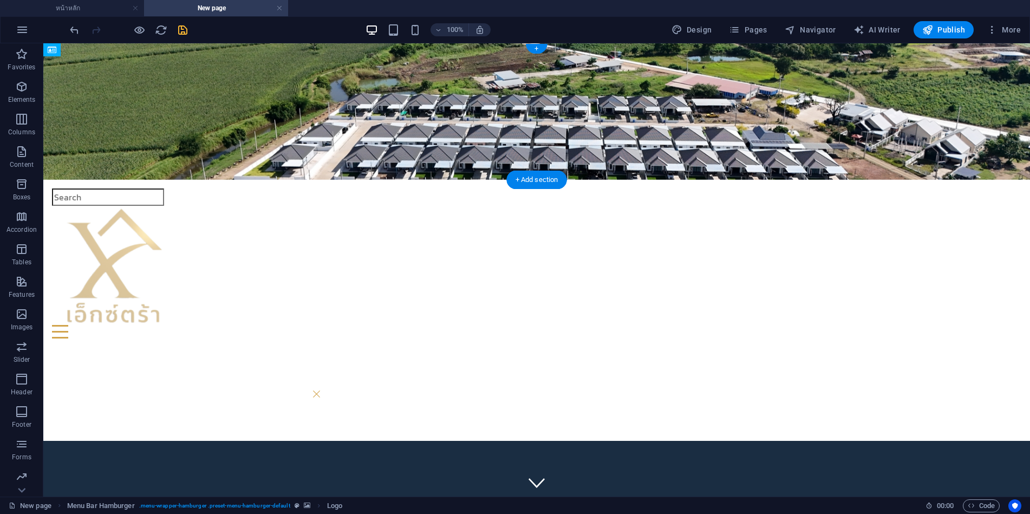
drag, startPoint x: 230, startPoint y: 115, endPoint x: 463, endPoint y: 113, distance: 233.5
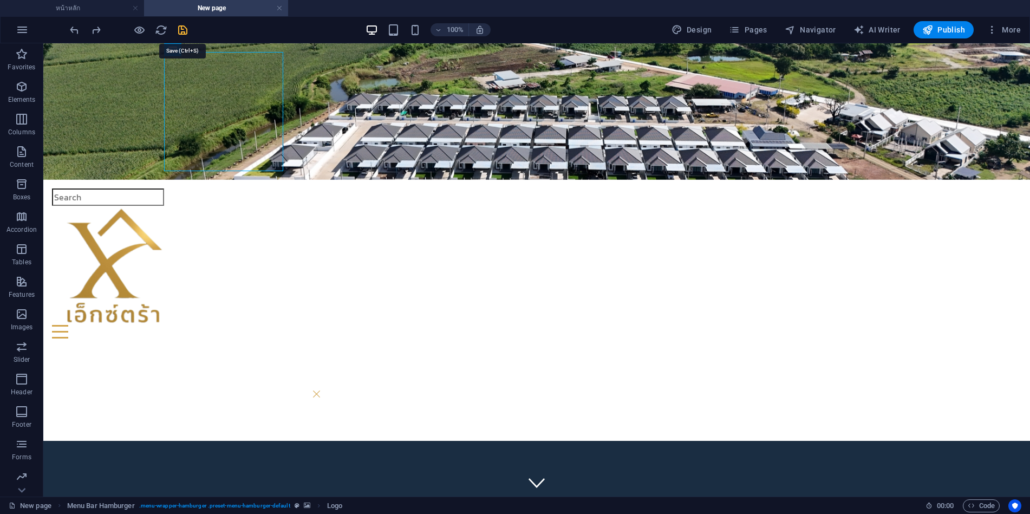
click at [180, 31] on icon "save" at bounding box center [183, 30] width 12 height 12
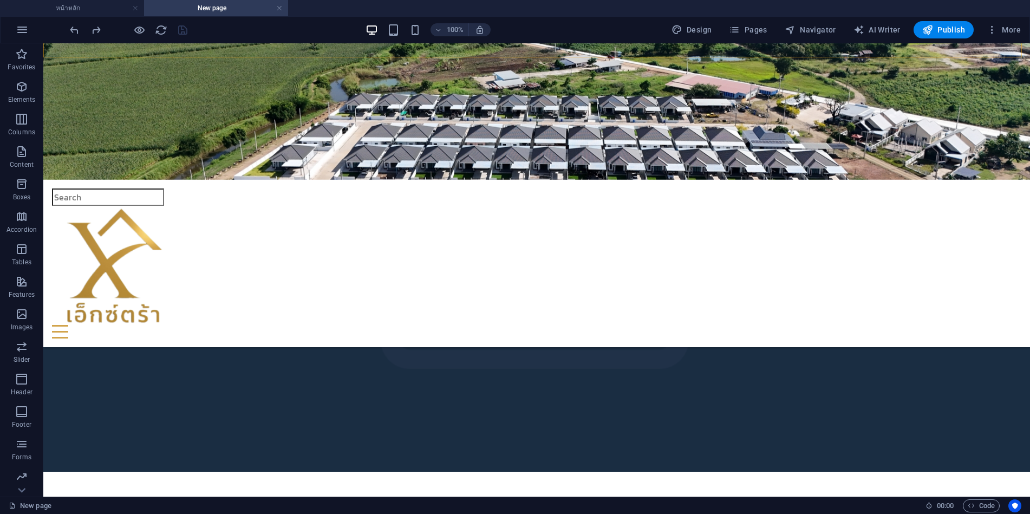
scroll to position [217, 0]
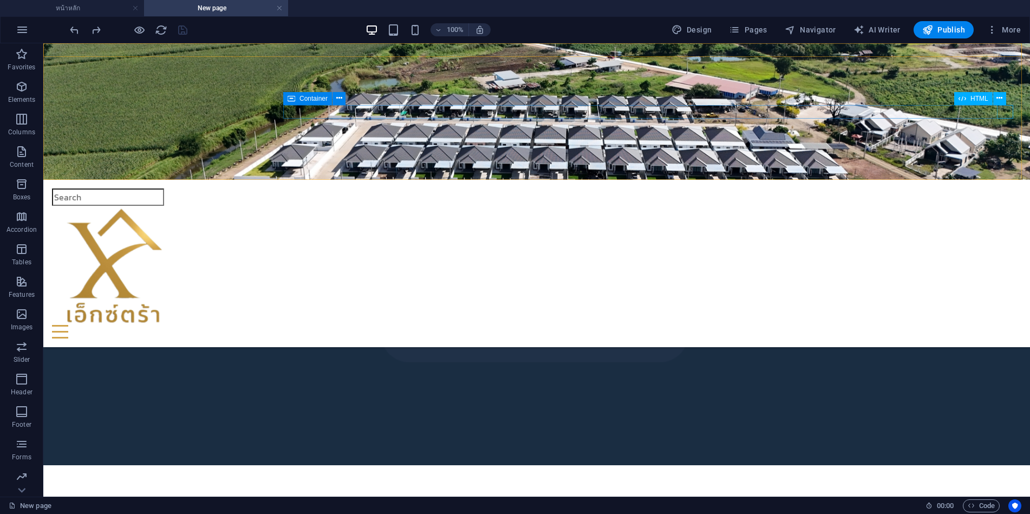
click at [1006, 325] on div "Menu" at bounding box center [537, 332] width 970 height 14
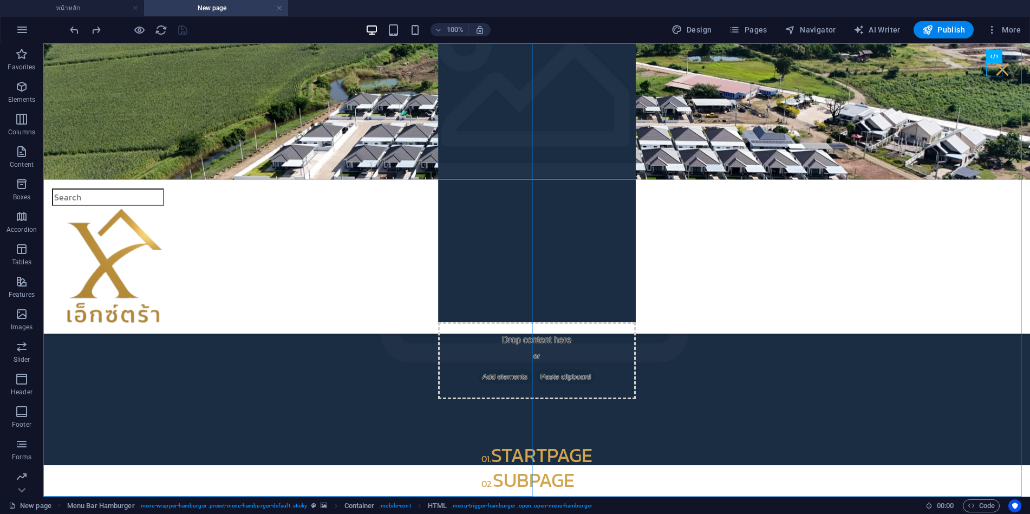
click at [478, 369] on span "Add elements" at bounding box center [505, 376] width 54 height 15
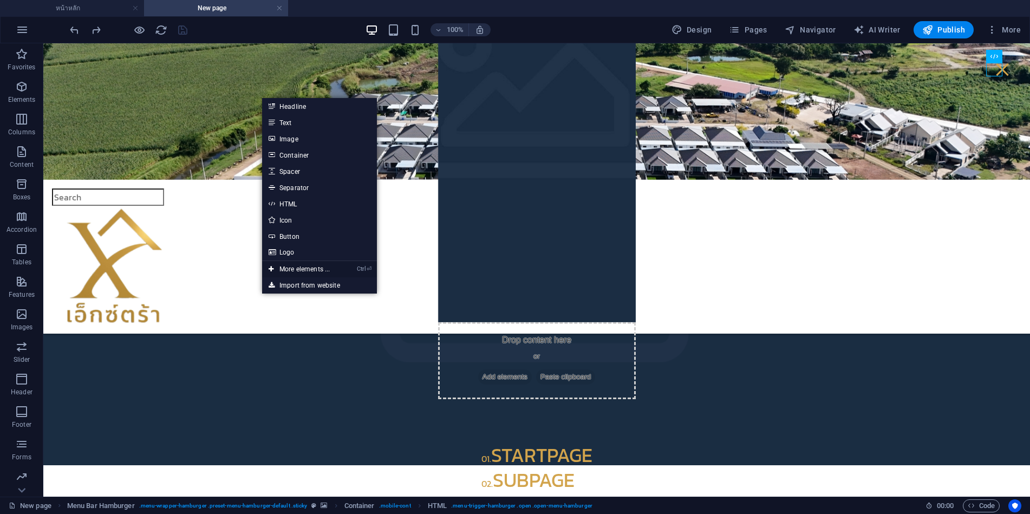
click at [304, 270] on link "Ctrl ⏎ More elements ..." at bounding box center [299, 269] width 74 height 16
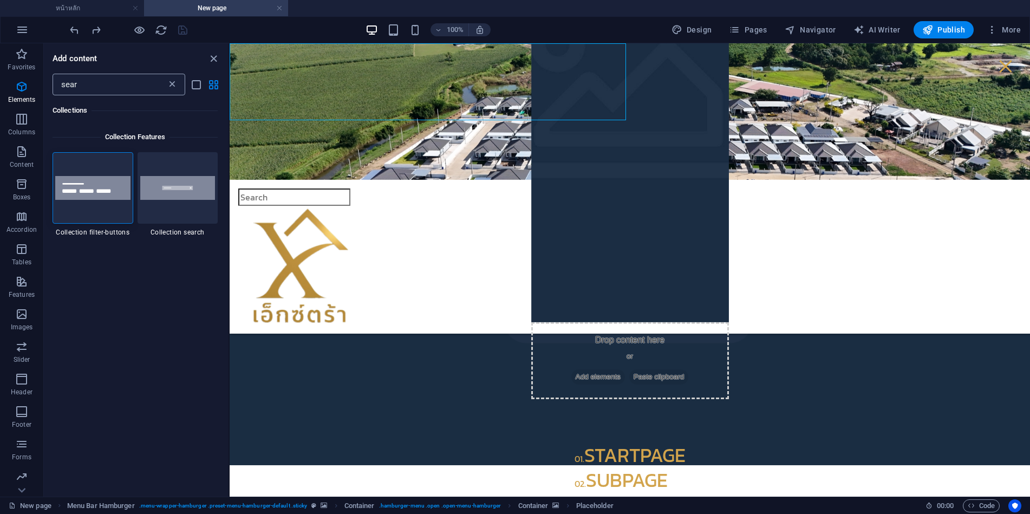
click at [171, 87] on icon at bounding box center [172, 84] width 11 height 11
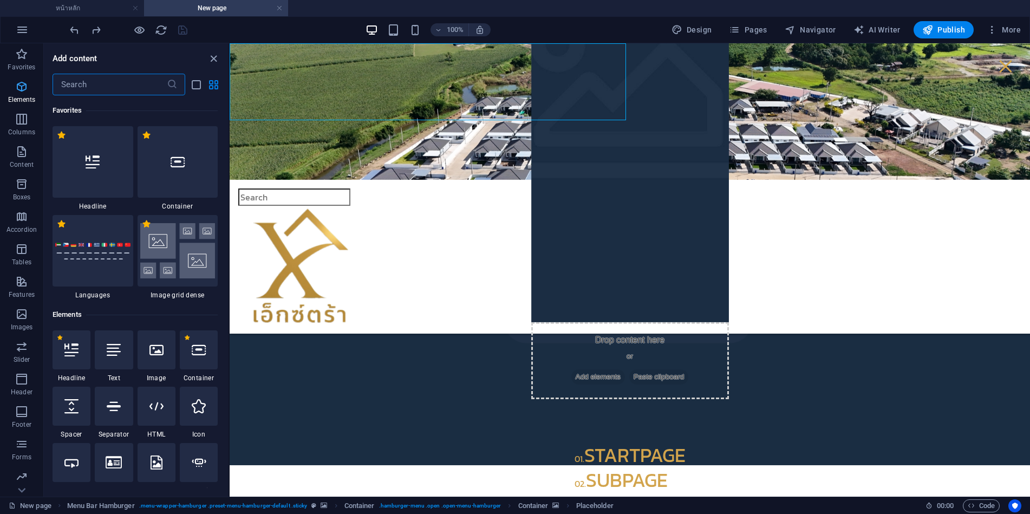
click at [0, 0] on icon "button" at bounding box center [0, 0] width 0 height 0
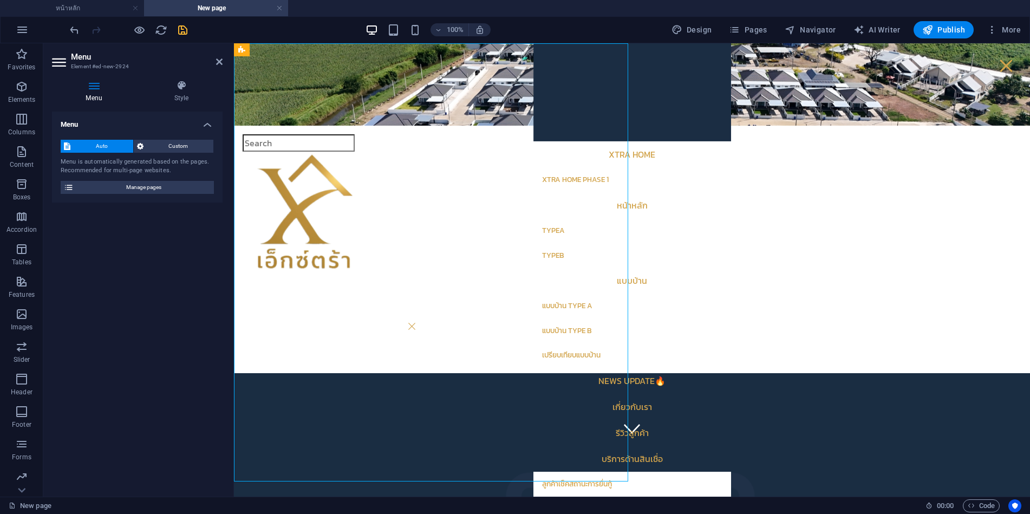
scroll to position [43, 0]
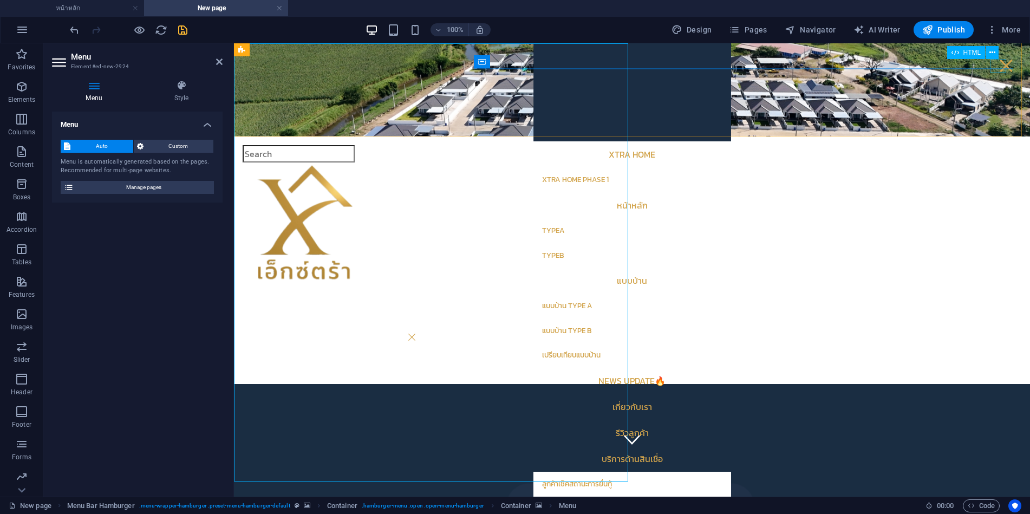
click at [999, 64] on div "Menu" at bounding box center [1006, 66] width 16 height 14
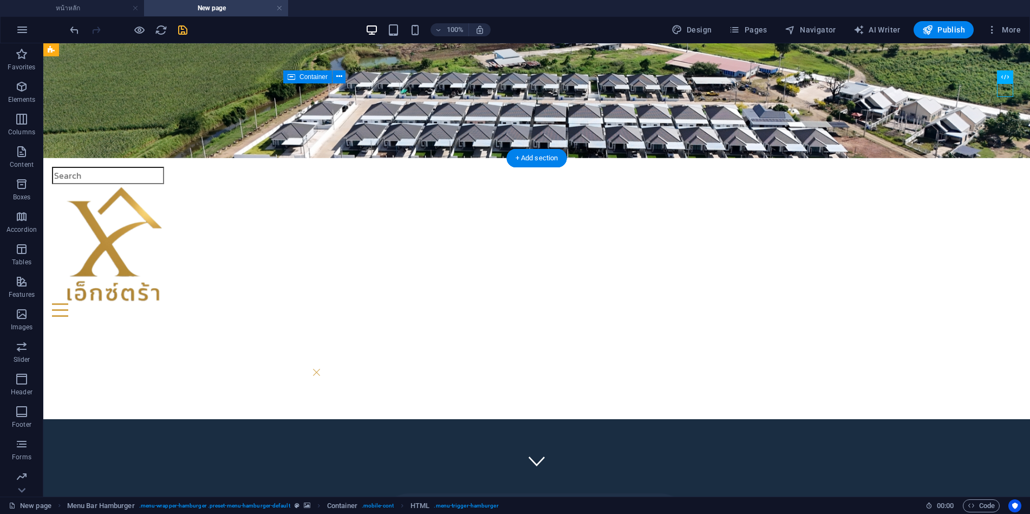
click at [1003, 67] on div "Menu Xtra Home Xtra Home Phase 1 หน้าหลัก TypeA TypeB แบบบ้าน แบบบ้าน Type A แบ…" at bounding box center [536, 174] width 987 height 304
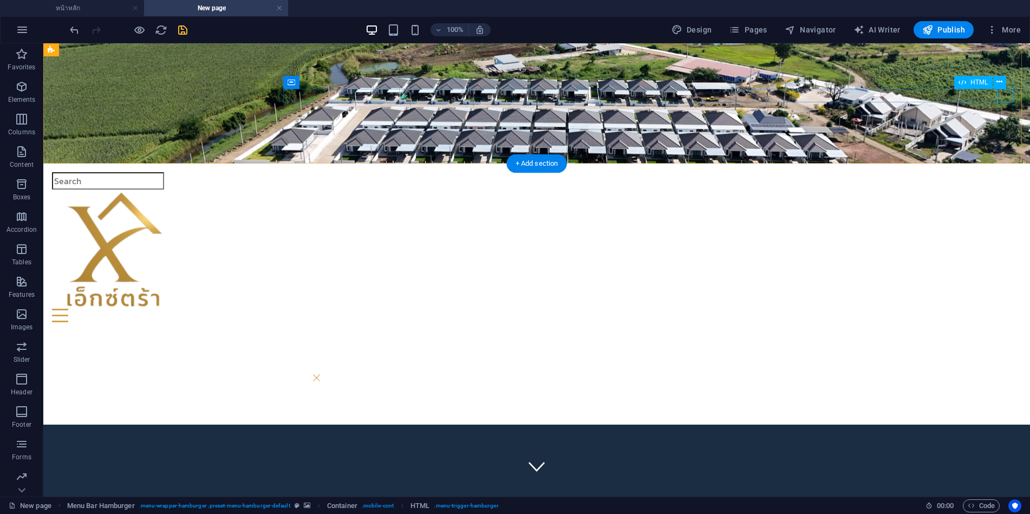
click at [1004, 309] on div "Menu" at bounding box center [537, 316] width 970 height 14
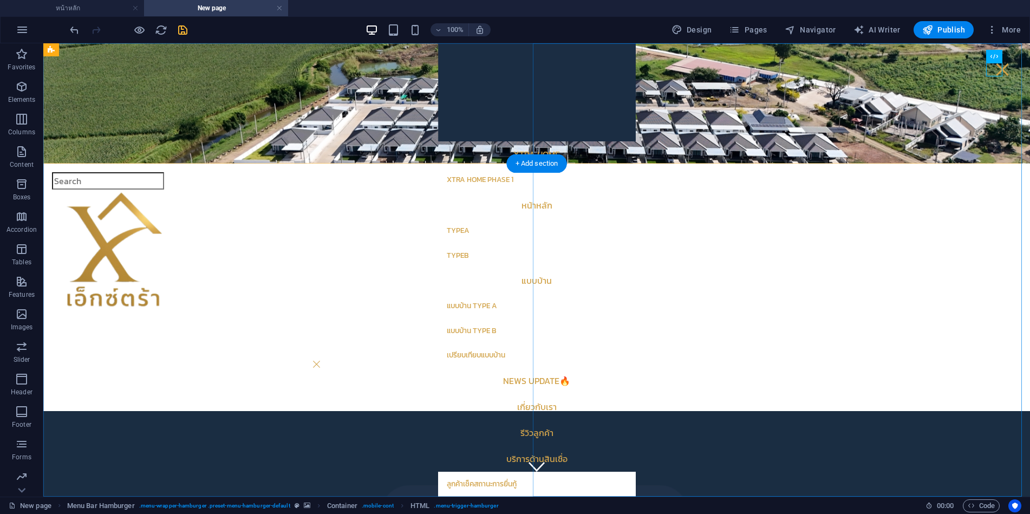
click at [997, 71] on div "Menu" at bounding box center [1003, 70] width 16 height 14
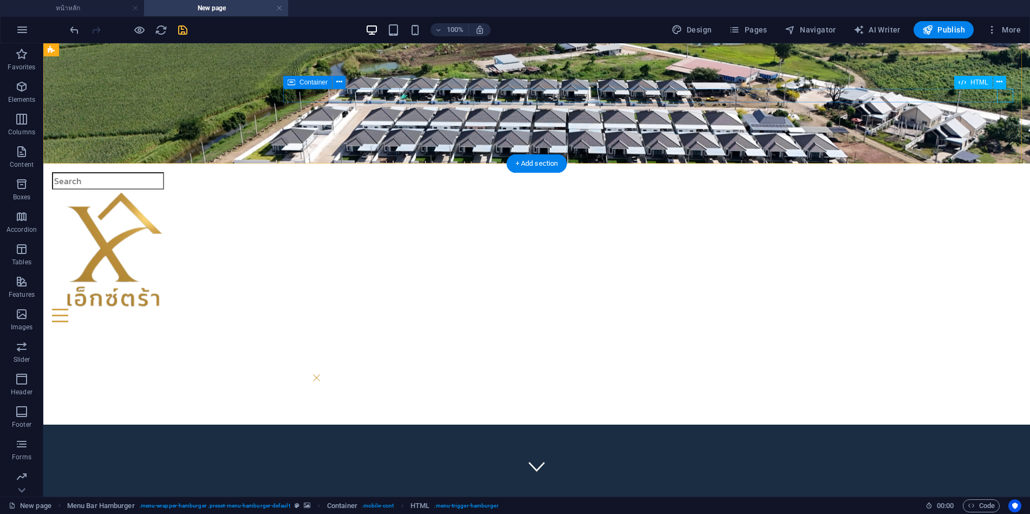
click at [1002, 309] on div "Menu" at bounding box center [537, 316] width 970 height 14
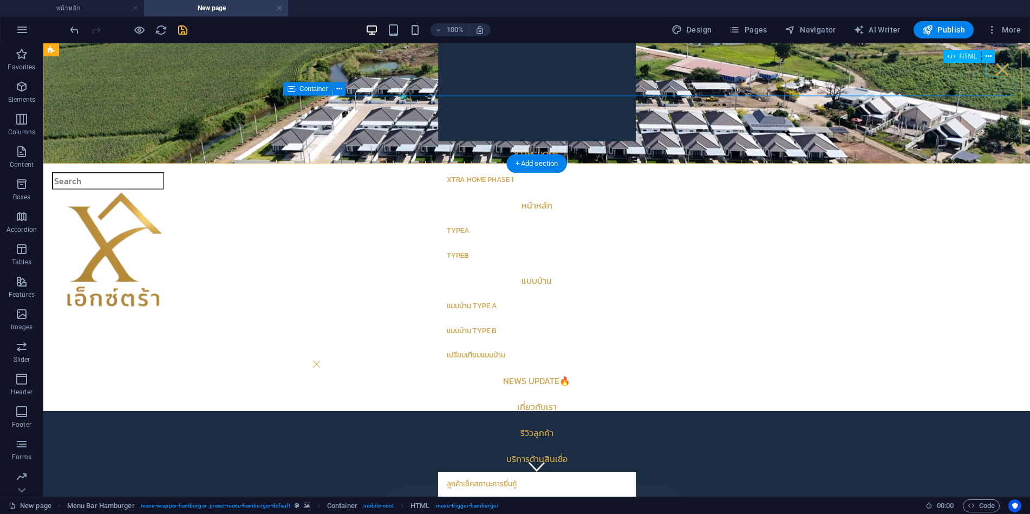
click at [995, 72] on div "Menu" at bounding box center [1003, 70] width 16 height 14
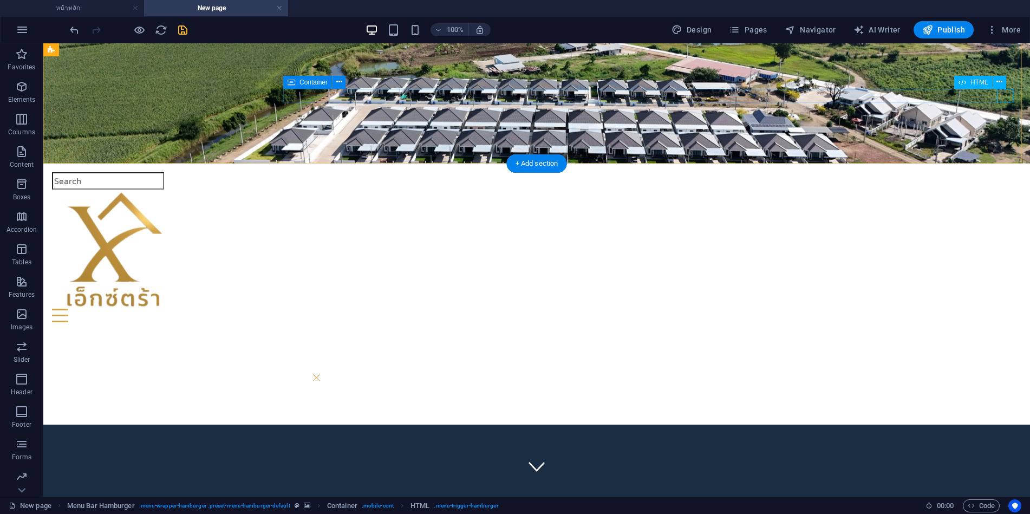
click at [1003, 309] on div "Menu" at bounding box center [537, 316] width 970 height 14
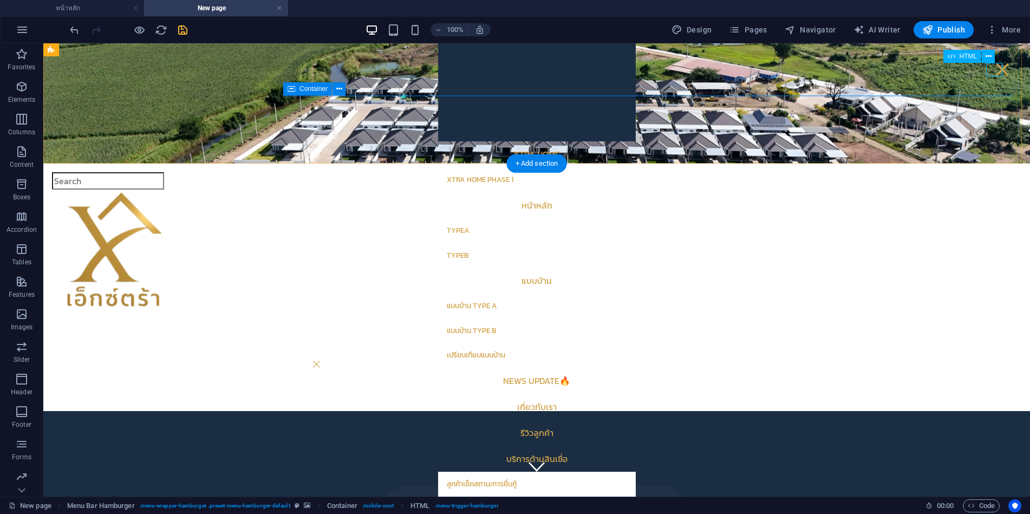
click at [998, 70] on div "Menu" at bounding box center [1003, 70] width 16 height 14
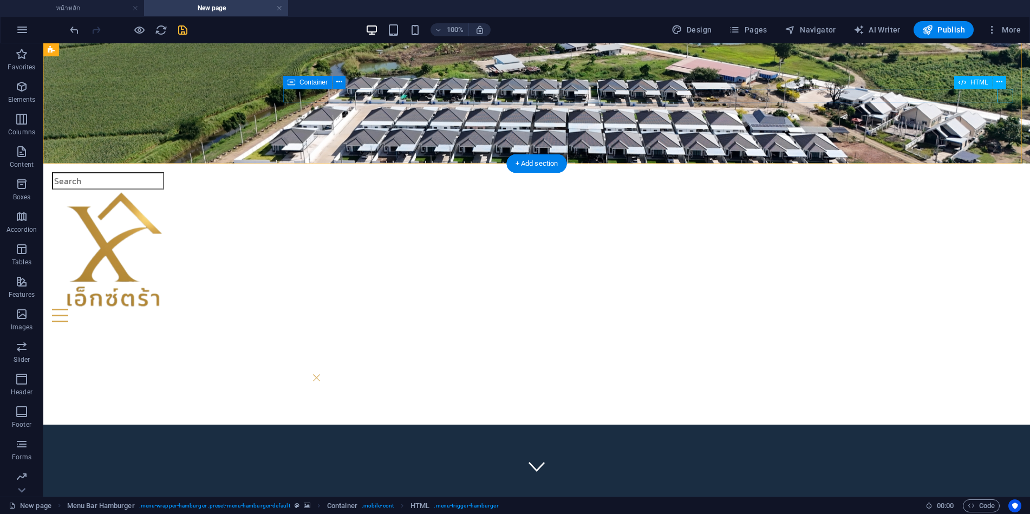
click at [1006, 309] on div "Menu" at bounding box center [537, 316] width 970 height 14
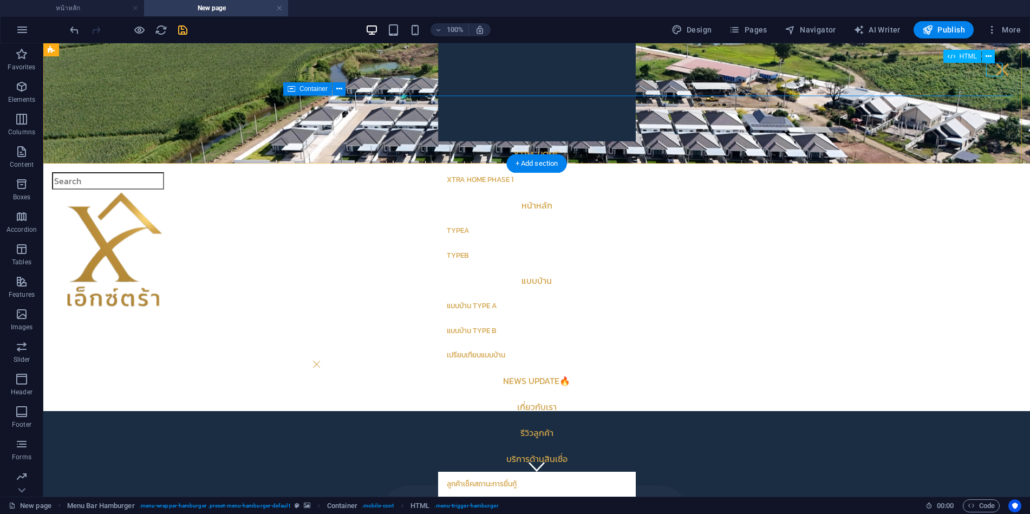
click at [997, 70] on div "Menu" at bounding box center [1003, 70] width 16 height 14
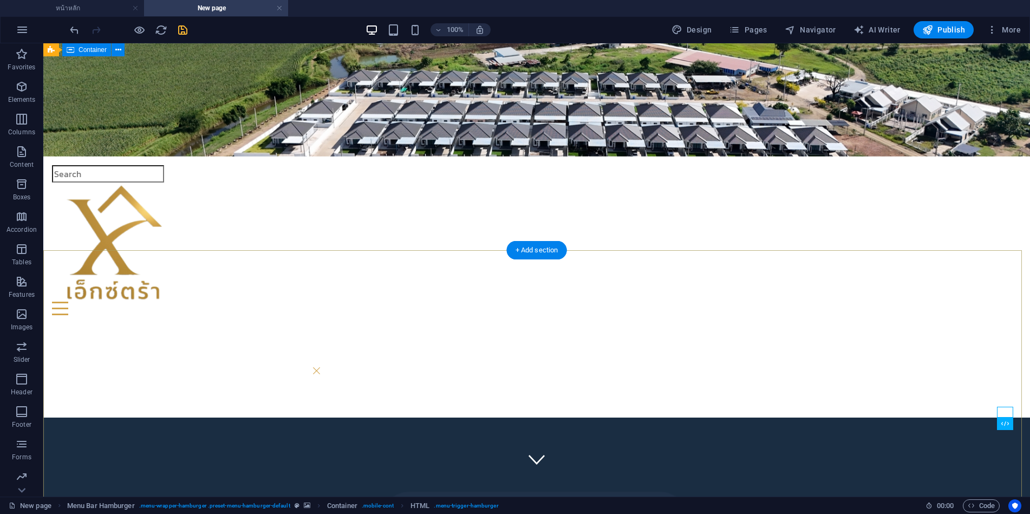
scroll to position [0, 0]
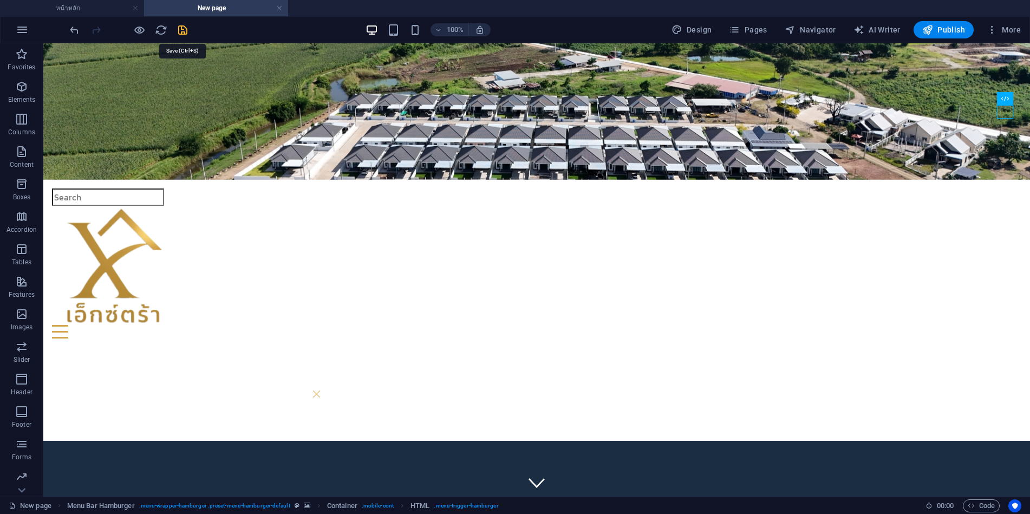
click at [185, 26] on icon "save" at bounding box center [183, 30] width 12 height 12
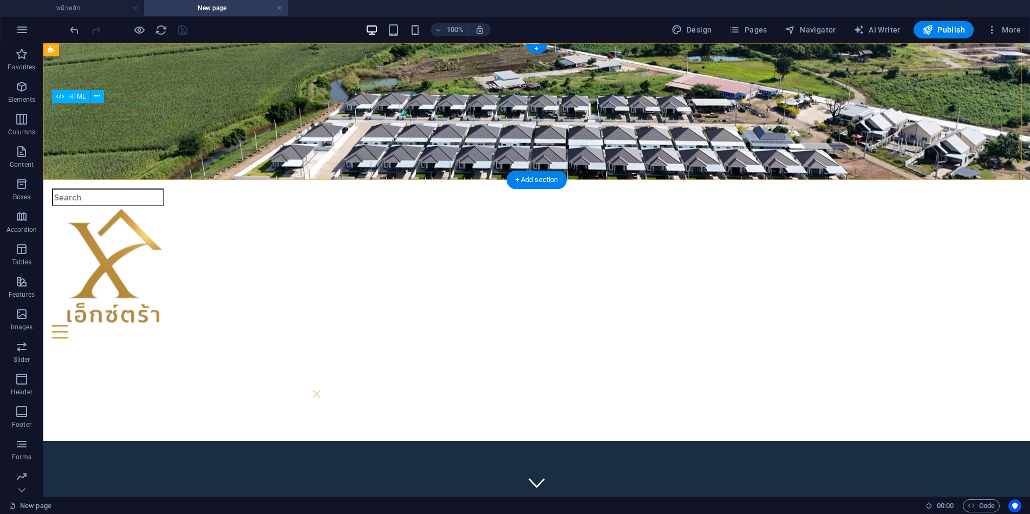
click at [110, 189] on div at bounding box center [537, 197] width 970 height 17
click at [104, 189] on div at bounding box center [537, 197] width 970 height 17
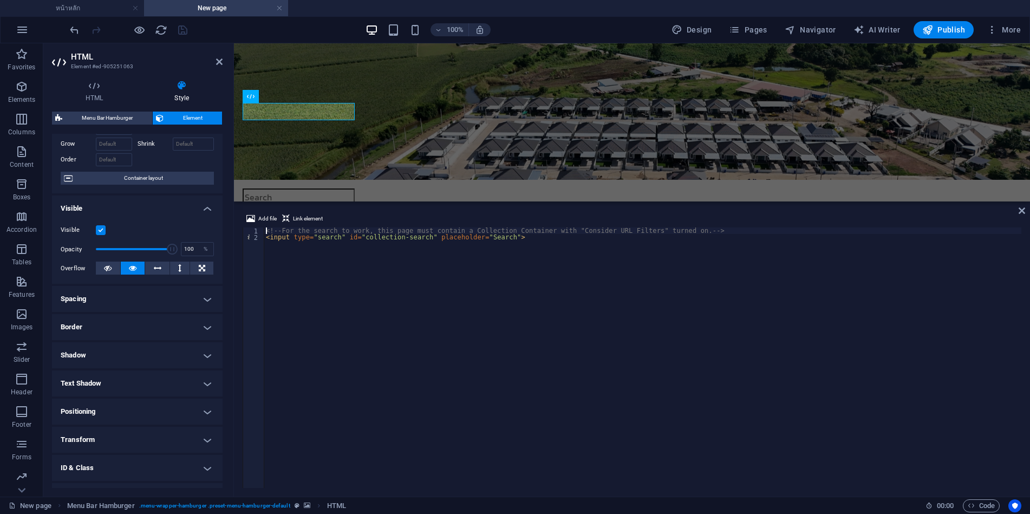
scroll to position [103, 0]
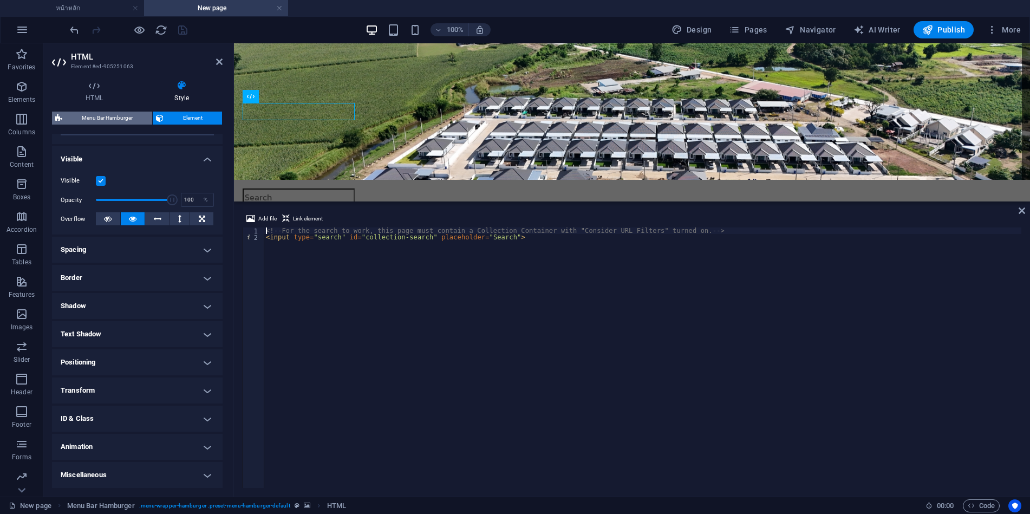
click at [115, 118] on span "Menu Bar Hamburger" at bounding box center [107, 118] width 83 height 13
select select "rem"
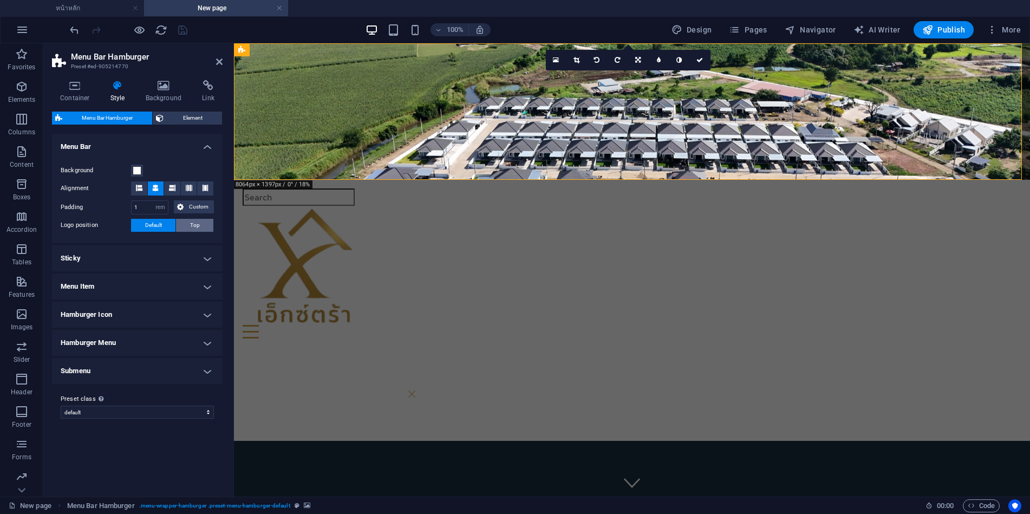
click at [196, 225] on span "Top" at bounding box center [195, 225] width 10 height 13
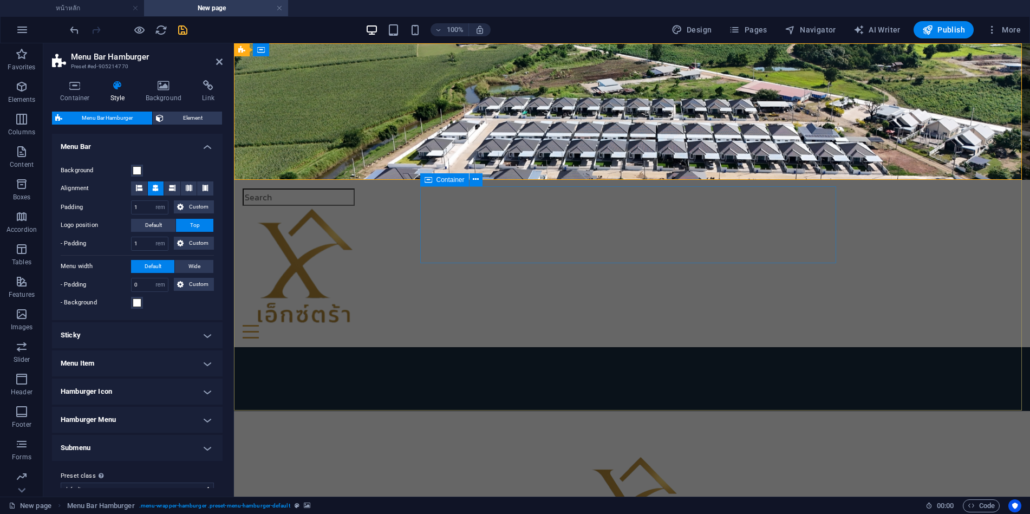
scroll to position [0, 0]
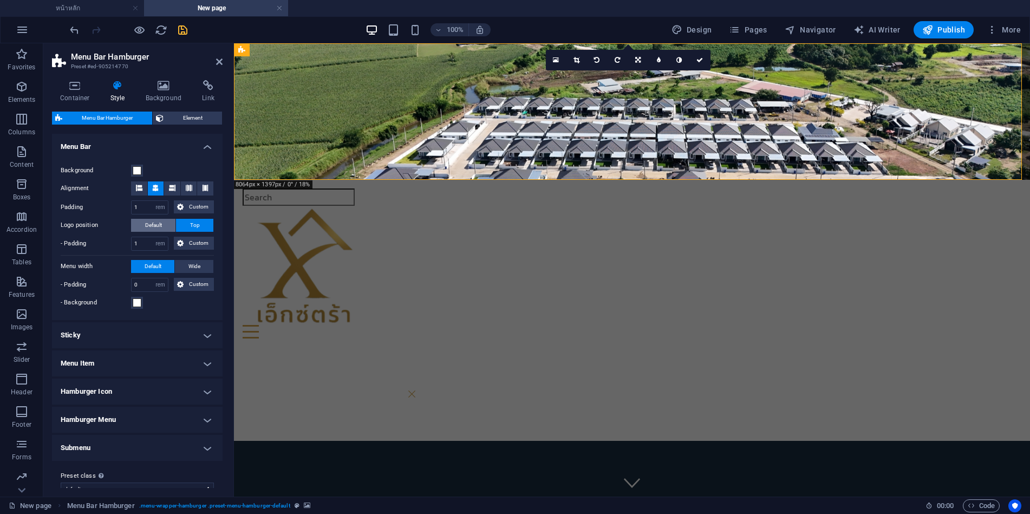
click at [163, 225] on button "Default" at bounding box center [153, 225] width 44 height 13
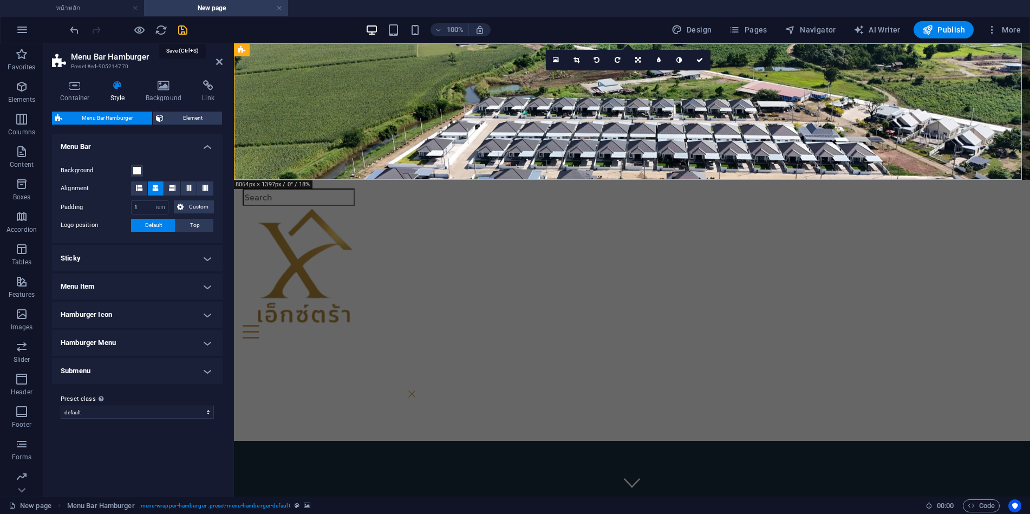
click at [182, 33] on icon "save" at bounding box center [183, 30] width 12 height 12
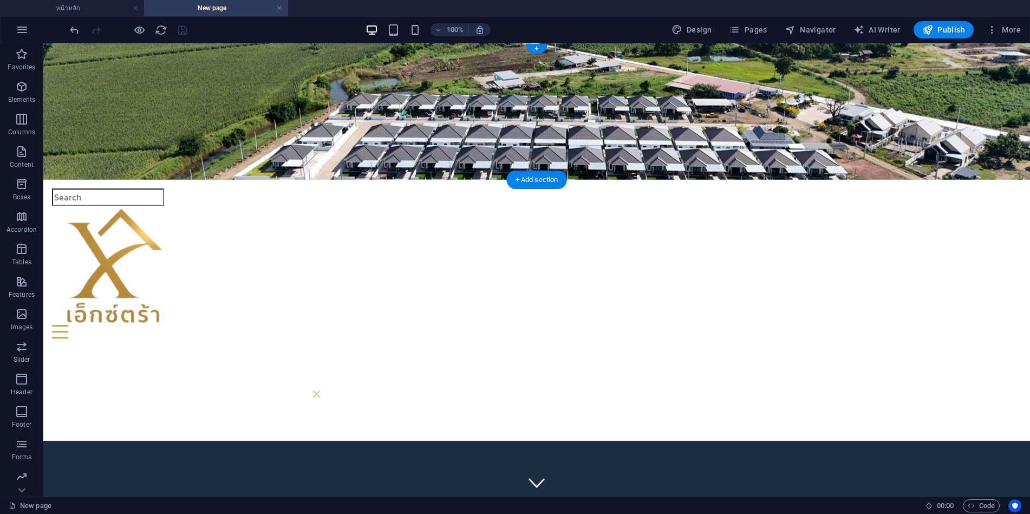
click at [478, 128] on figure at bounding box center [536, 111] width 987 height 137
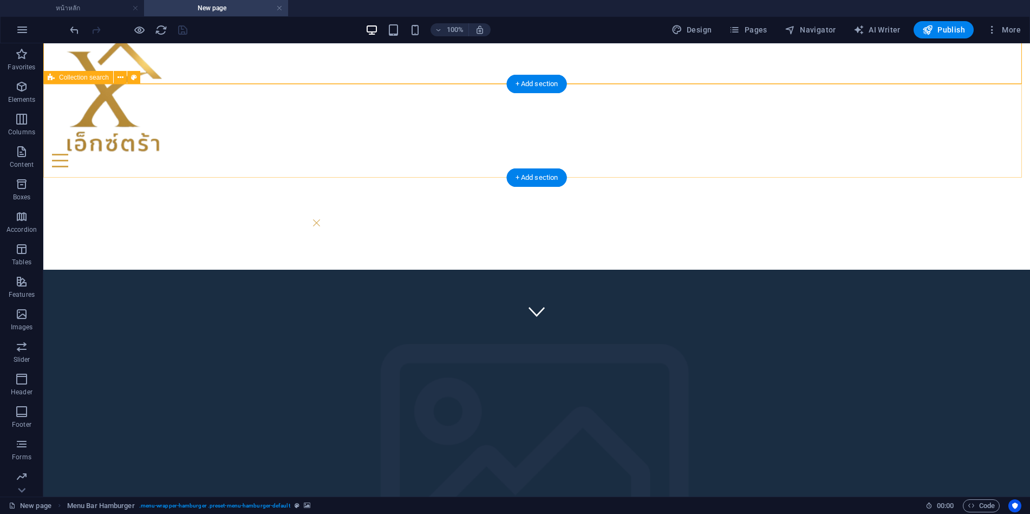
scroll to position [217, 0]
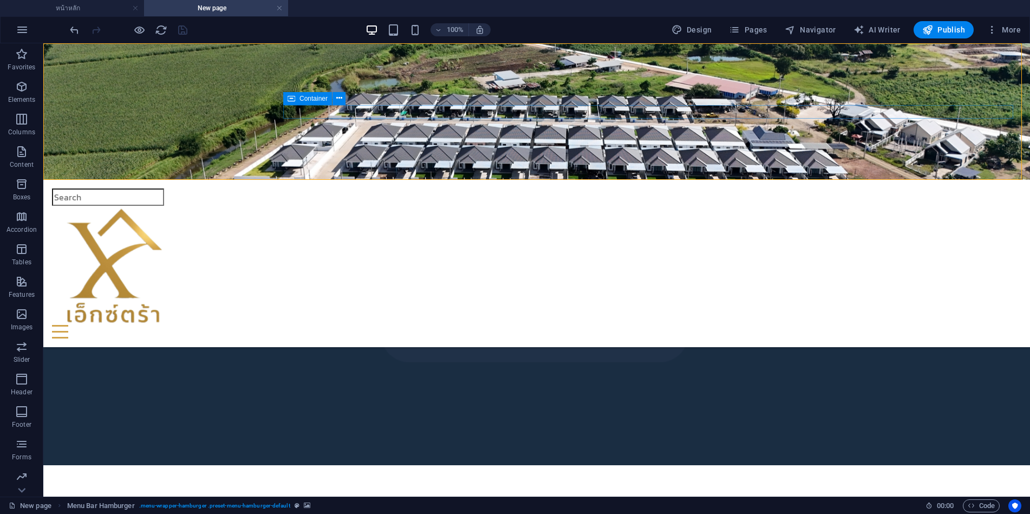
click at [469, 325] on div "Menu" at bounding box center [537, 332] width 970 height 14
click at [394, 156] on figure at bounding box center [536, 111] width 987 height 137
select select "rem"
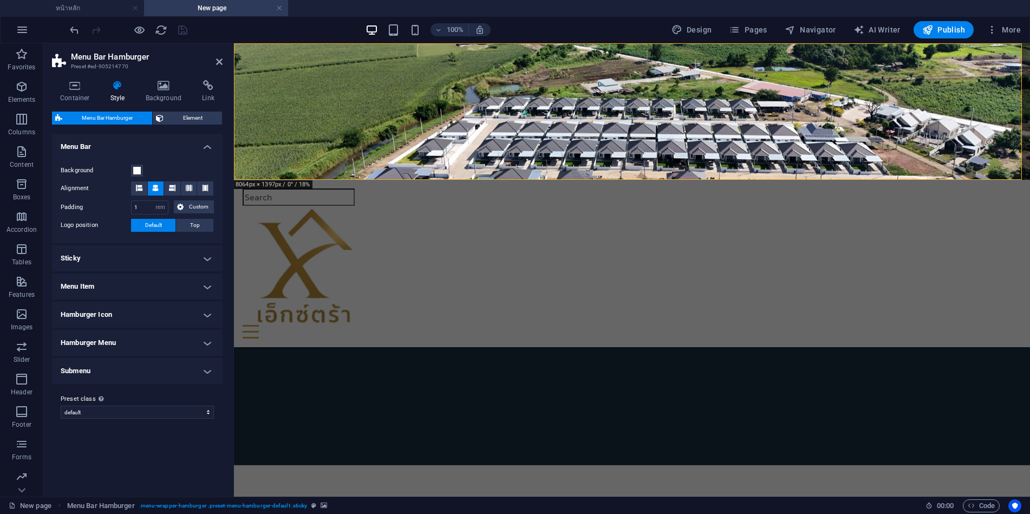
click at [264, 166] on figure at bounding box center [632, 111] width 796 height 137
click at [99, 345] on h4 "Hamburger Menu" at bounding box center [137, 343] width 171 height 26
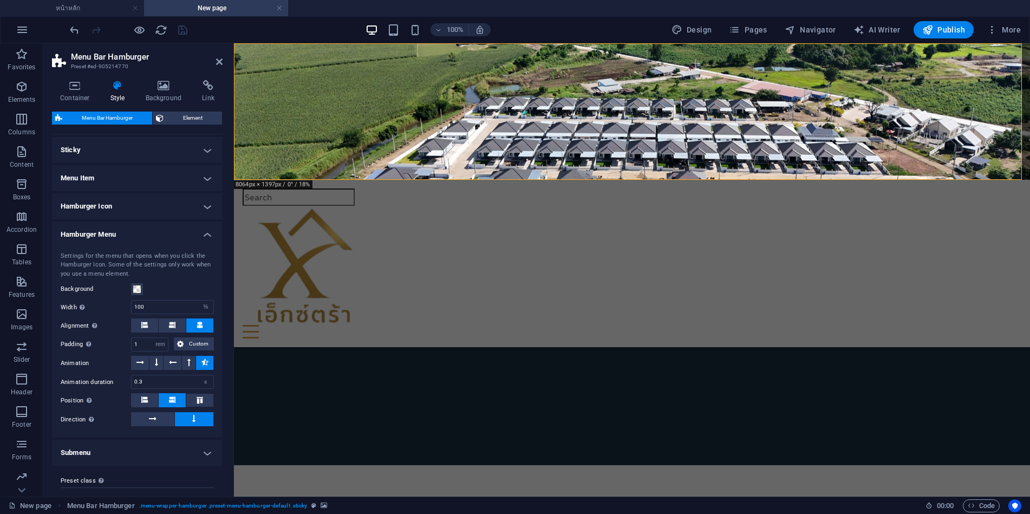
scroll to position [129, 0]
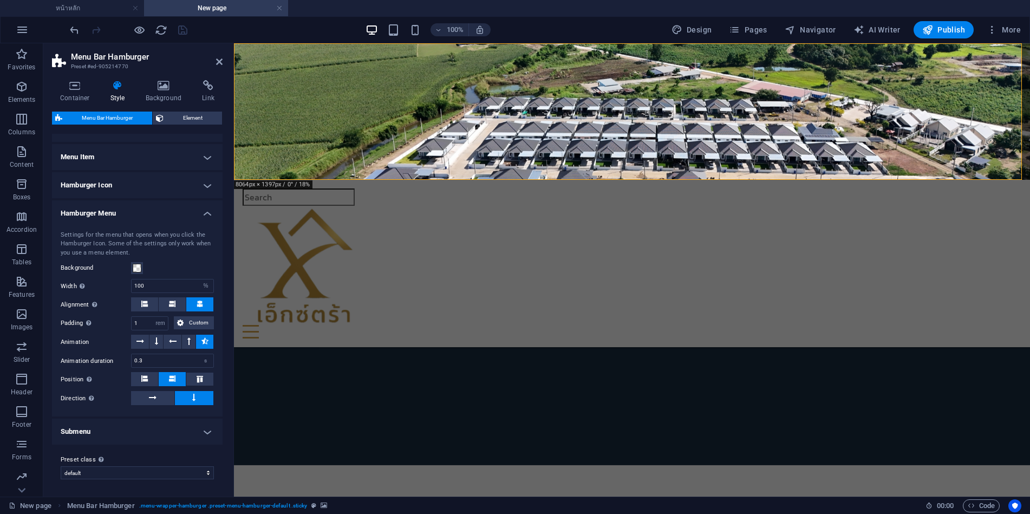
click at [118, 428] on h4 "Submenu" at bounding box center [137, 432] width 171 height 26
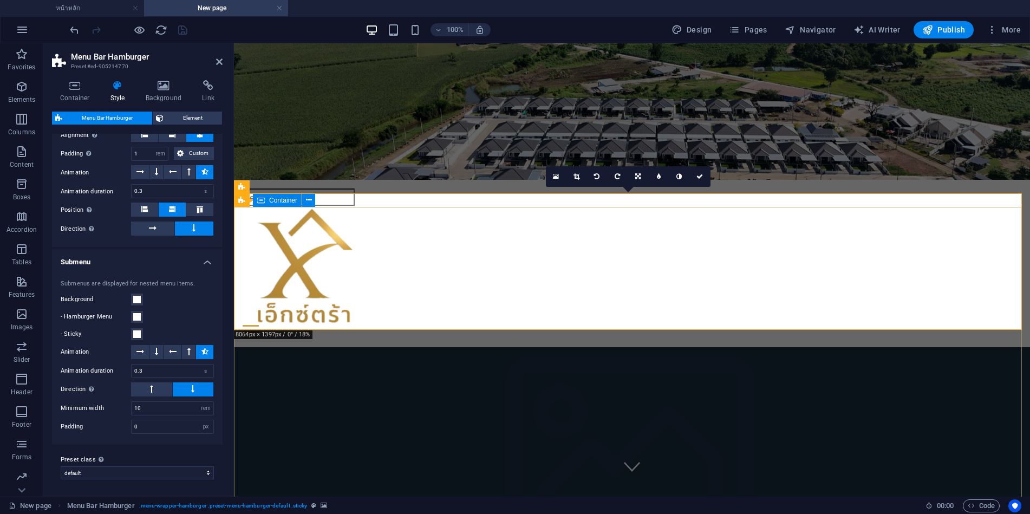
scroll to position [0, 0]
